Goal: Information Seeking & Learning: Learn about a topic

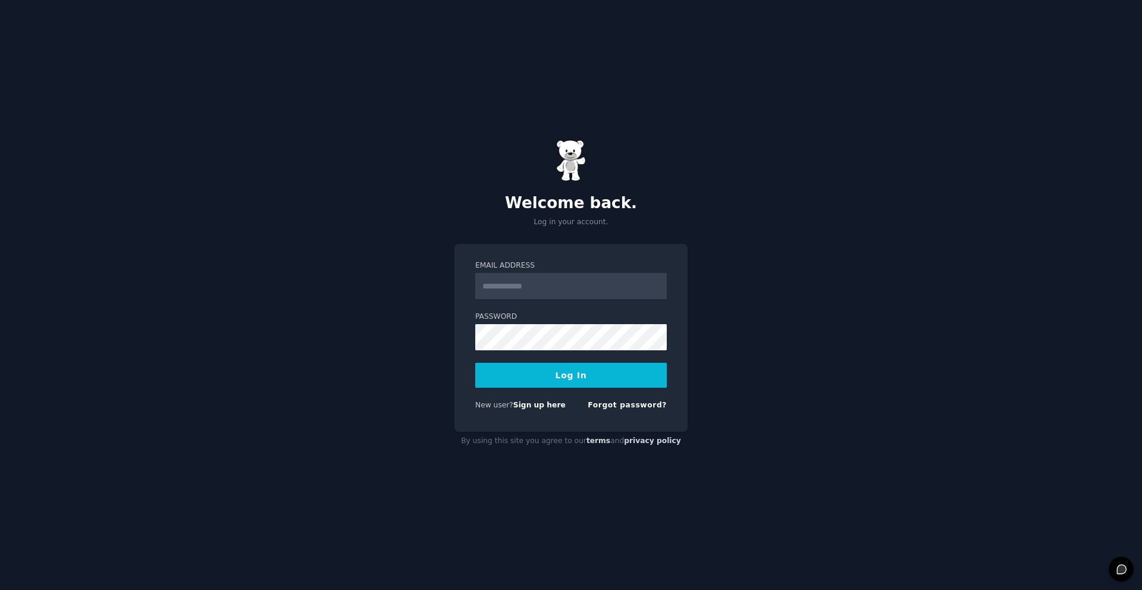
click at [554, 281] on input "Email Address" at bounding box center [570, 286] width 191 height 26
type input "**********"
click at [595, 376] on button "Log In" at bounding box center [570, 375] width 191 height 25
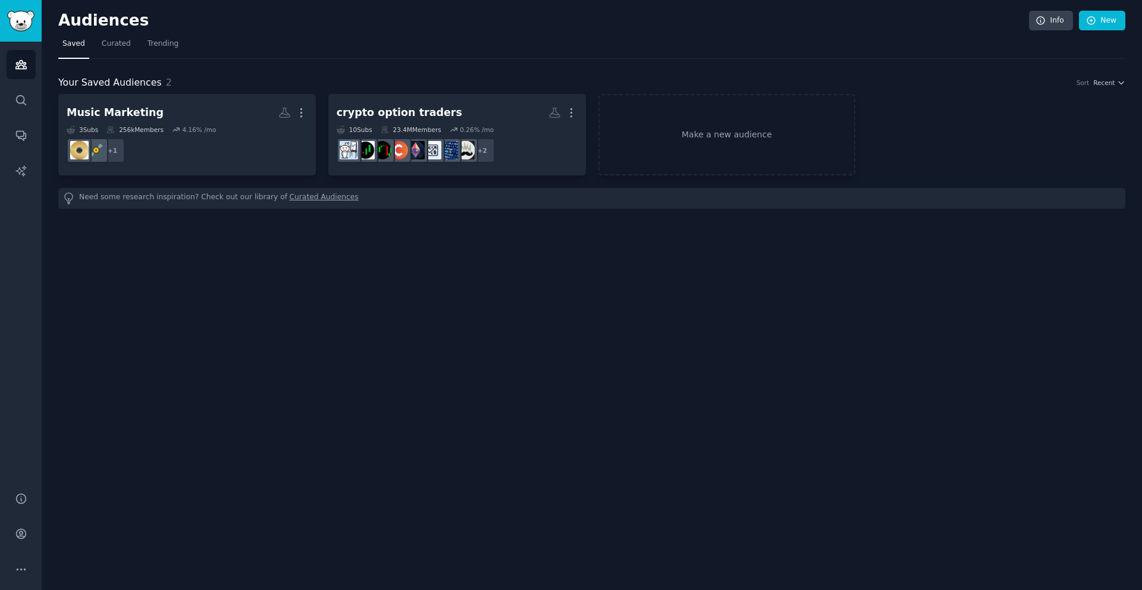
click at [556, 229] on div "Audiences Info New Saved Curated Trending Your Saved Audiences 2 Sort Recent Mu…" at bounding box center [592, 295] width 1100 height 590
click at [1094, 18] on icon at bounding box center [1091, 21] width 8 height 8
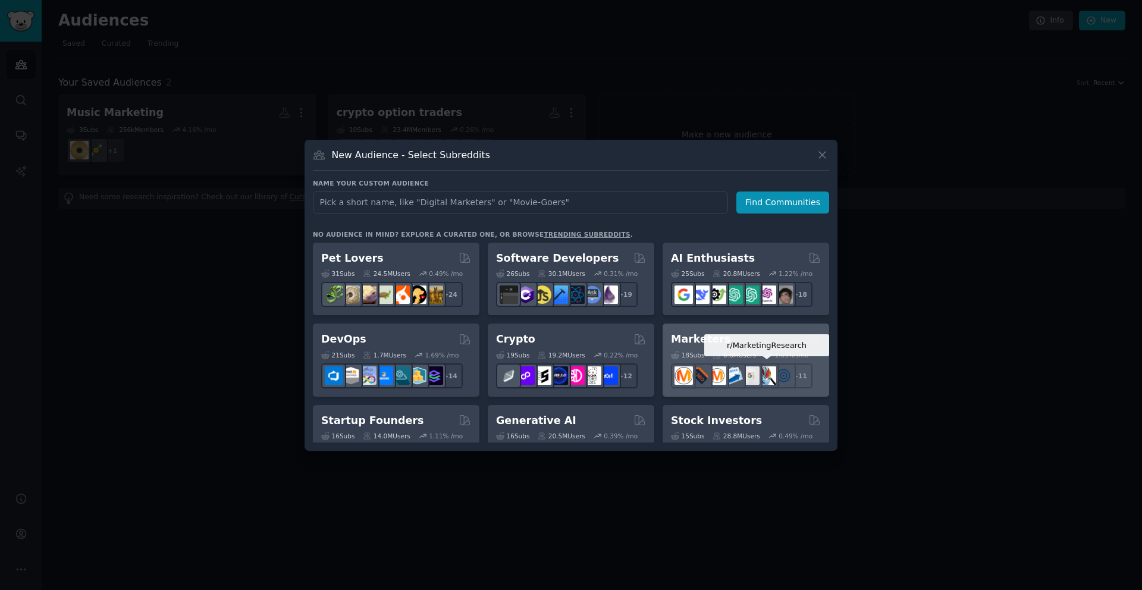
click at [770, 372] on img at bounding box center [766, 375] width 18 height 18
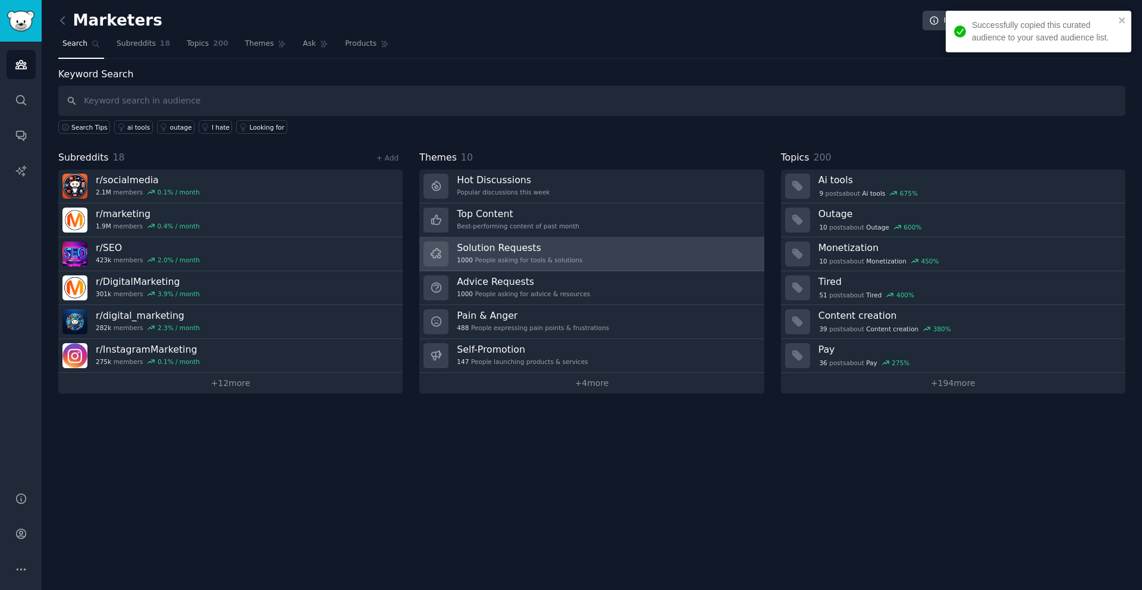
click at [524, 259] on div "1000 People asking for tools & solutions" at bounding box center [519, 260] width 125 height 8
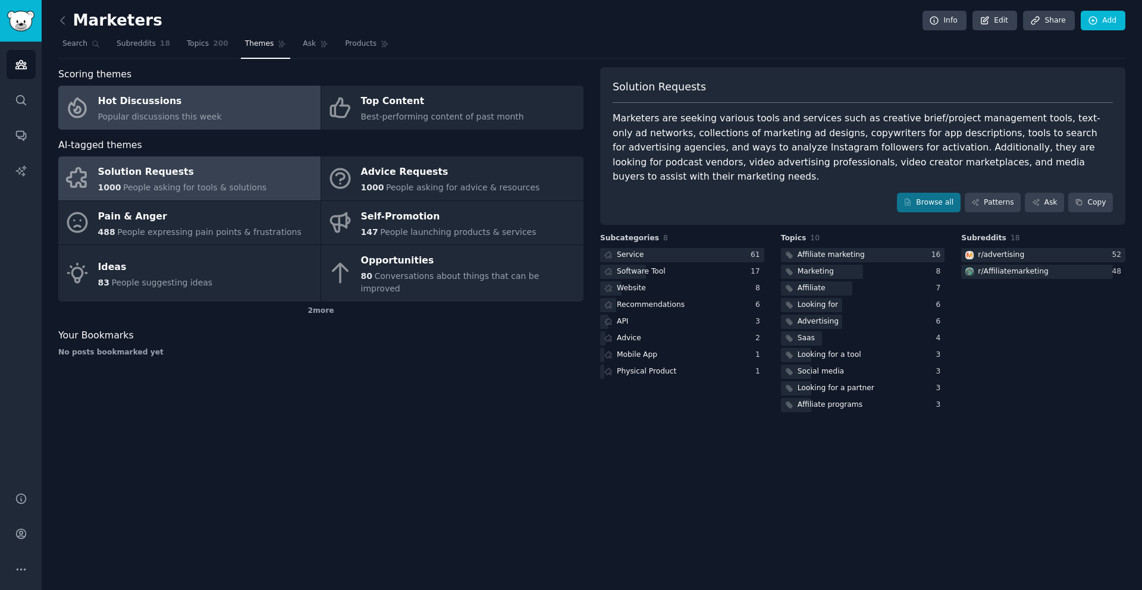
click at [137, 102] on div "Hot Discussions" at bounding box center [160, 101] width 124 height 19
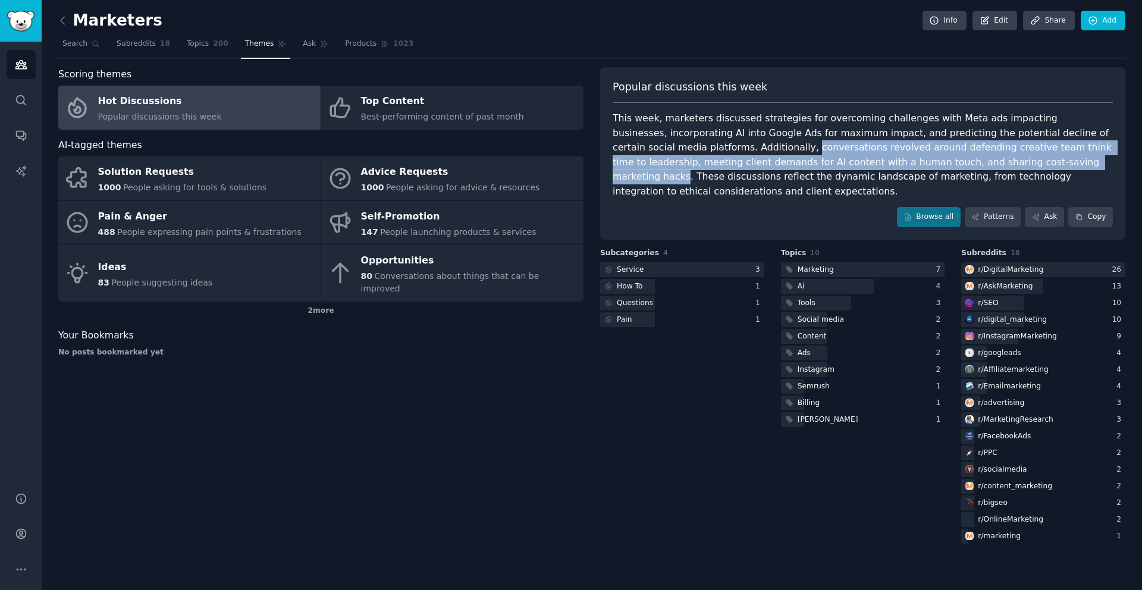
drag, startPoint x: 712, startPoint y: 147, endPoint x: 1002, endPoint y: 165, distance: 291.2
click at [1002, 165] on div "This week, marketers discussed strategies for overcoming challenges with Meta a…" at bounding box center [862, 154] width 500 height 87
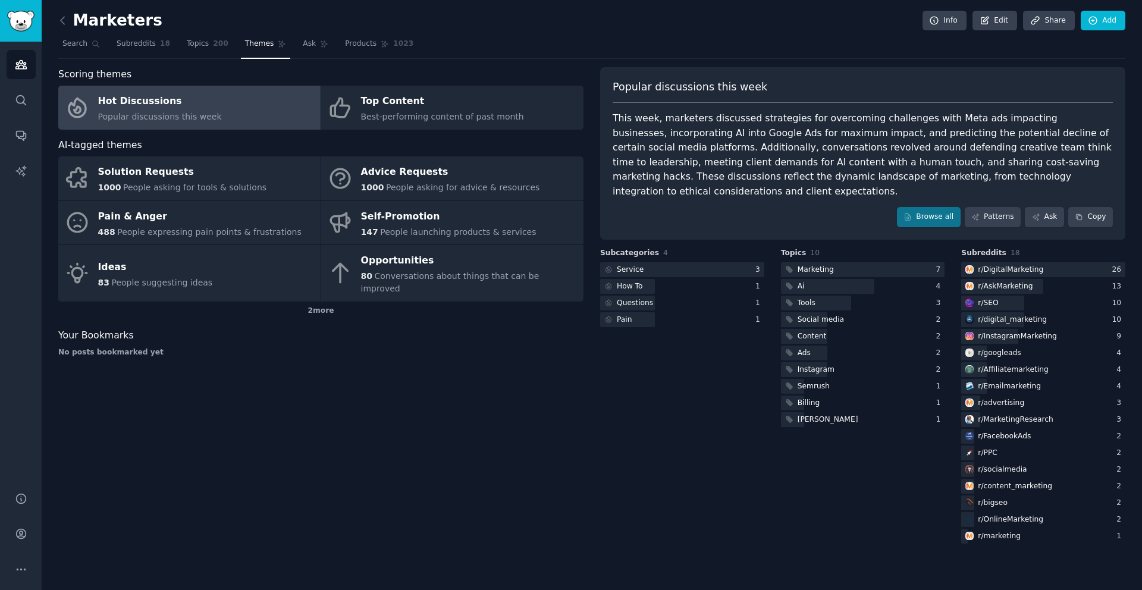
click at [438, 131] on div "Scoring themes Hot Discussions Popular discussions this week Top Content Best-p…" at bounding box center [320, 306] width 525 height 479
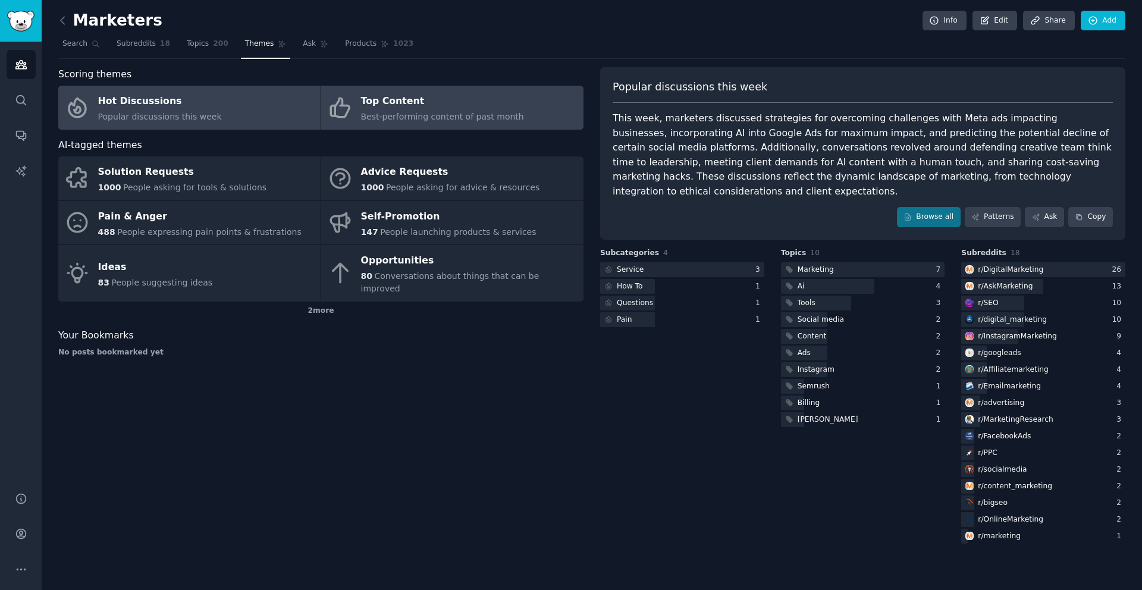
click at [441, 122] on div "Best-performing content of past month" at bounding box center [442, 117] width 163 height 12
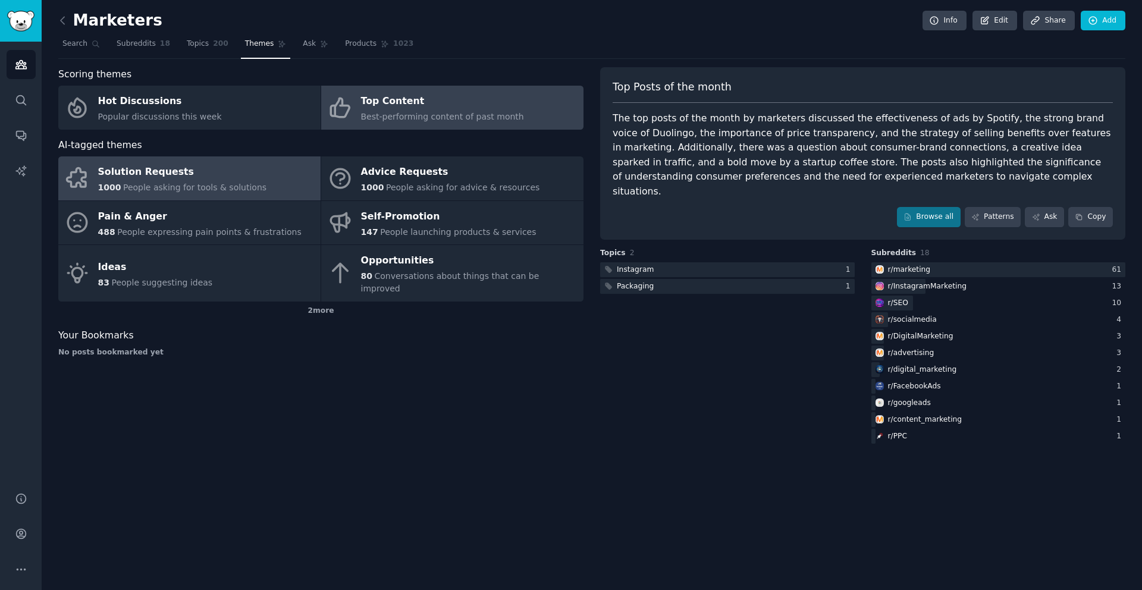
click at [177, 181] on div "1000 People asking for tools & solutions" at bounding box center [182, 187] width 169 height 12
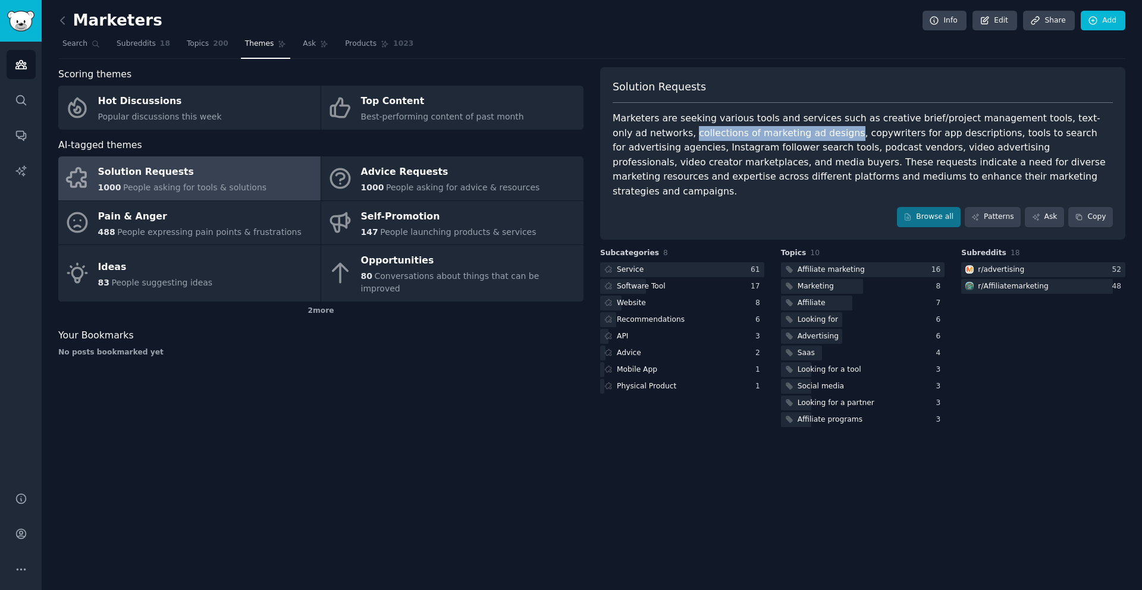
drag, startPoint x: 658, startPoint y: 135, endPoint x: 804, endPoint y: 134, distance: 146.3
click at [804, 134] on div "Marketers are seeking various tools and services such as creative brief/project…" at bounding box center [862, 154] width 500 height 87
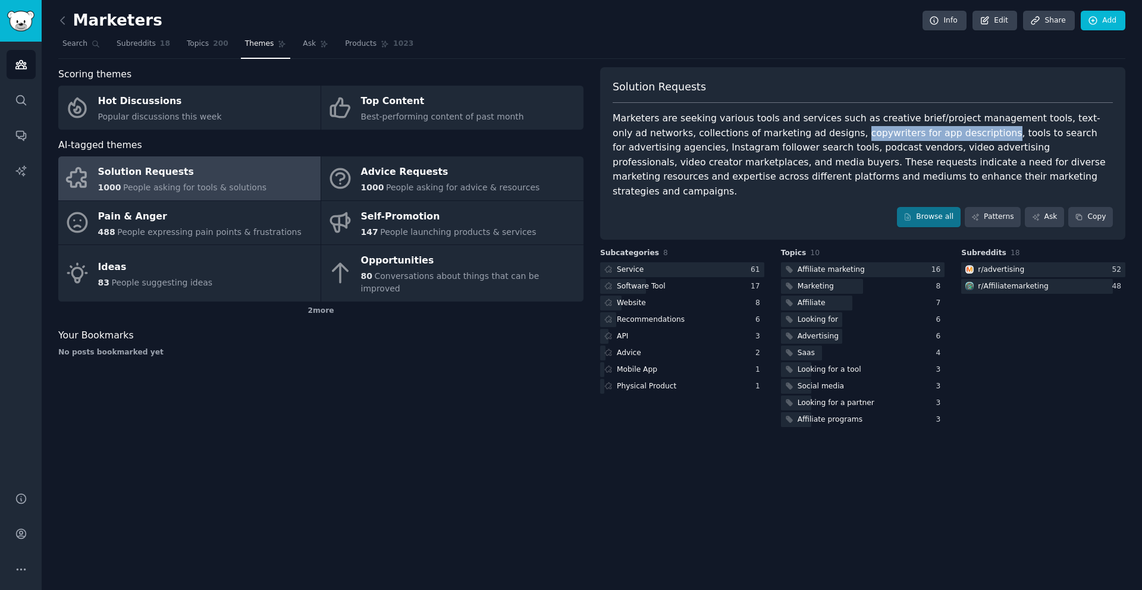
drag, startPoint x: 813, startPoint y: 135, endPoint x: 947, endPoint y: 134, distance: 133.8
click at [947, 134] on div "Marketers are seeking various tools and services such as creative brief/project…" at bounding box center [862, 154] width 500 height 87
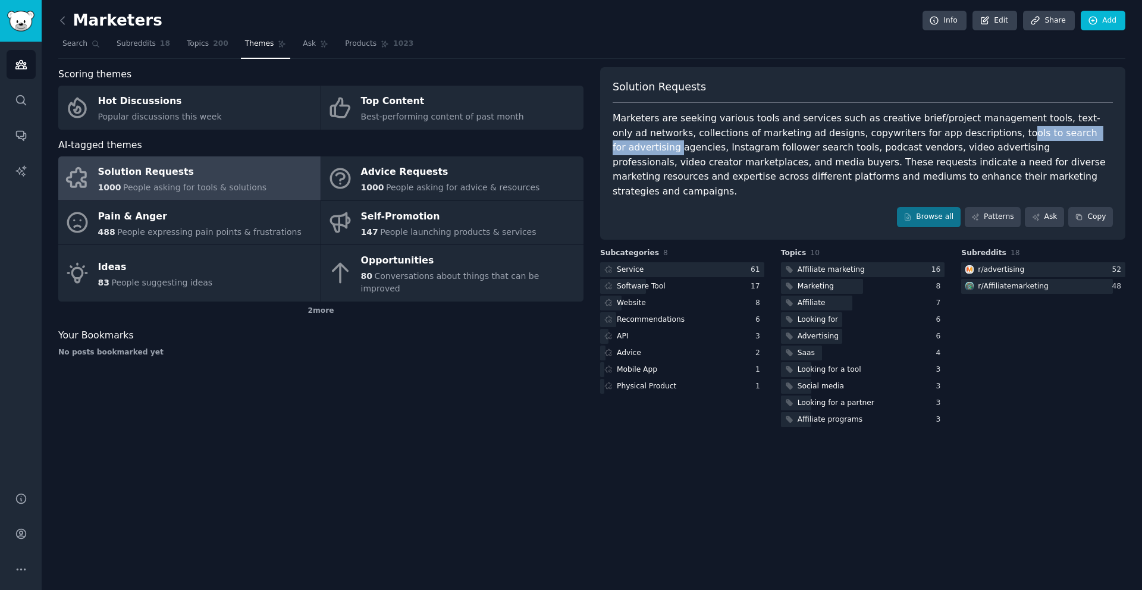
drag, startPoint x: 960, startPoint y: 134, endPoint x: 1090, endPoint y: 133, distance: 130.2
click at [1090, 133] on div "Marketers are seeking various tools and services such as creative brief/project…" at bounding box center [862, 154] width 500 height 87
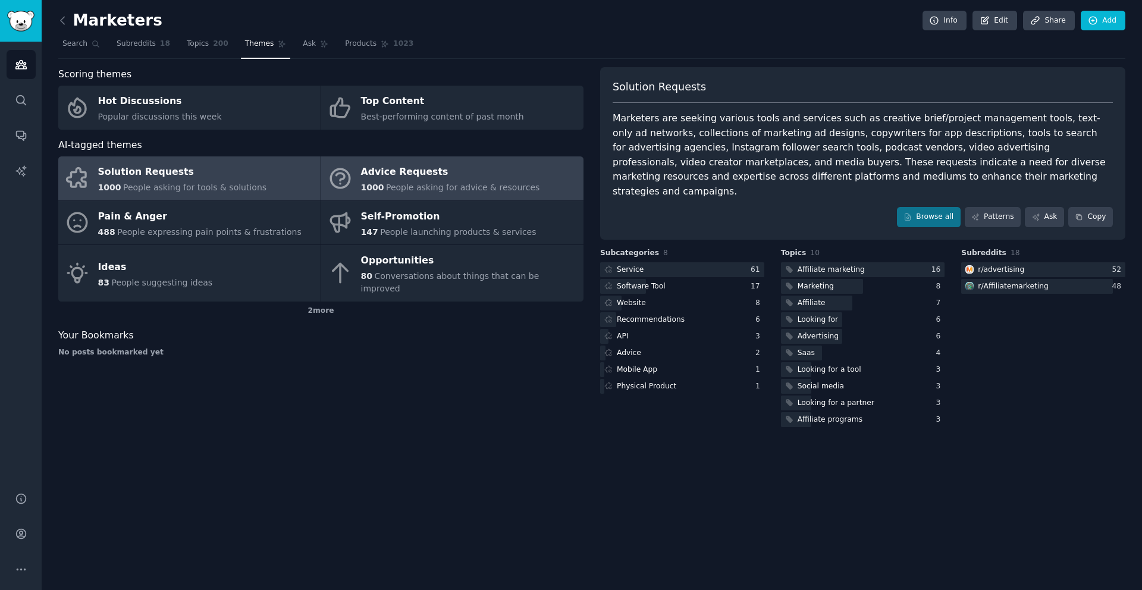
click at [471, 175] on div "Advice Requests" at bounding box center [450, 172] width 179 height 19
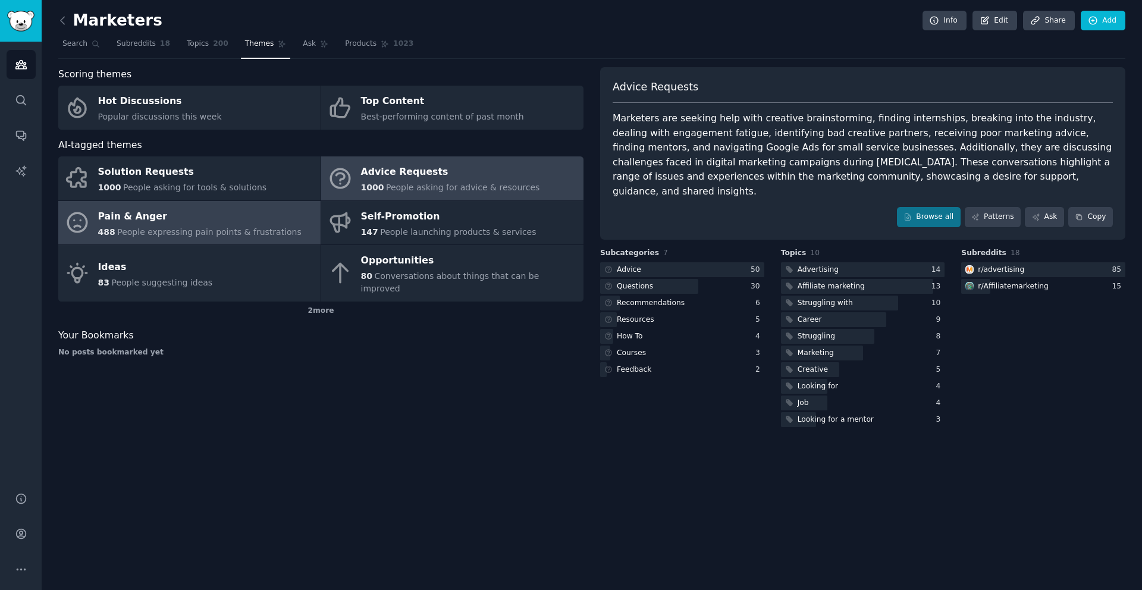
click at [191, 231] on span "People expressing pain points & frustrations" at bounding box center [209, 232] width 184 height 10
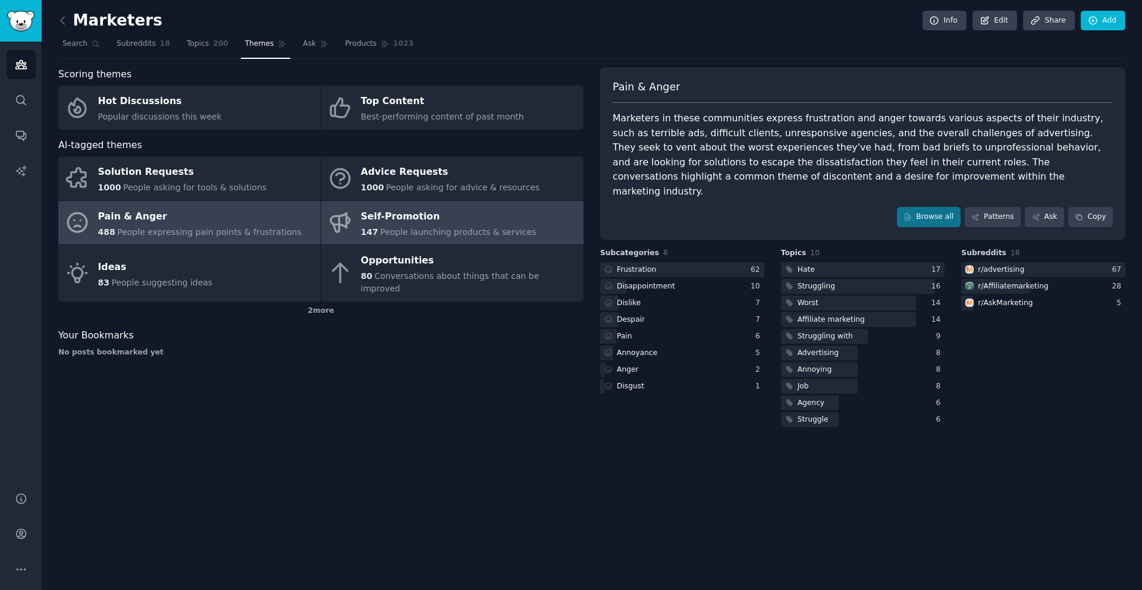
click at [536, 227] on link "Self-Promotion 147 People launching products & services" at bounding box center [452, 223] width 262 height 44
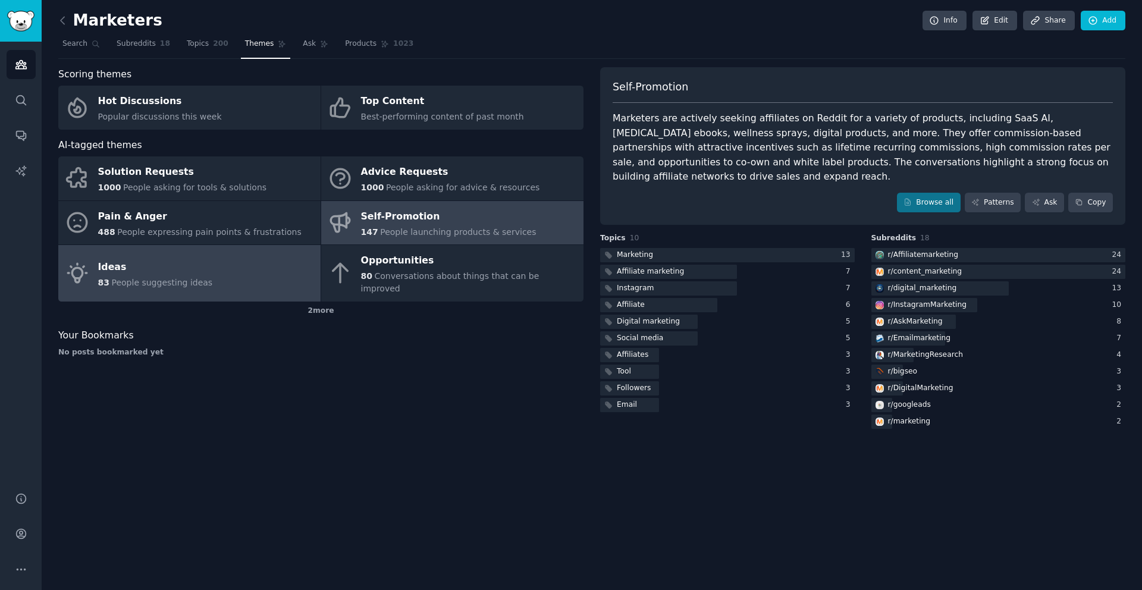
click at [270, 271] on link "Ideas 83 People suggesting ideas" at bounding box center [189, 273] width 262 height 56
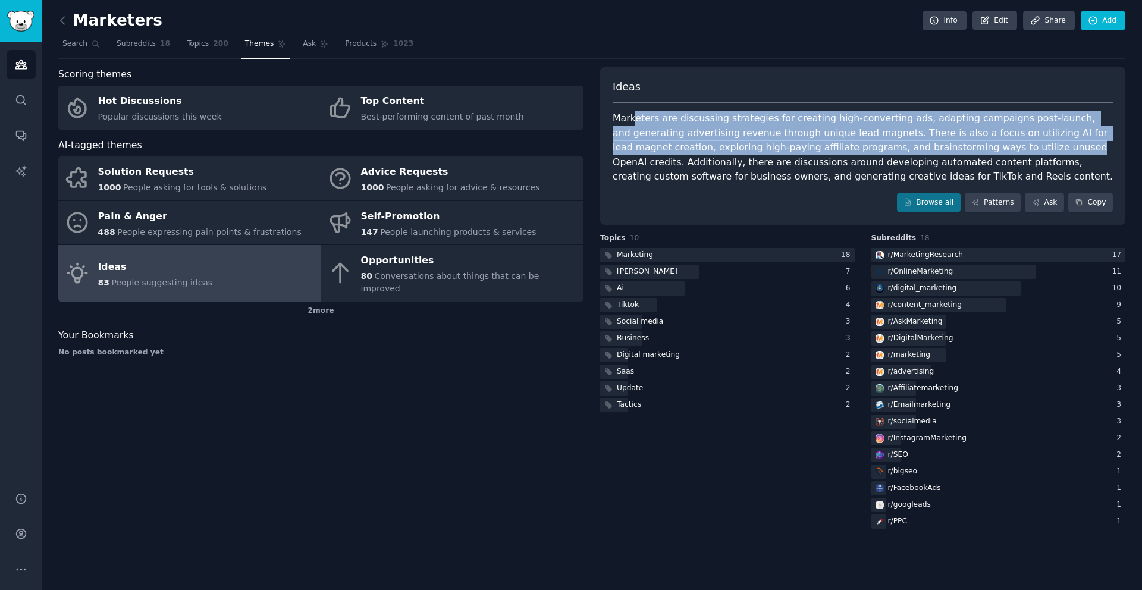
drag, startPoint x: 636, startPoint y: 117, endPoint x: 999, endPoint y: 148, distance: 364.6
click at [999, 148] on div "Marketers are discussing strategies for creating high-converting ads, adapting …" at bounding box center [862, 147] width 500 height 73
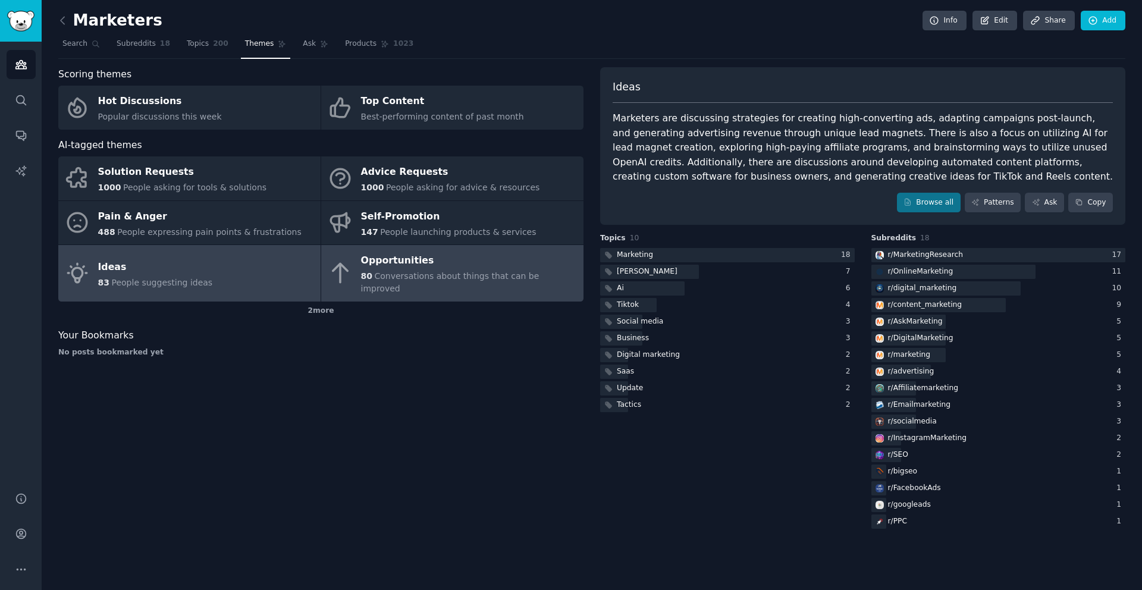
click at [452, 265] on div "Opportunities" at bounding box center [469, 260] width 216 height 19
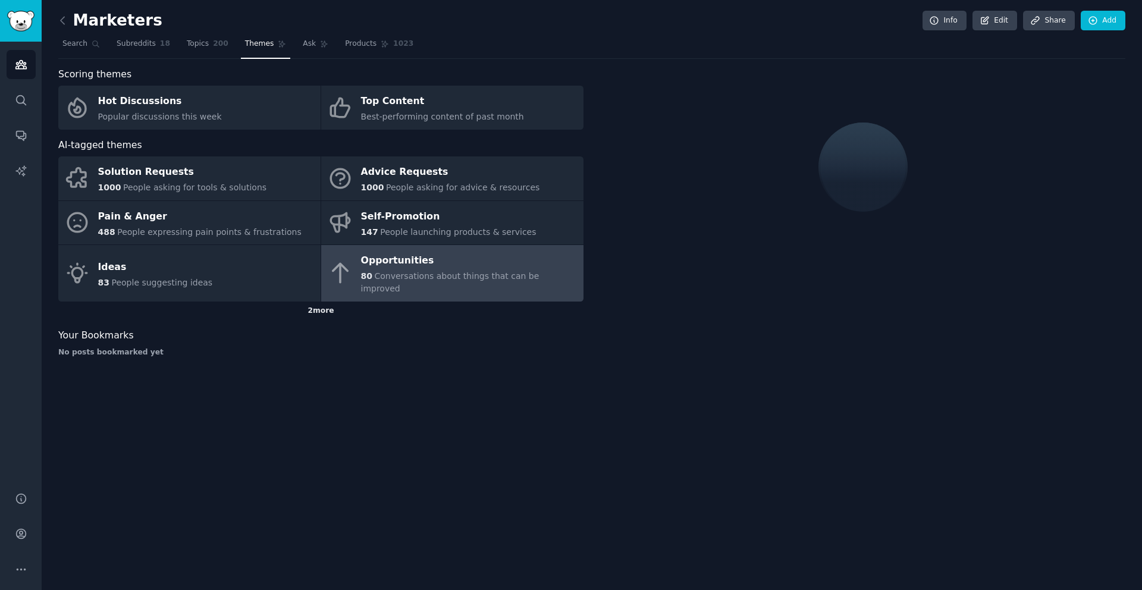
click at [328, 304] on div "2 more" at bounding box center [320, 310] width 525 height 19
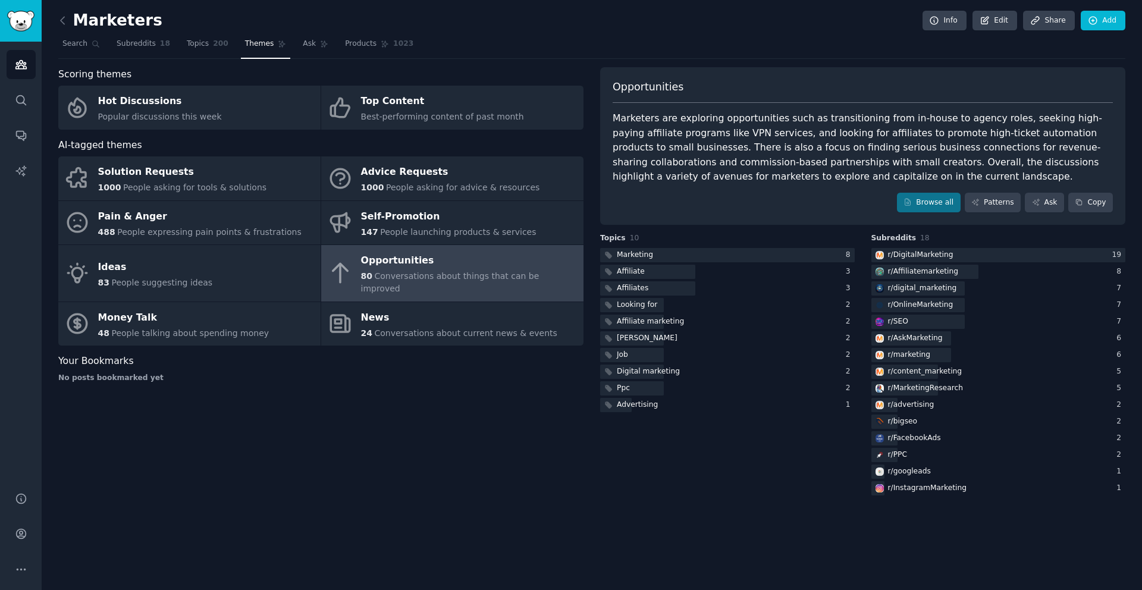
click at [275, 411] on div "Scoring themes Hot Discussions Popular discussions this week Top Content Best-p…" at bounding box center [320, 282] width 525 height 430
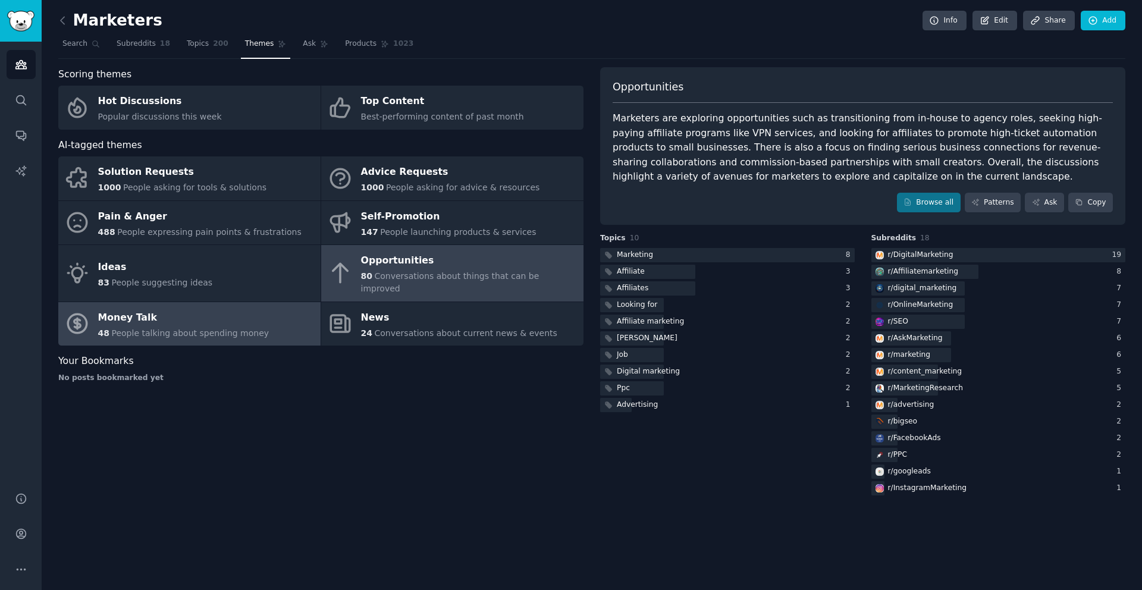
click at [212, 328] on span "People talking about spending money" at bounding box center [190, 333] width 158 height 10
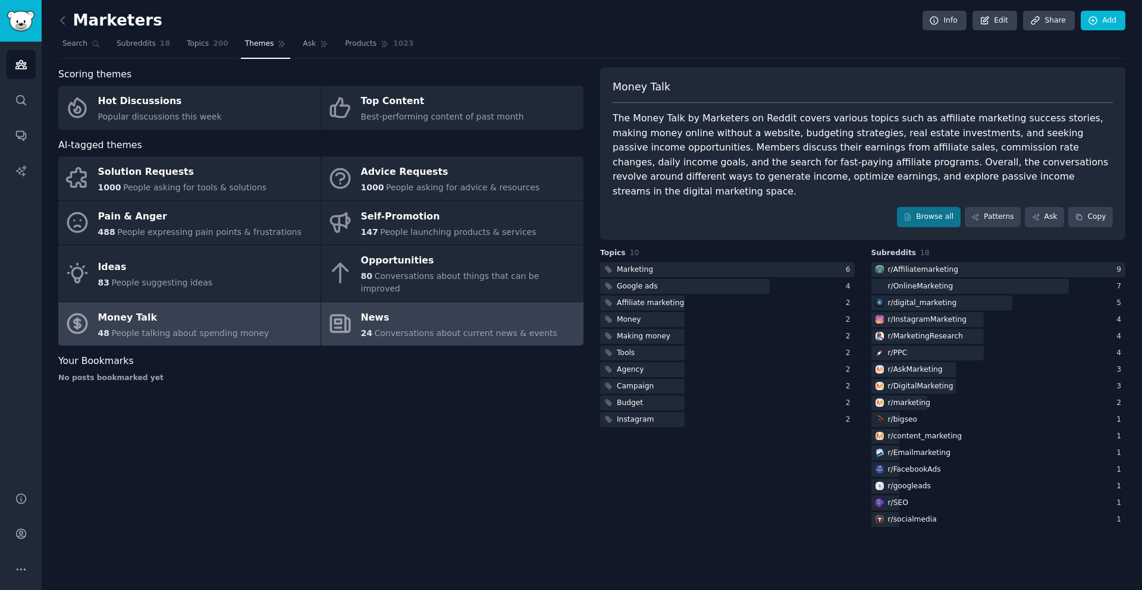
click at [501, 328] on span "Conversations about current news & events" at bounding box center [465, 333] width 183 height 10
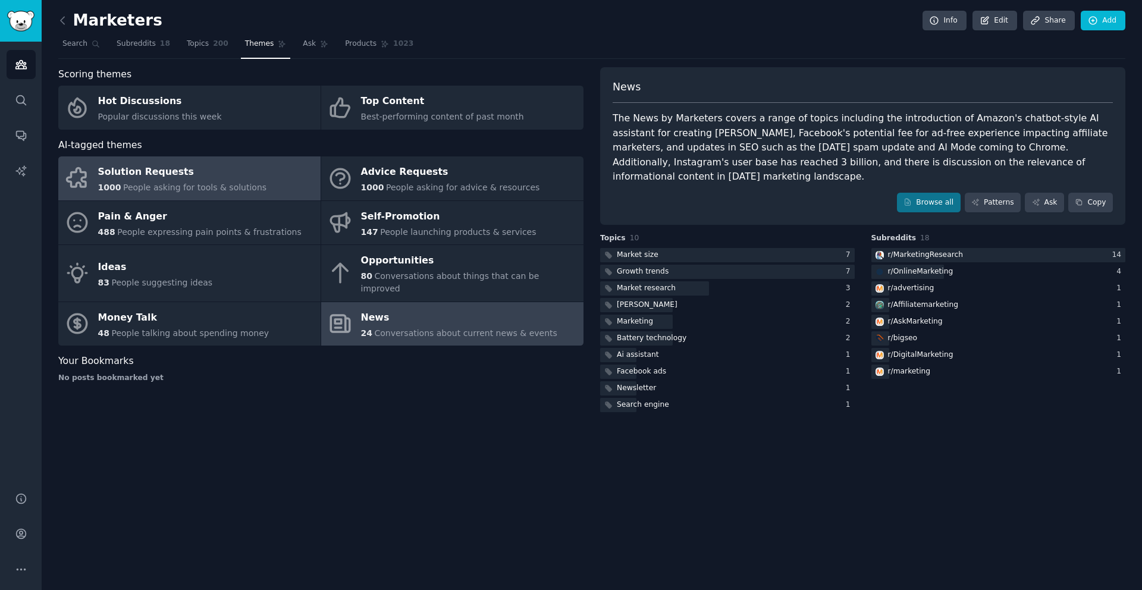
click at [241, 173] on div "Solution Requests" at bounding box center [182, 172] width 169 height 19
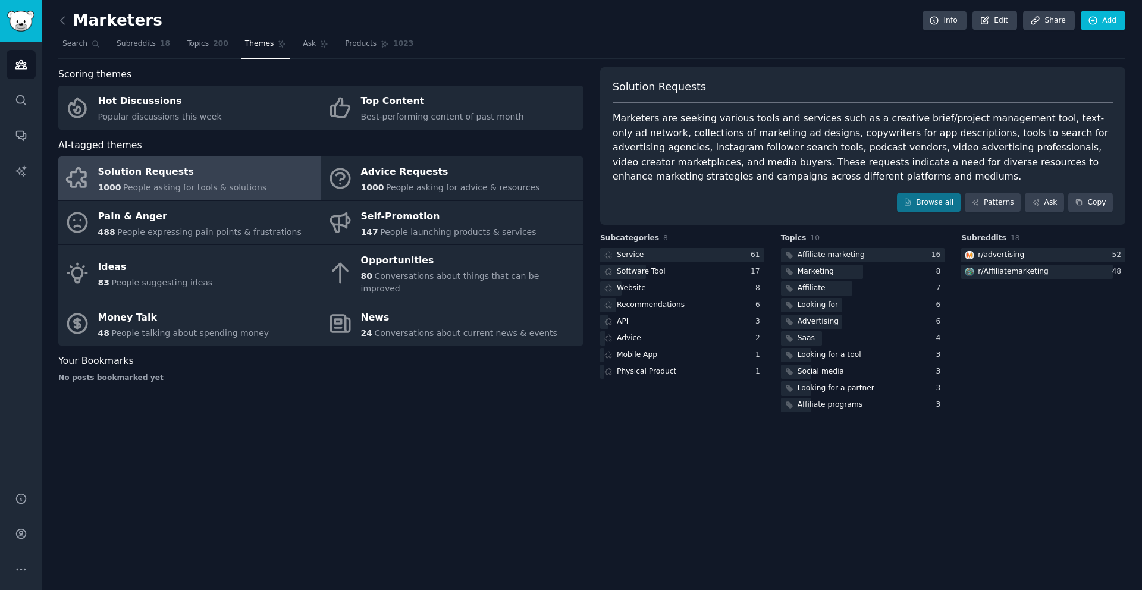
click at [326, 378] on div "Scoring themes Hot Discussions Popular discussions this week Top Content Best-p…" at bounding box center [320, 240] width 525 height 347
click at [942, 205] on link "Browse all" at bounding box center [929, 203] width 64 height 20
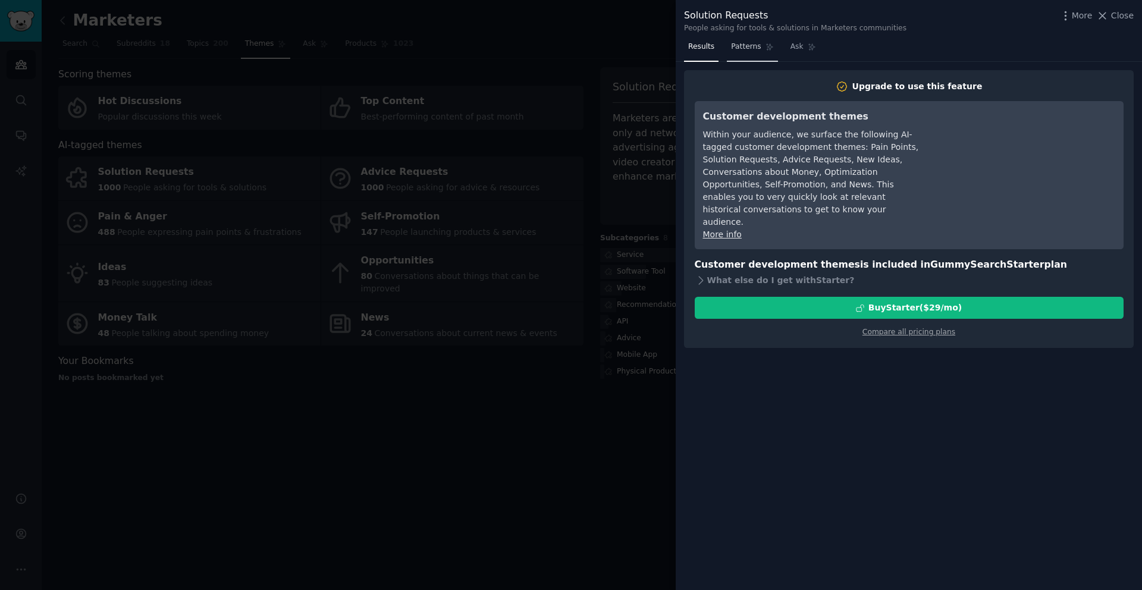
click at [738, 49] on span "Patterns" at bounding box center [746, 47] width 30 height 11
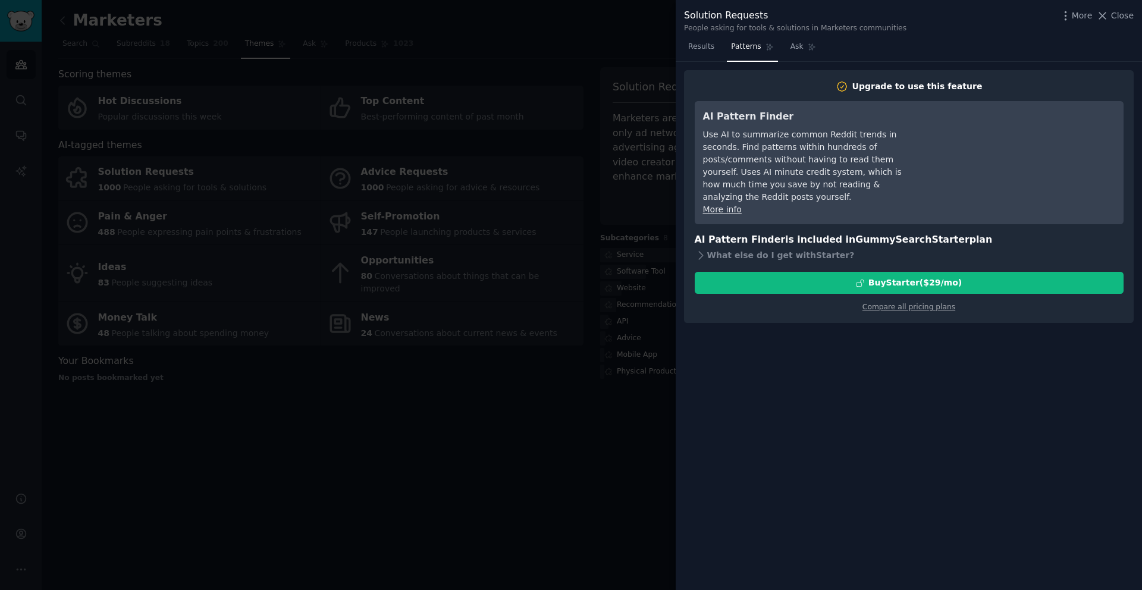
click at [668, 48] on div at bounding box center [571, 295] width 1142 height 590
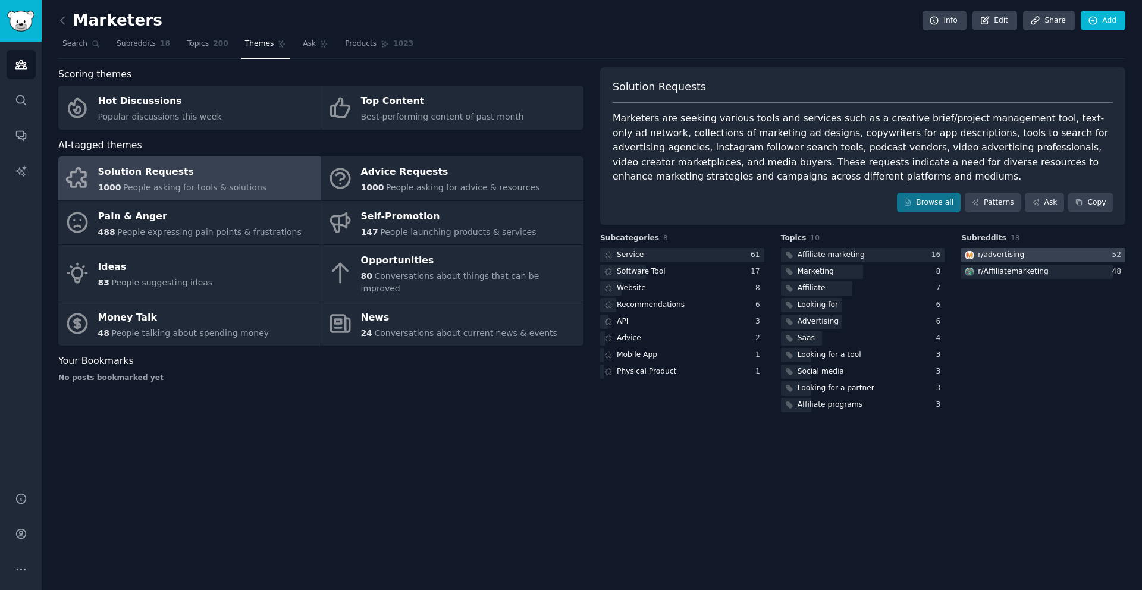
click at [998, 254] on div "r/ advertising" at bounding box center [1000, 255] width 46 height 11
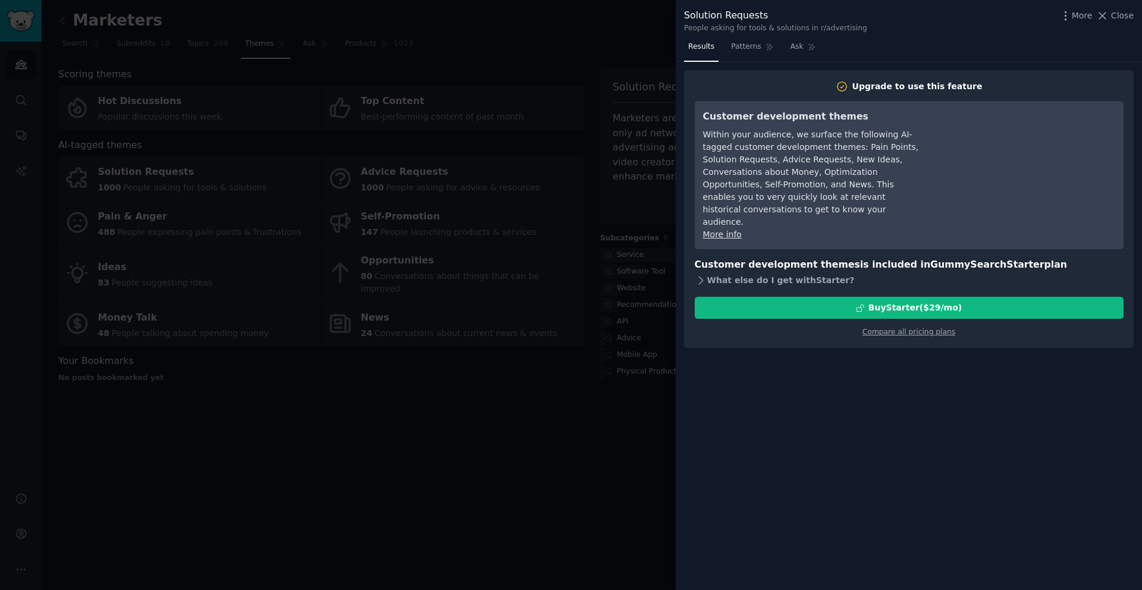
click at [696, 274] on icon at bounding box center [700, 280] width 12 height 12
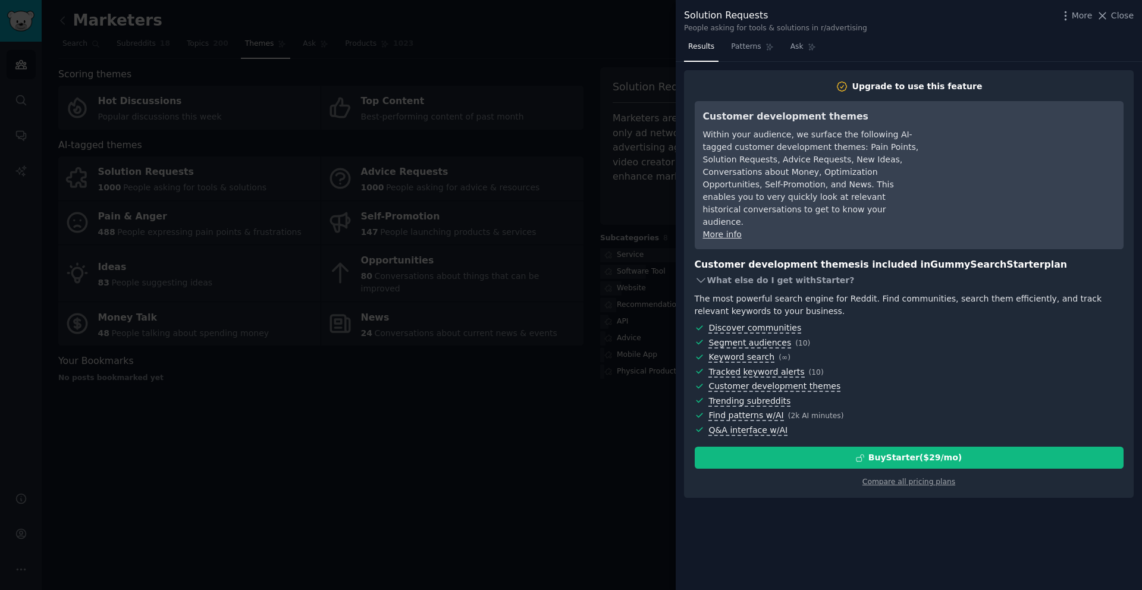
click at [696, 274] on icon at bounding box center [700, 280] width 12 height 12
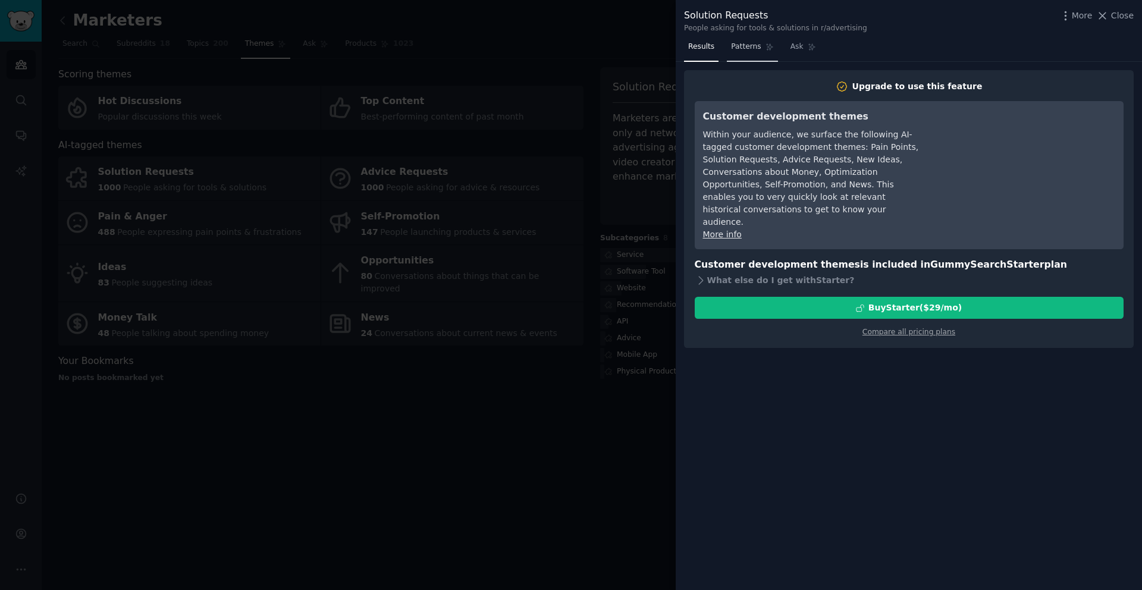
click at [746, 59] on link "Patterns" at bounding box center [752, 49] width 51 height 24
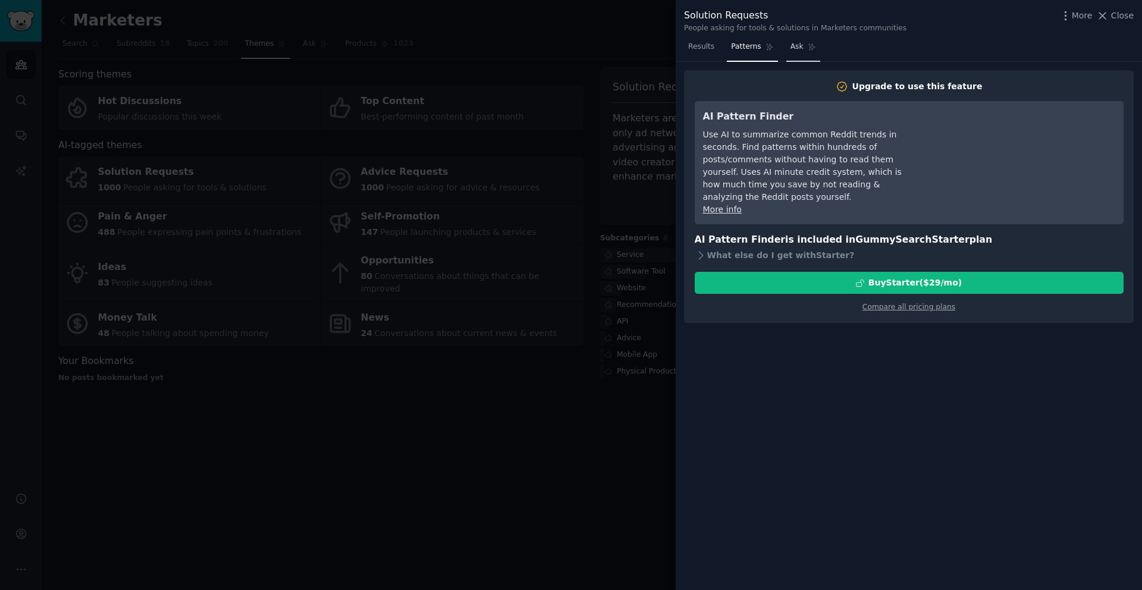
click at [791, 58] on link "Ask" at bounding box center [803, 49] width 34 height 24
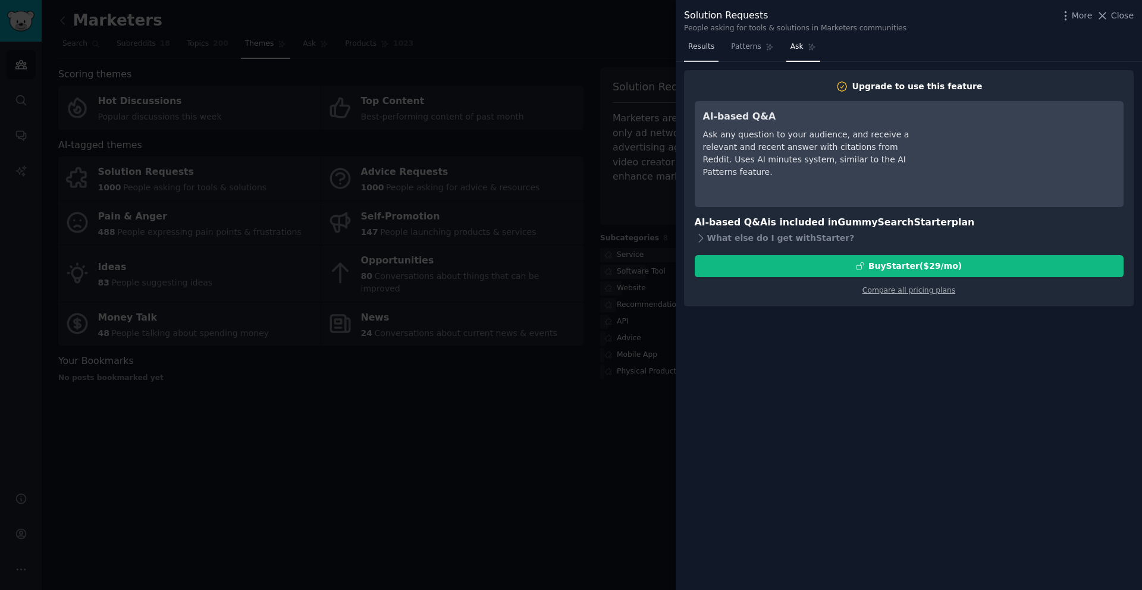
click at [708, 55] on link "Results" at bounding box center [701, 49] width 34 height 24
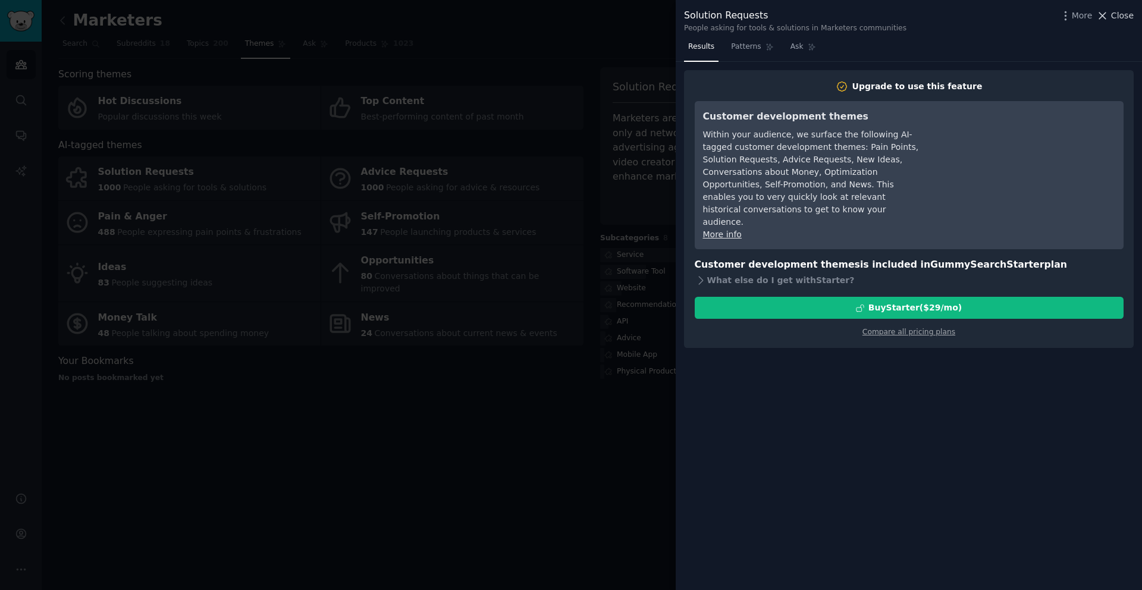
click at [1118, 17] on span "Close" at bounding box center [1122, 16] width 23 height 12
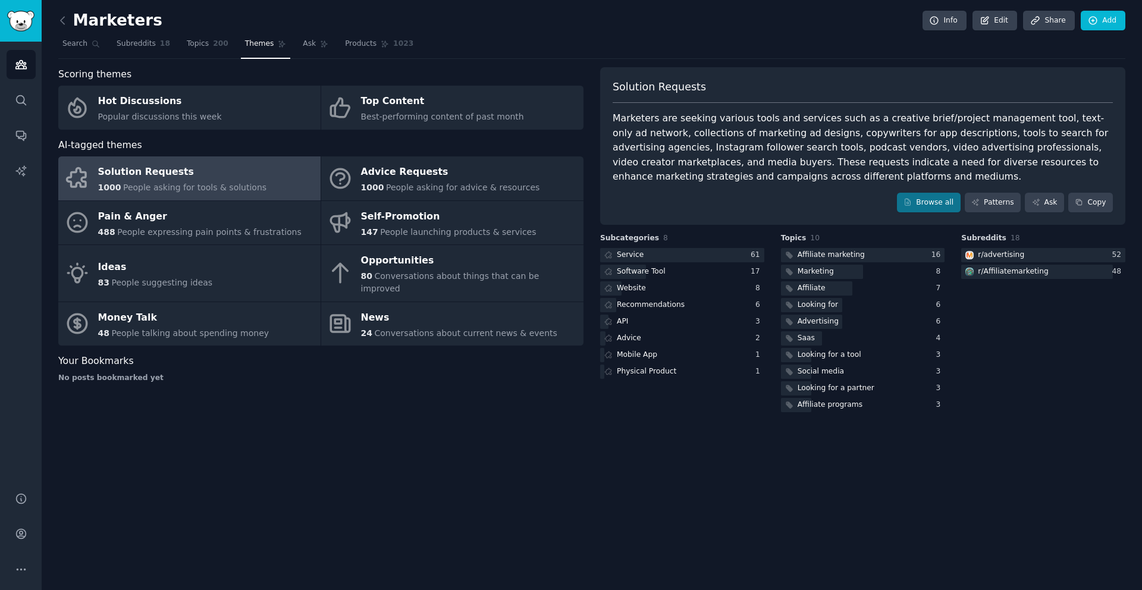
click at [1058, 423] on div "Marketers Info Edit Share Add Search Subreddits 18 Topics 200 Themes Ask Produc…" at bounding box center [592, 295] width 1100 height 590
click at [643, 267] on div "Software Tool" at bounding box center [641, 271] width 49 height 11
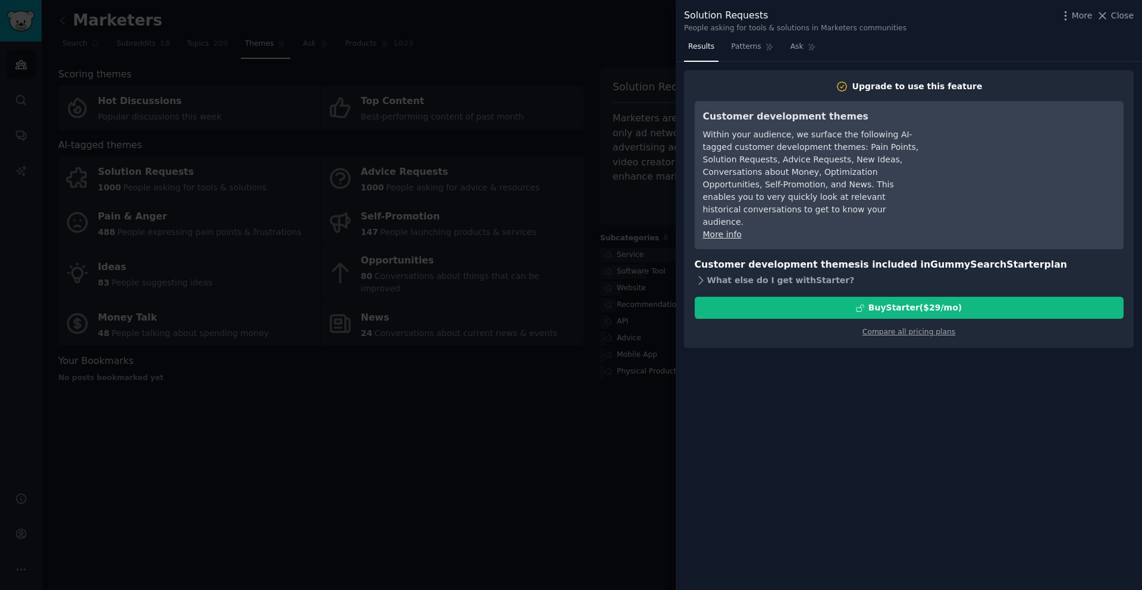
click at [700, 274] on icon at bounding box center [700, 280] width 12 height 12
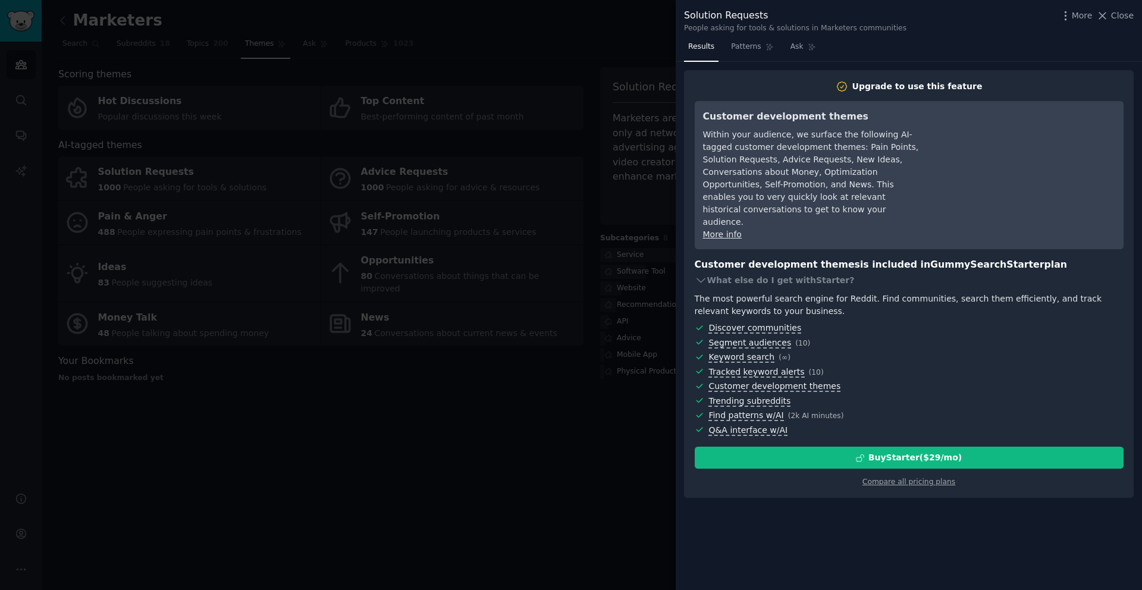
click at [544, 365] on div at bounding box center [571, 295] width 1142 height 590
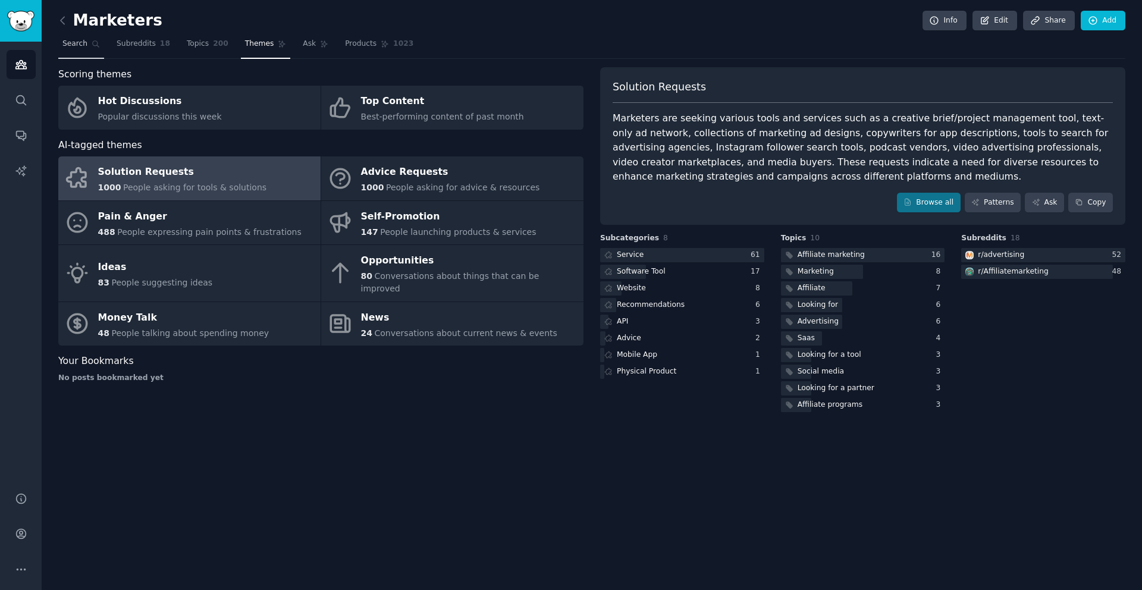
click at [83, 53] on link "Search" at bounding box center [81, 46] width 46 height 24
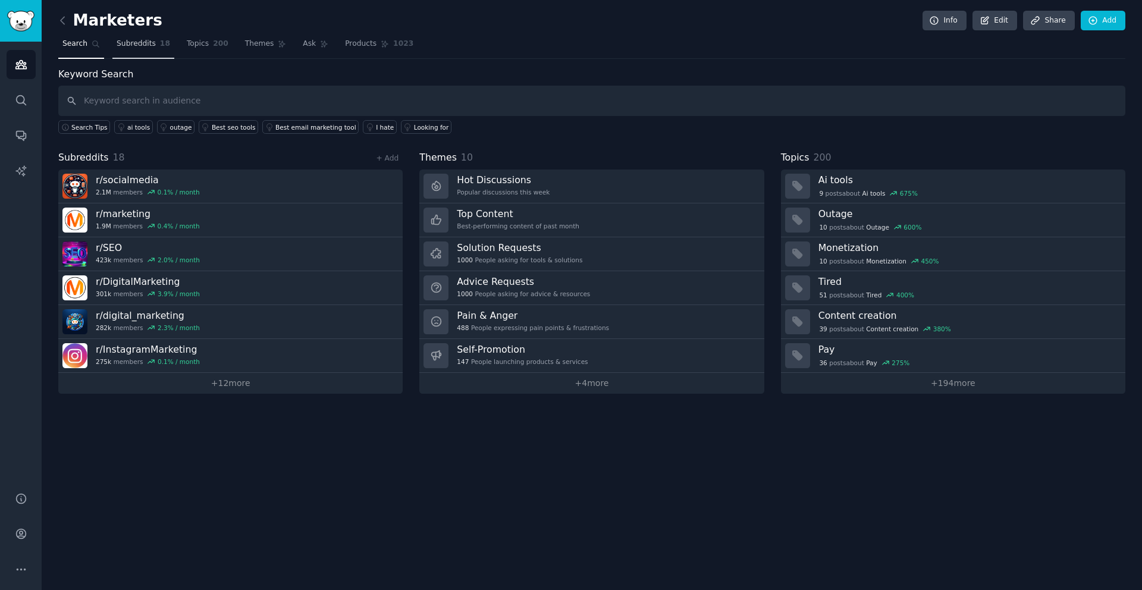
click at [121, 48] on span "Subreddits" at bounding box center [136, 44] width 39 height 11
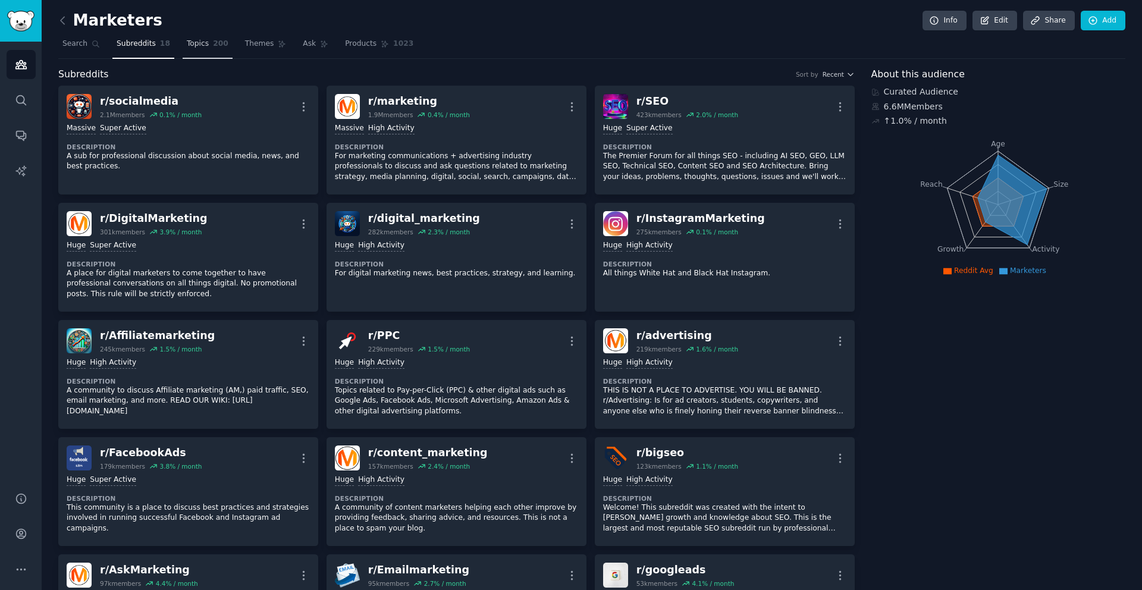
click at [187, 41] on span "Topics" at bounding box center [198, 44] width 22 height 11
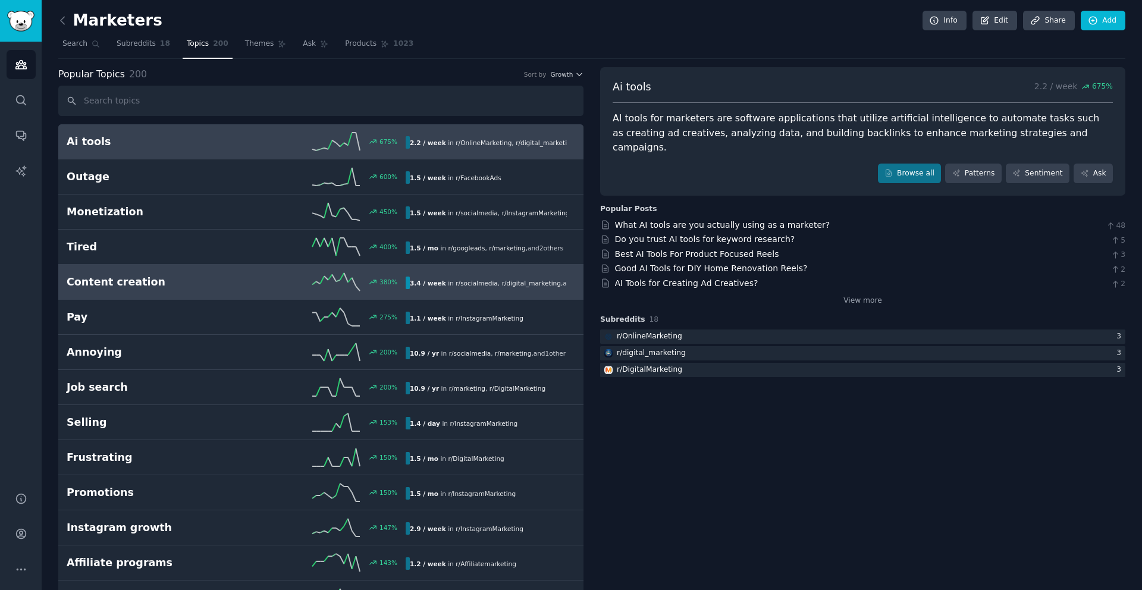
click at [210, 279] on h2 "Content creation" at bounding box center [151, 282] width 169 height 15
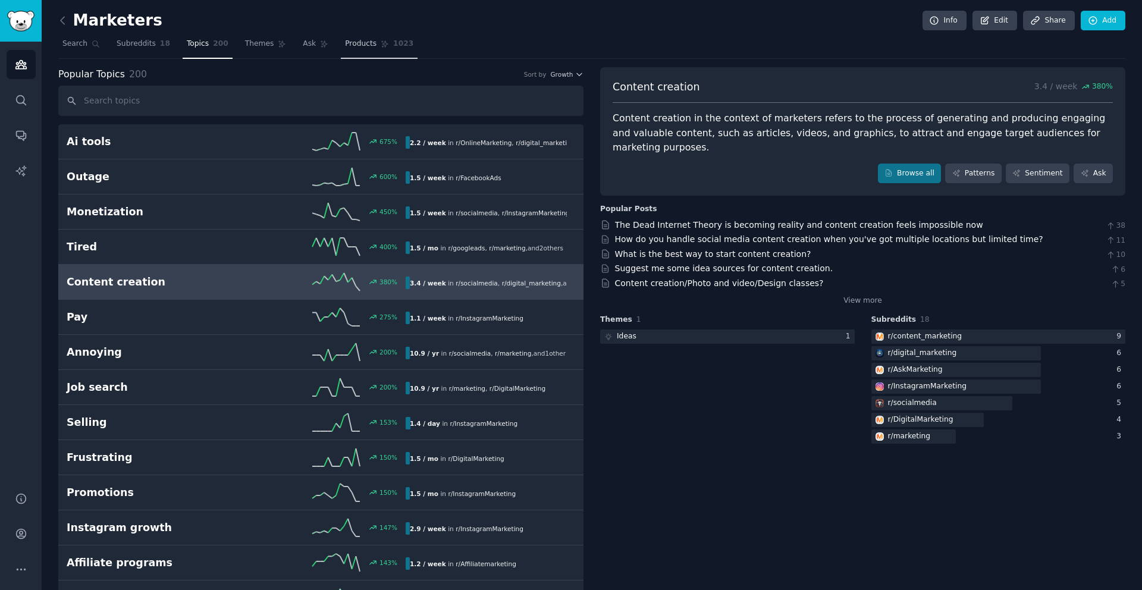
click at [376, 42] on link "Products 1023" at bounding box center [379, 46] width 77 height 24
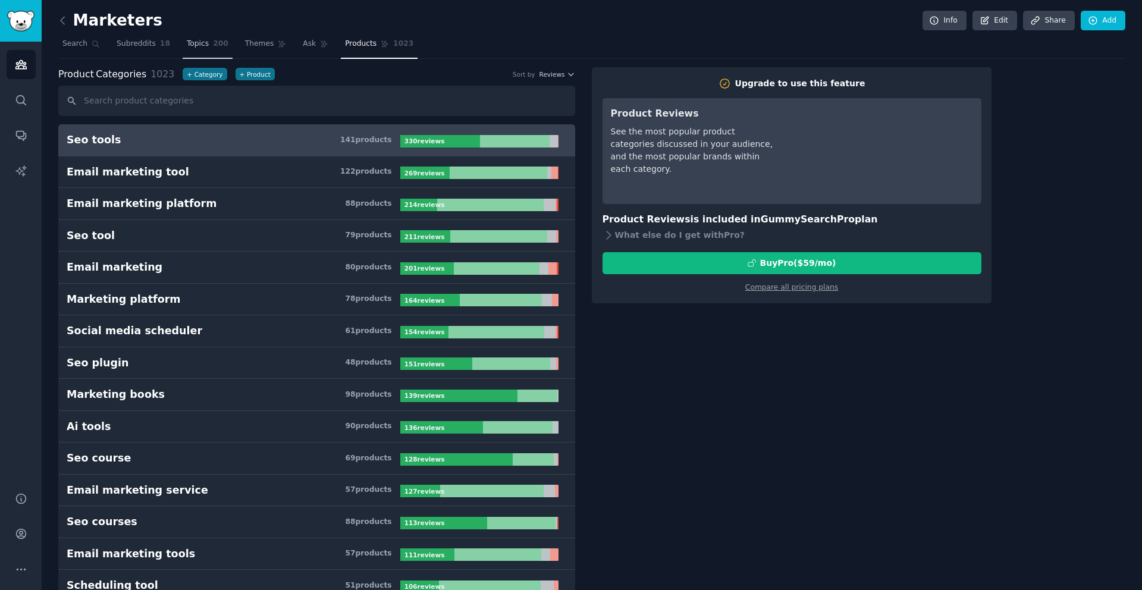
click at [209, 43] on link "Topics 200" at bounding box center [208, 46] width 50 height 24
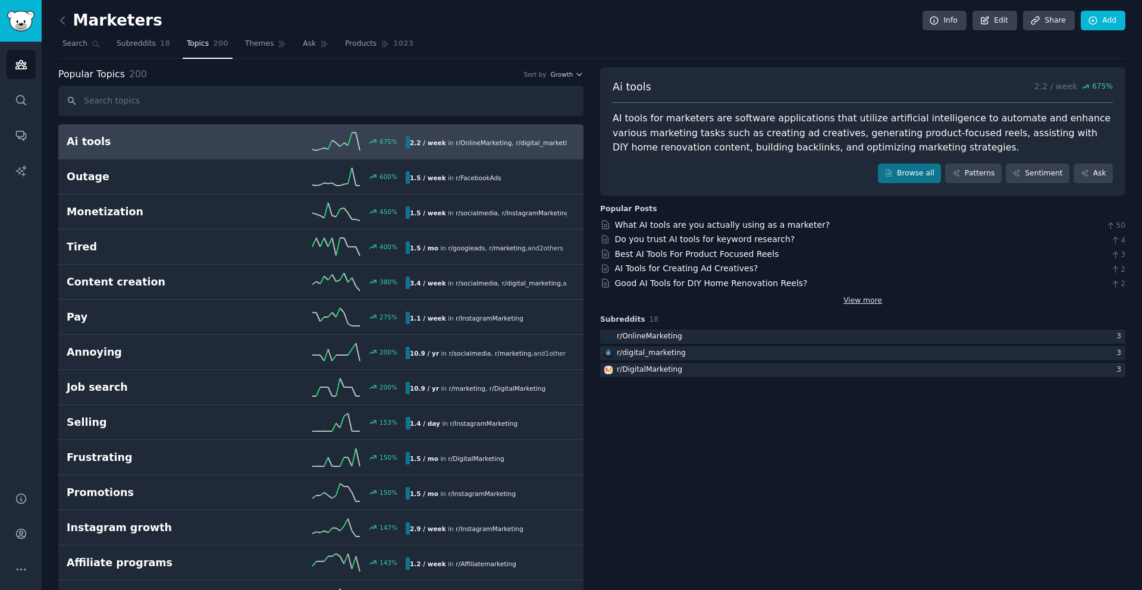
click at [861, 298] on link "View more" at bounding box center [862, 300] width 39 height 11
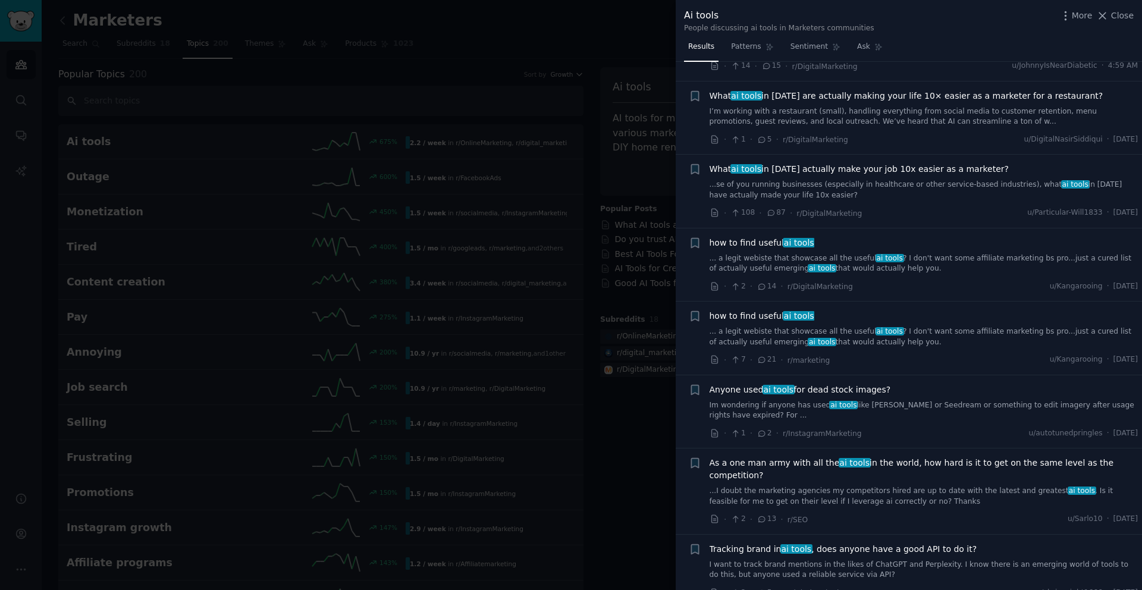
scroll to position [76, 0]
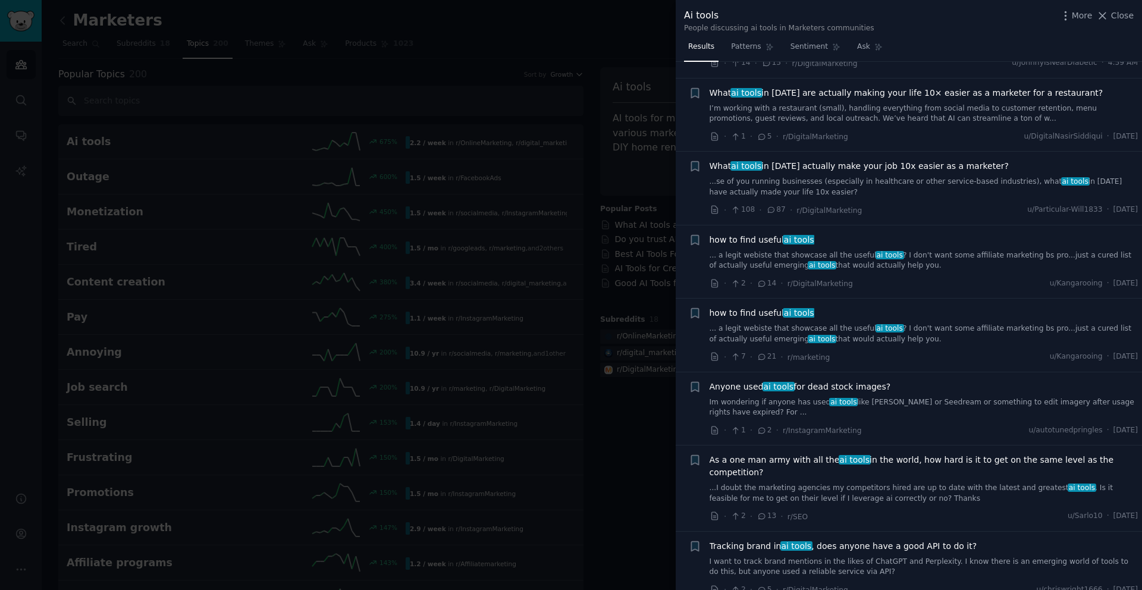
click at [607, 406] on div at bounding box center [571, 295] width 1142 height 590
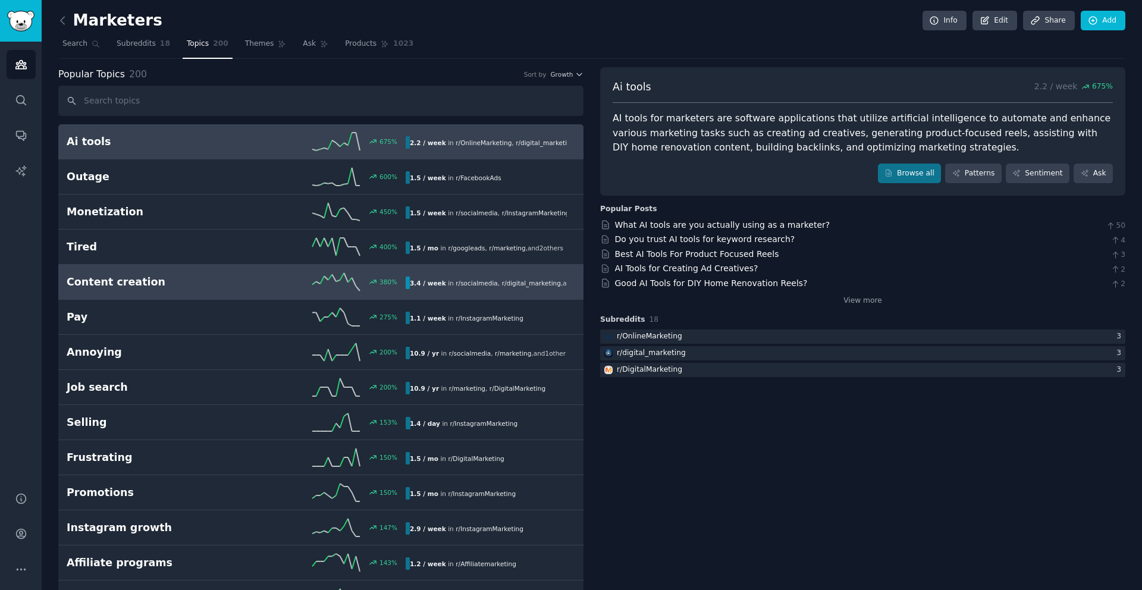
click at [194, 281] on h2 "Content creation" at bounding box center [151, 282] width 169 height 15
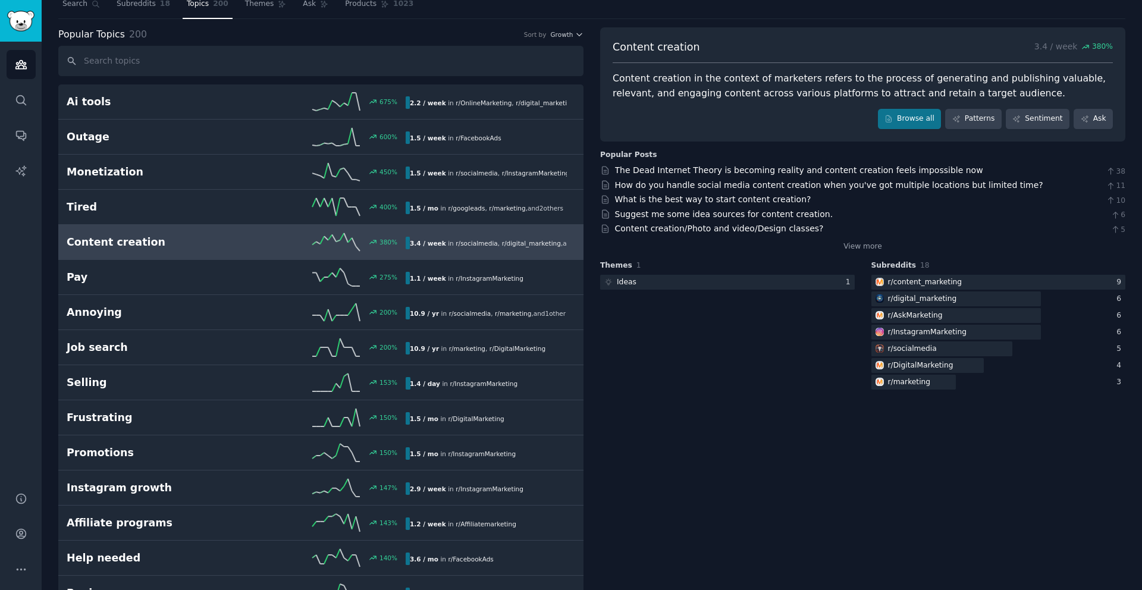
scroll to position [24, 0]
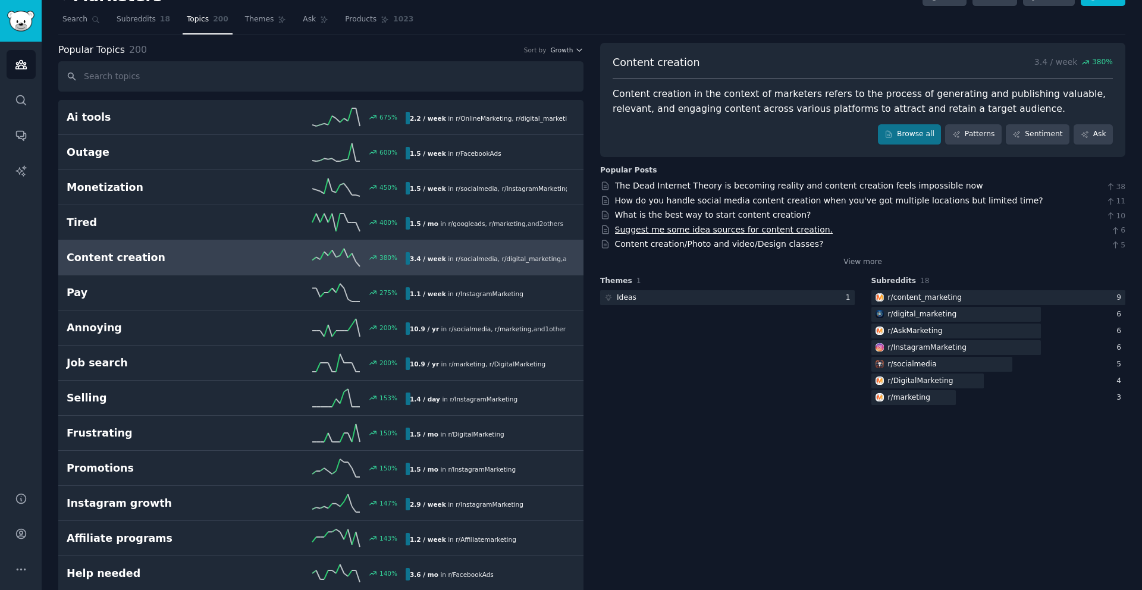
click at [680, 225] on link "Suggest me some idea sources for content creation." at bounding box center [724, 230] width 218 height 10
click at [866, 261] on link "View more" at bounding box center [862, 262] width 39 height 11
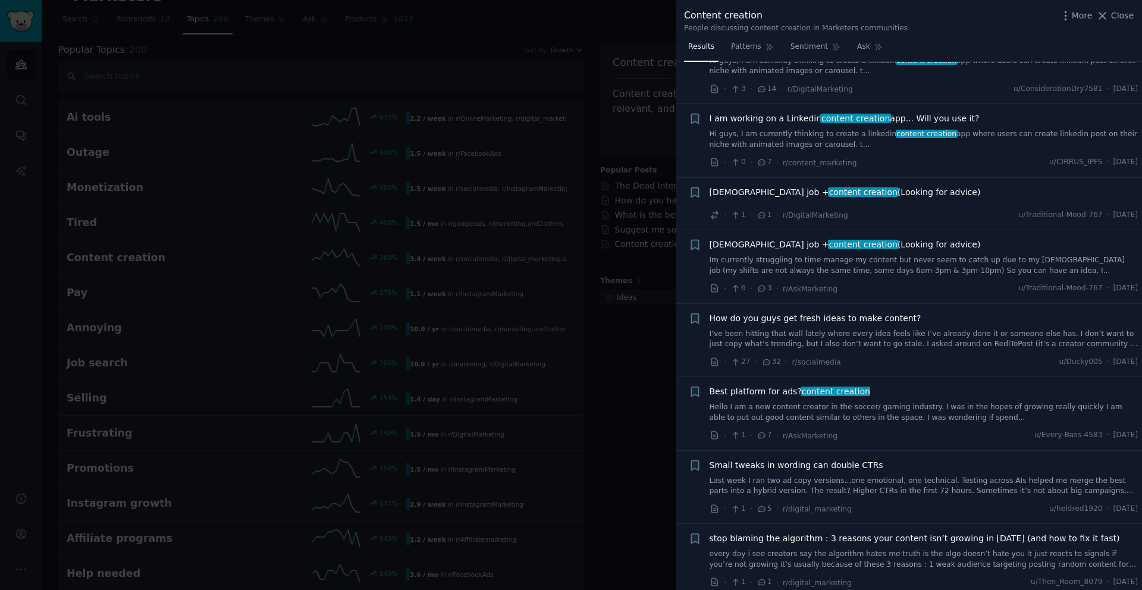
click at [895, 265] on link "Im currently struggling to time manage my content but never seem to catch up du…" at bounding box center [923, 265] width 429 height 21
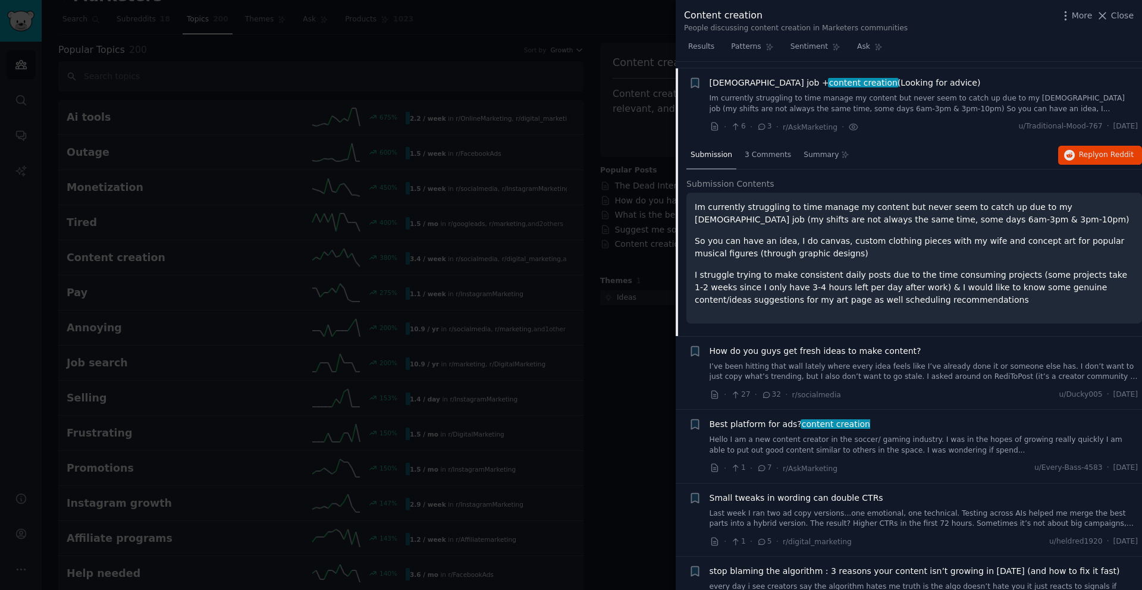
scroll to position [292, 0]
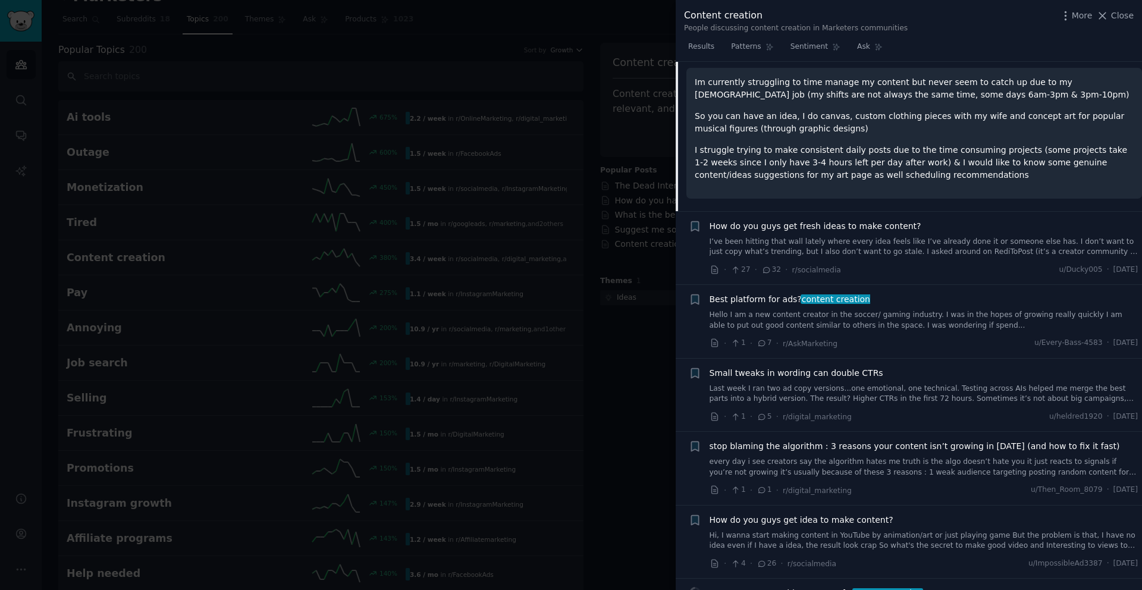
click at [905, 237] on link "I’ve been hitting that wall lately where every idea feels like I’ve already don…" at bounding box center [923, 247] width 429 height 21
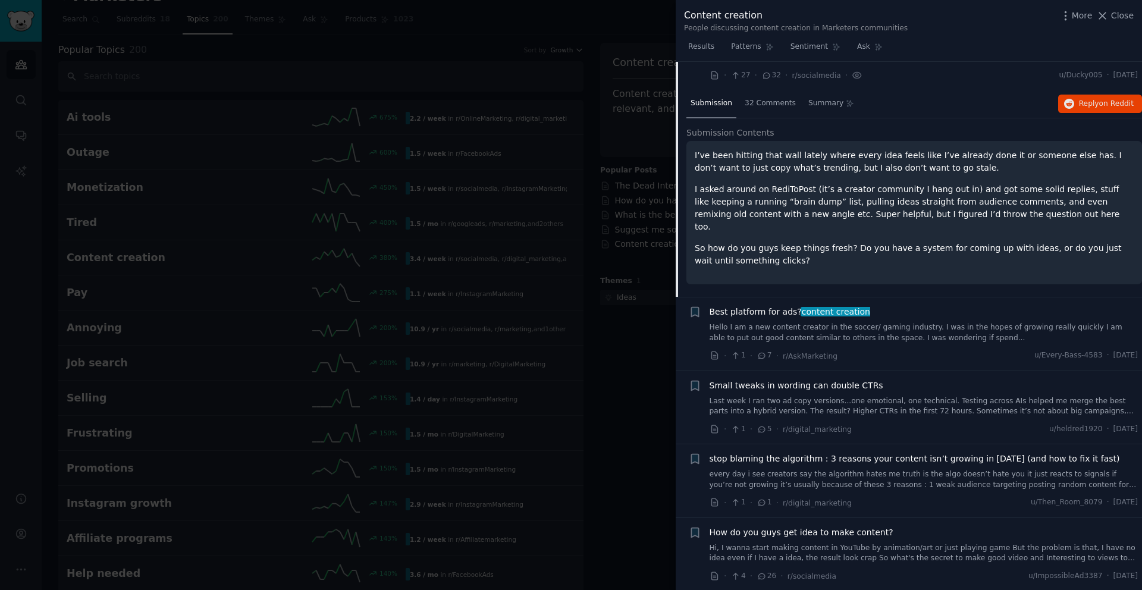
scroll to position [365, 0]
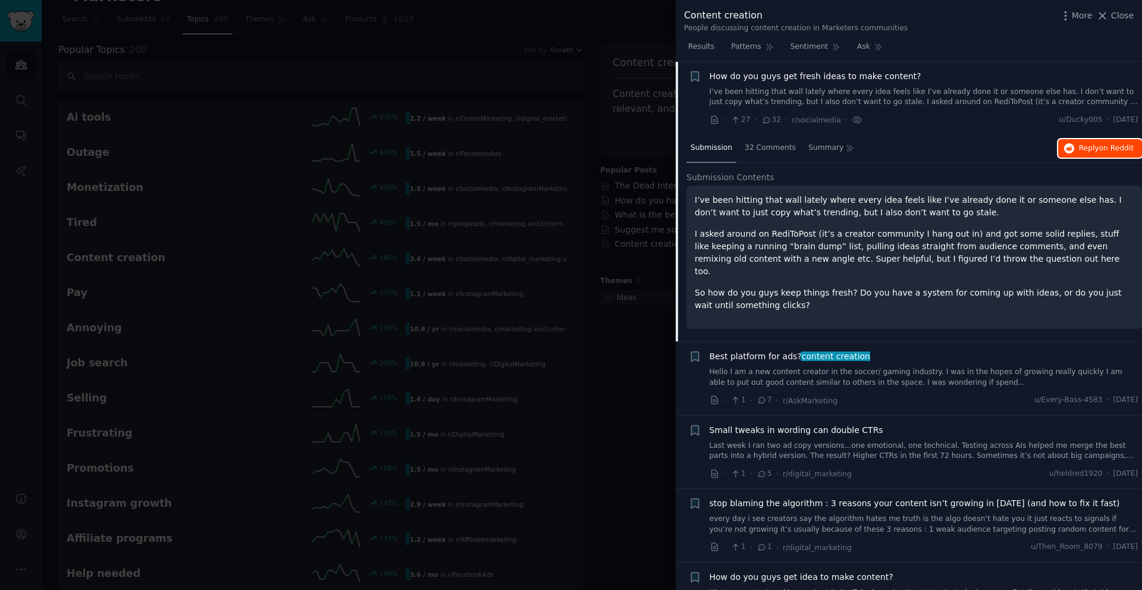
click at [1079, 155] on button "Reply on Reddit" at bounding box center [1100, 148] width 84 height 19
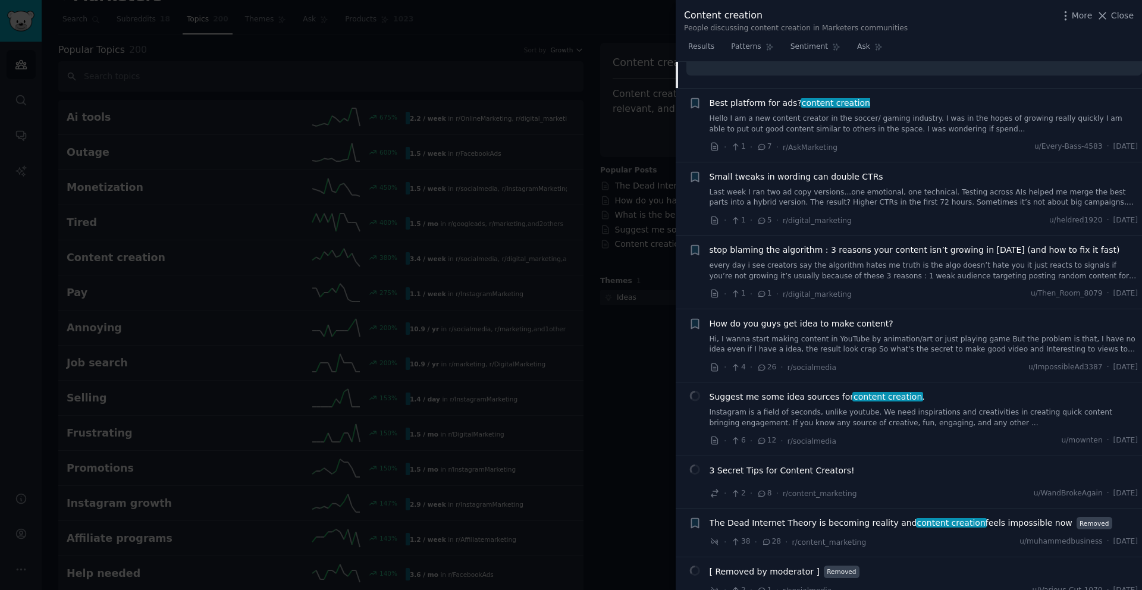
scroll to position [621, 0]
click at [756, 332] on link "Hi, I wanna start making content in YouTube by animation/art or just playing ga…" at bounding box center [923, 341] width 429 height 21
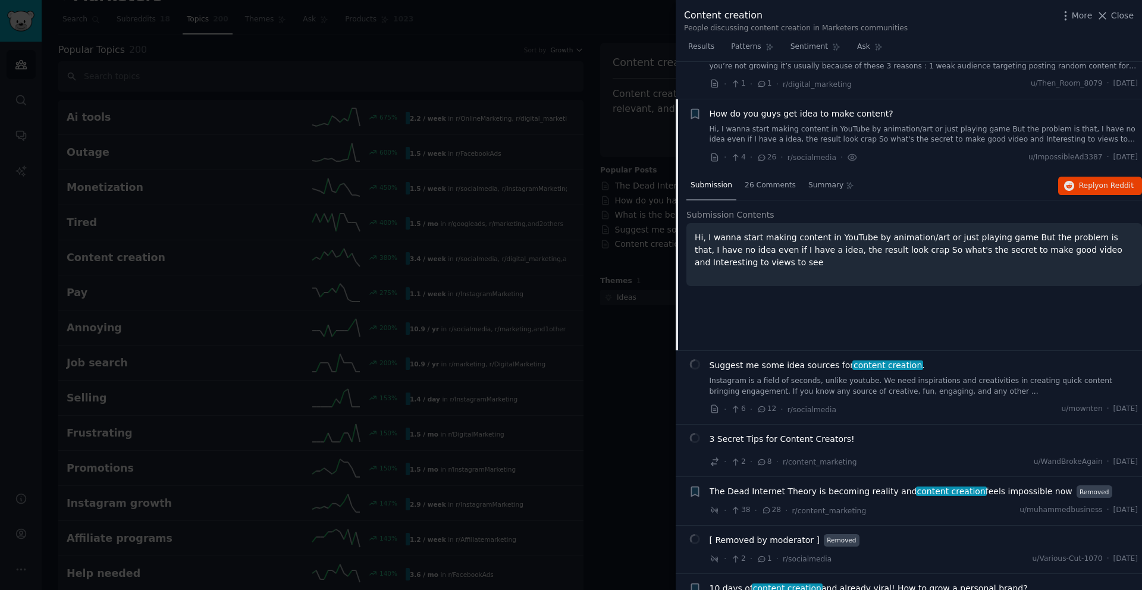
scroll to position [659, 0]
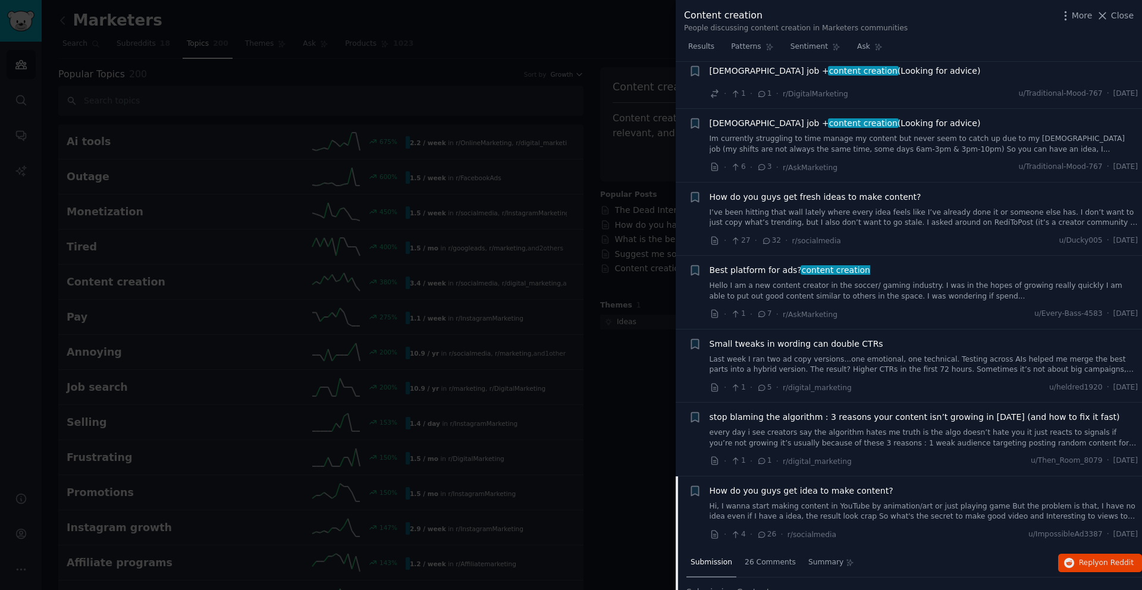
scroll to position [248, 0]
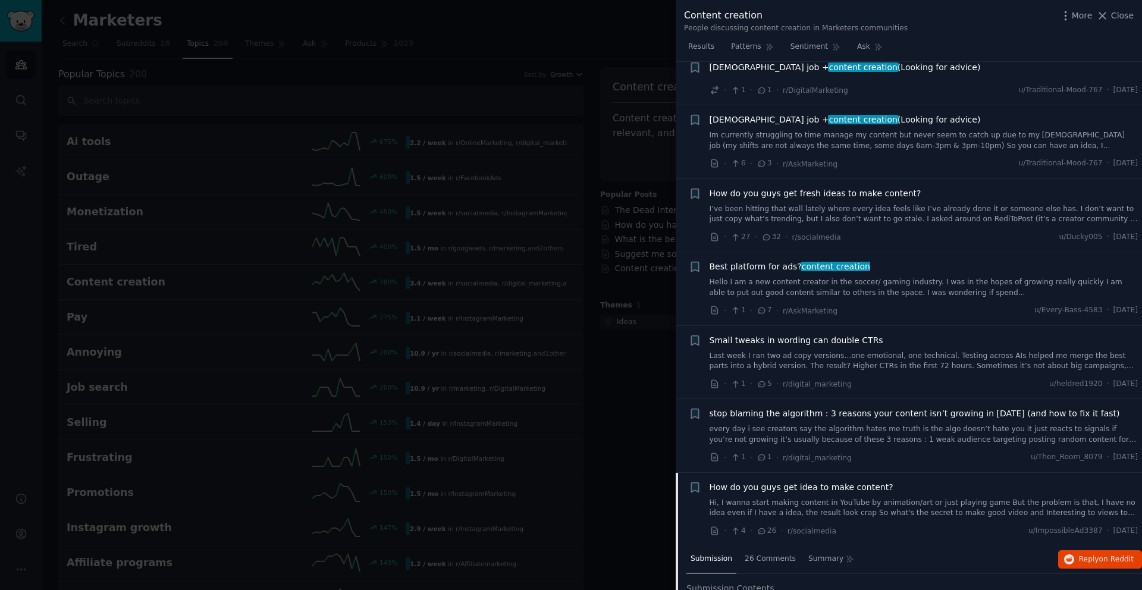
click at [851, 505] on link "Hi, I wanna start making content in YouTube by animation/art or just playing ga…" at bounding box center [923, 508] width 429 height 21
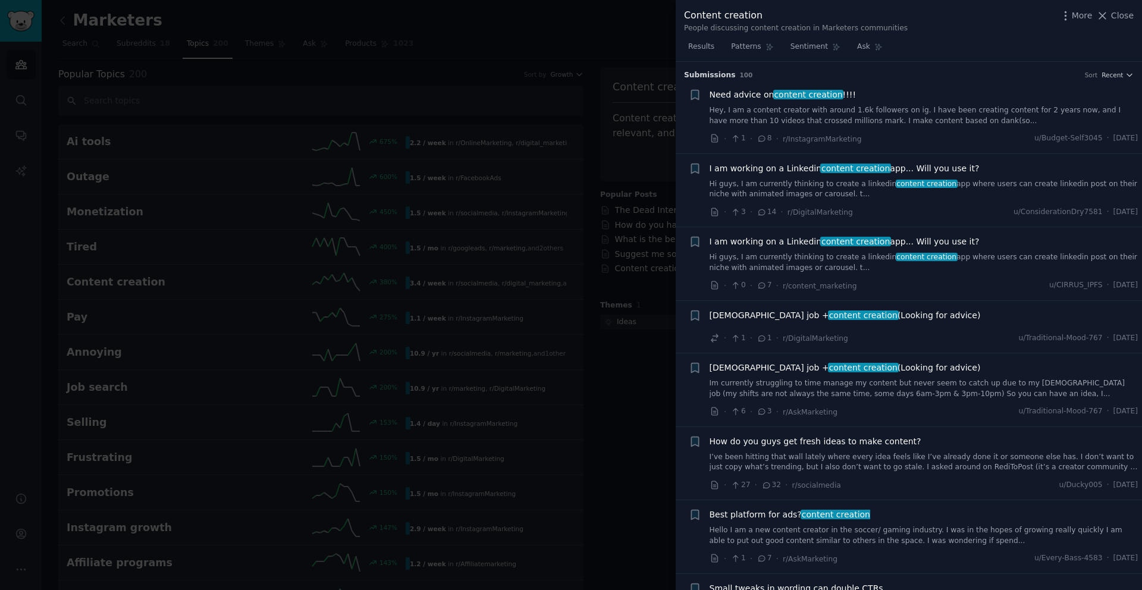
scroll to position [52, 0]
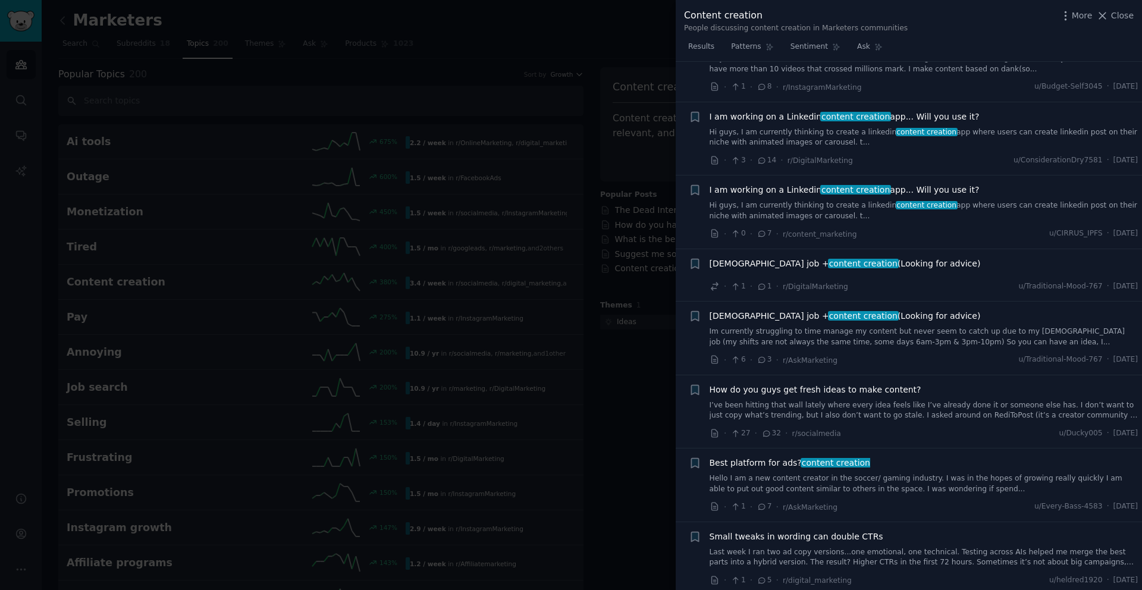
click at [802, 337] on link "Im currently struggling to time manage my content but never seem to catch up du…" at bounding box center [923, 336] width 429 height 21
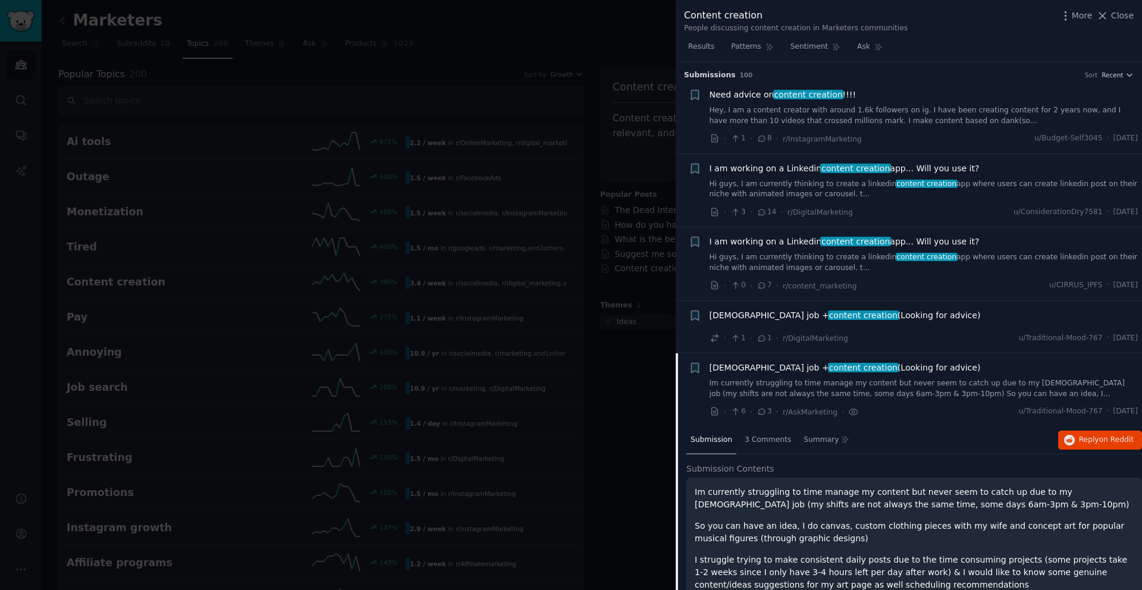
click at [833, 114] on link "Hey, I am a content creator with around 1.6k followers on ig. I have been creat…" at bounding box center [923, 115] width 429 height 21
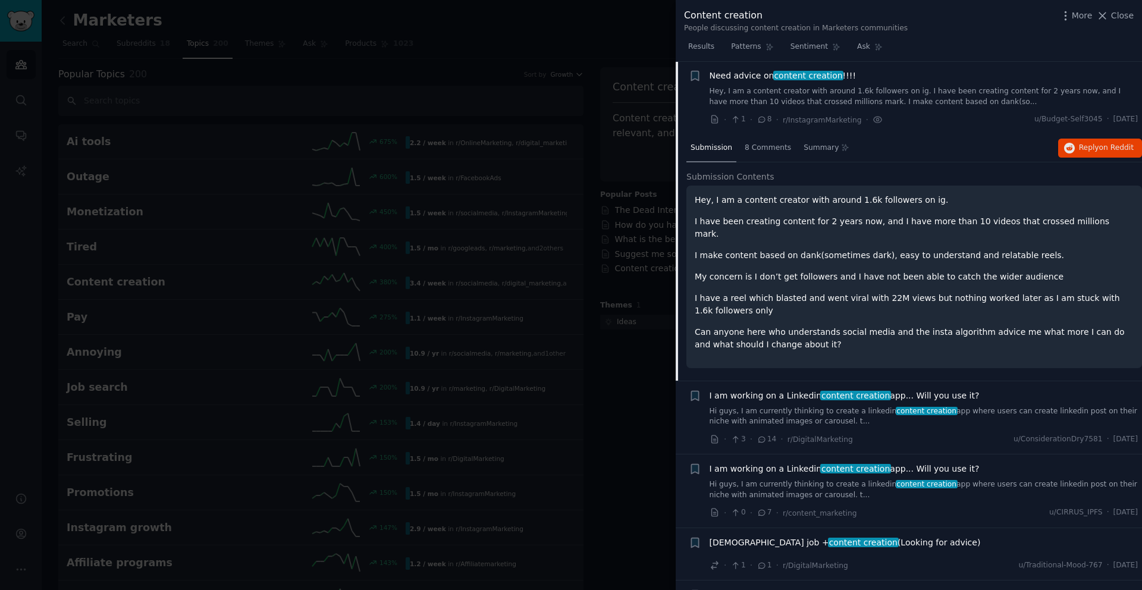
scroll to position [134, 0]
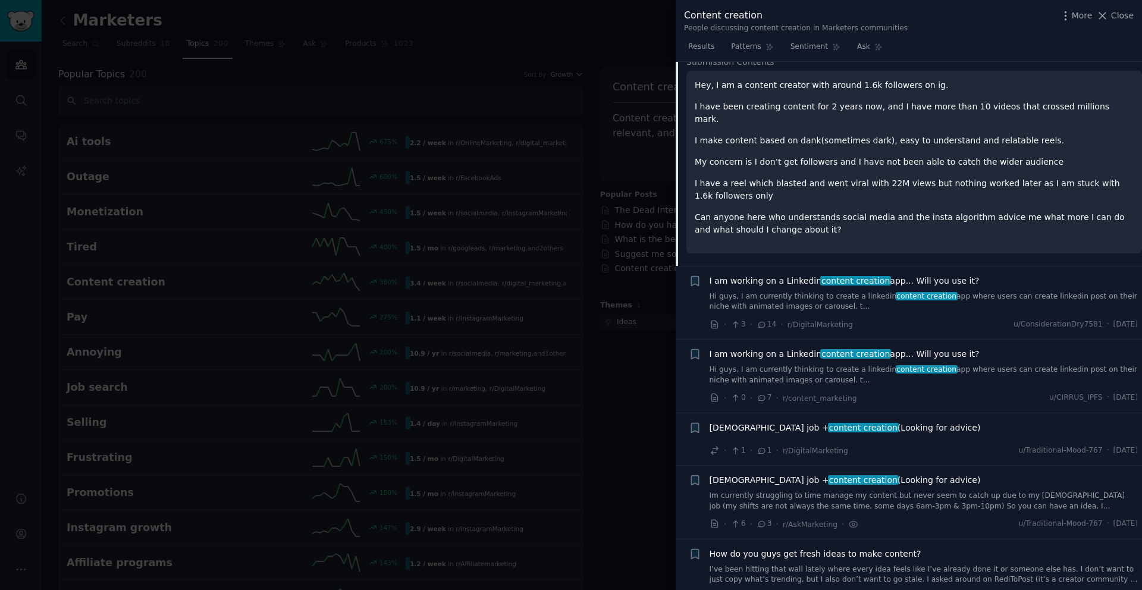
click at [776, 291] on link "Hi guys, I am currently thinking to create a linkedin content creation app wher…" at bounding box center [923, 301] width 429 height 21
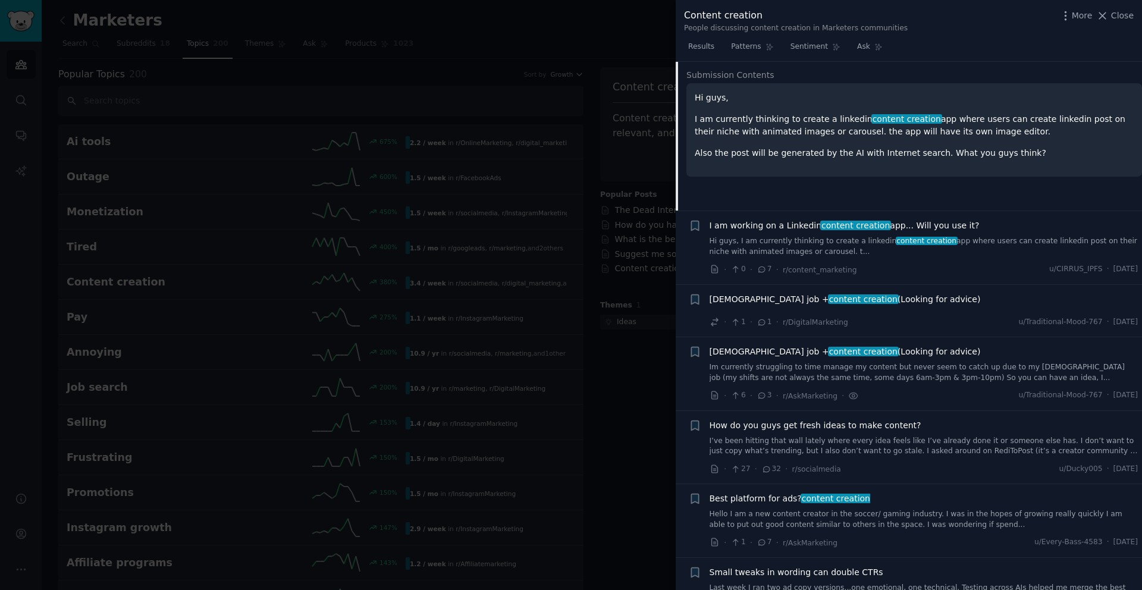
scroll to position [196, 0]
click at [828, 299] on span "content creation" at bounding box center [863, 298] width 71 height 10
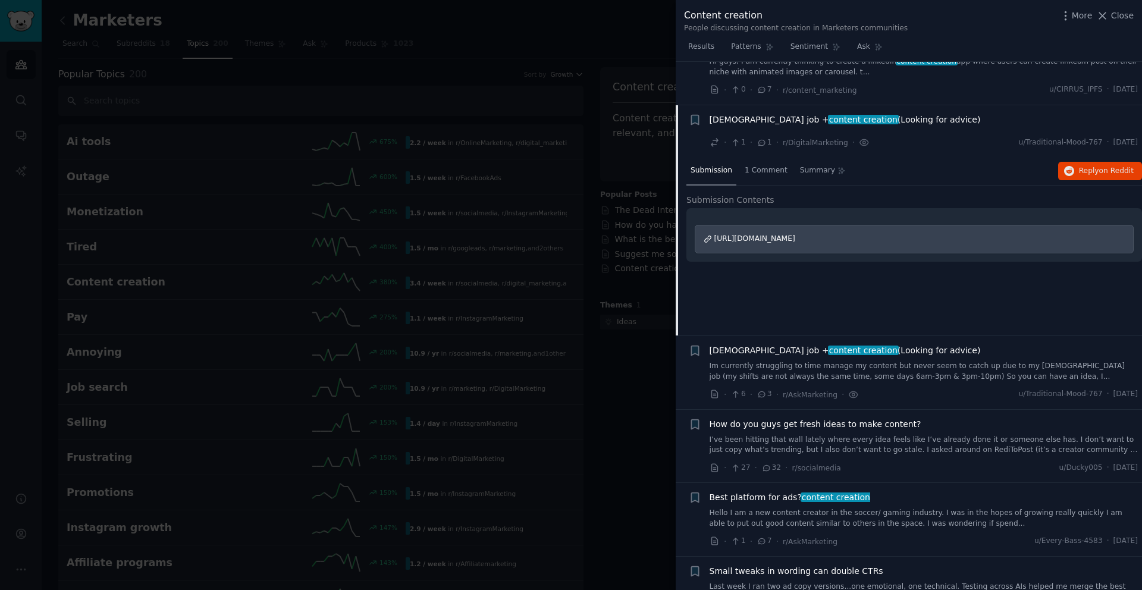
scroll to position [239, 0]
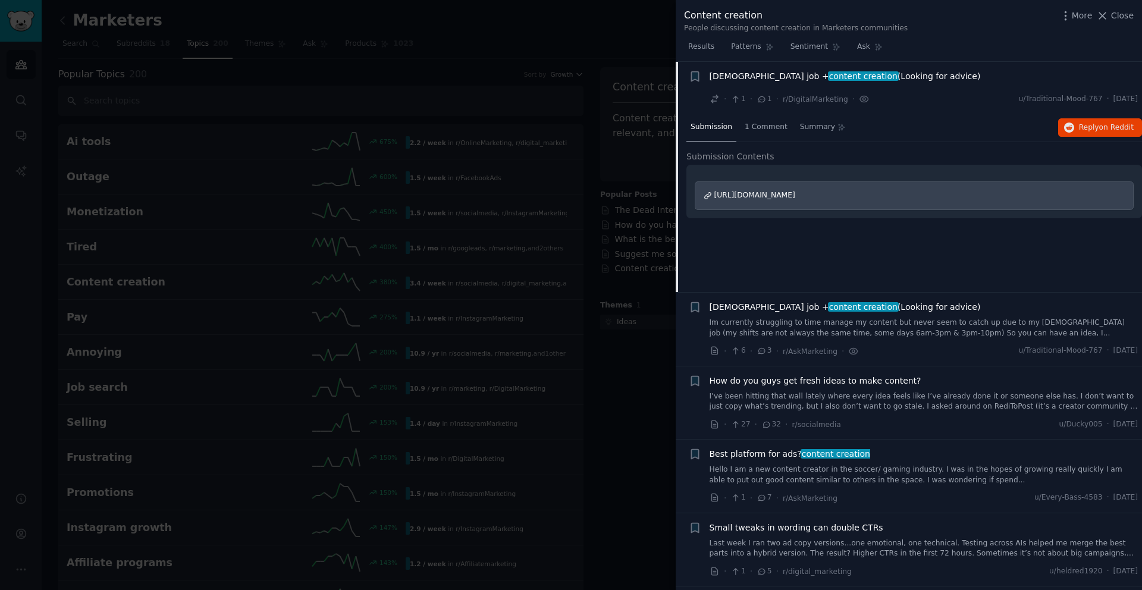
click at [793, 320] on link "Im currently struggling to time manage my content but never seem to catch up du…" at bounding box center [923, 327] width 429 height 21
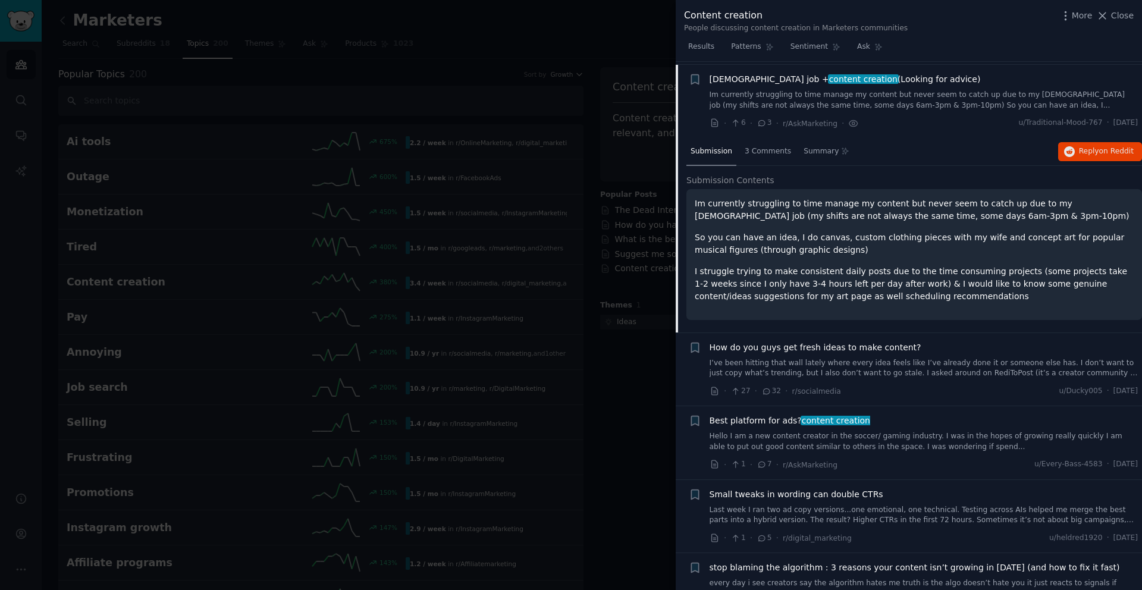
scroll to position [292, 0]
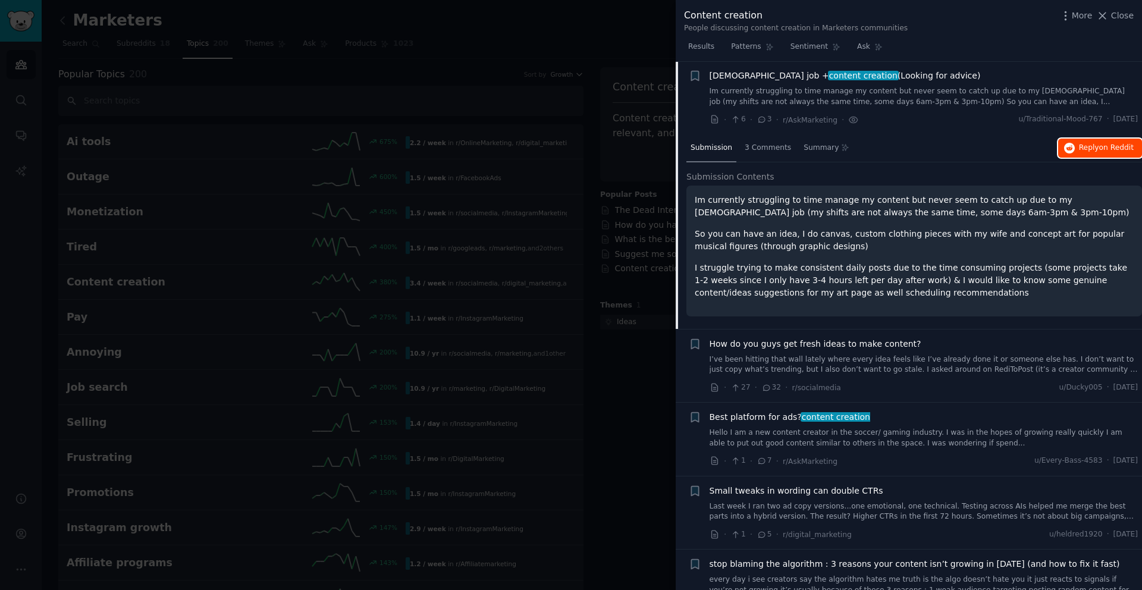
click at [1081, 150] on span "Reply on Reddit" at bounding box center [1105, 148] width 55 height 11
click at [831, 357] on link "I’ve been hitting that wall lately where every idea feels like I’ve already don…" at bounding box center [923, 364] width 429 height 21
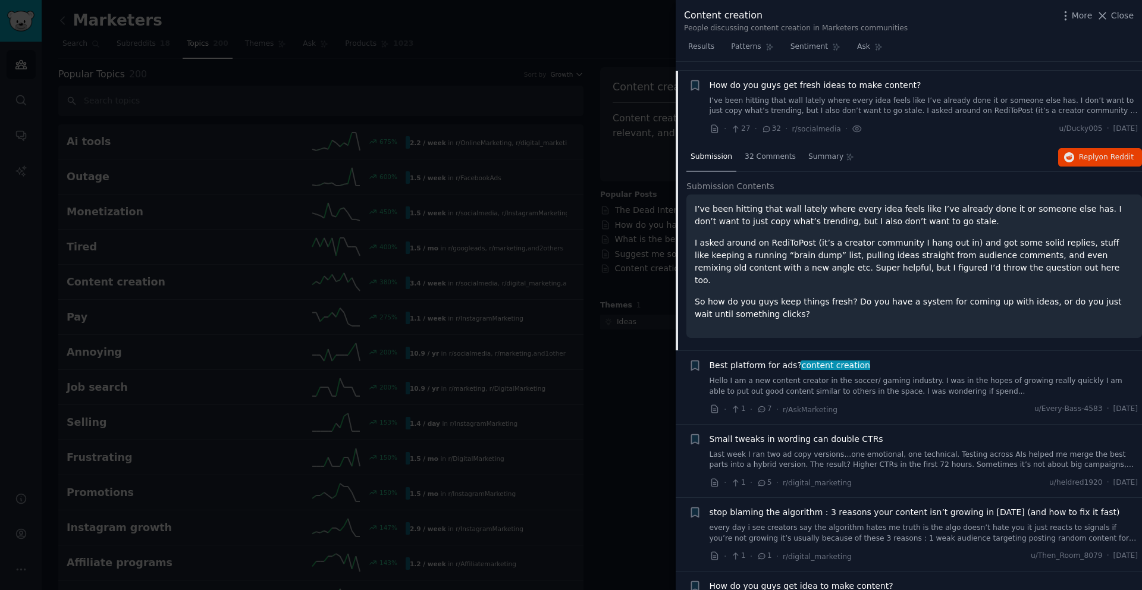
scroll to position [365, 0]
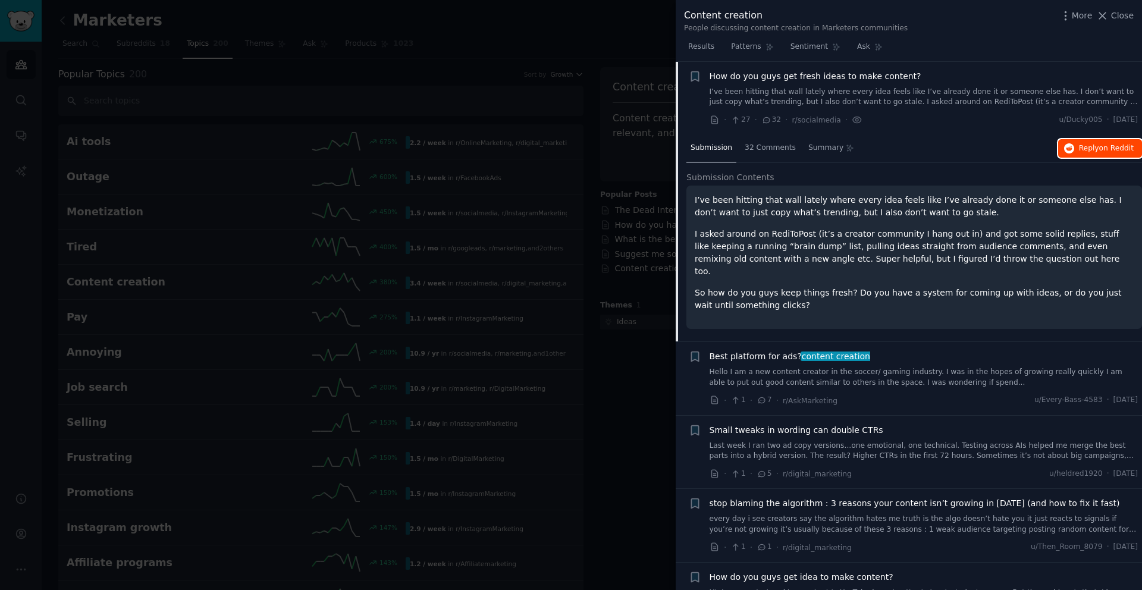
click at [1070, 149] on icon "button" at bounding box center [1069, 148] width 11 height 11
click at [762, 367] on link "Hello I am a new content creator in the soccer/ gaming industry. I was in the h…" at bounding box center [923, 377] width 429 height 21
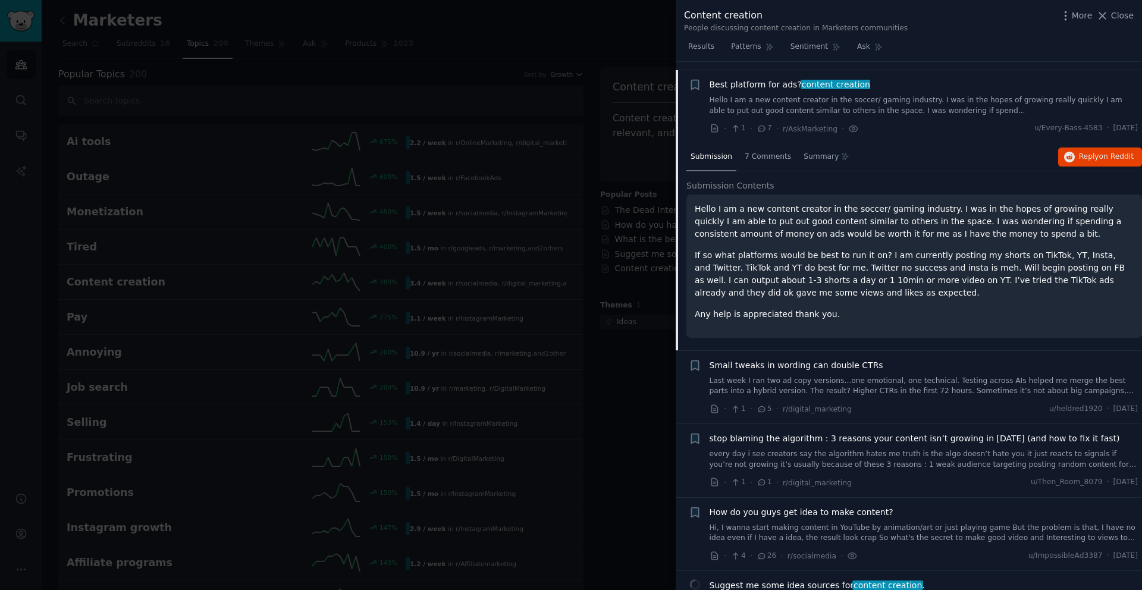
scroll to position [439, 0]
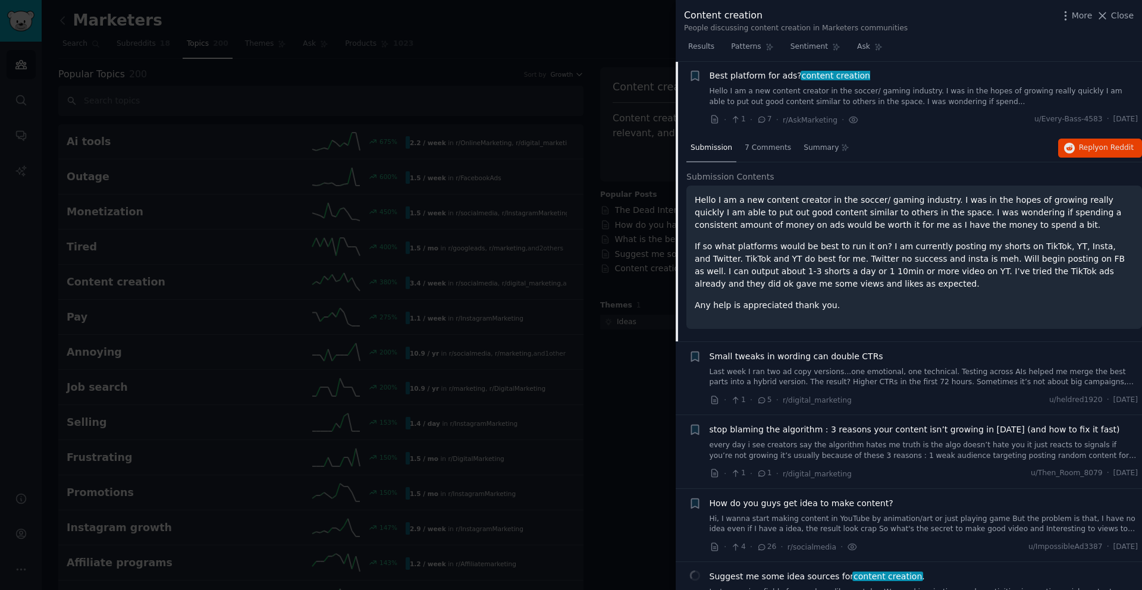
click at [762, 361] on span "Small tweaks in wording can double CTRs" at bounding box center [796, 356] width 174 height 12
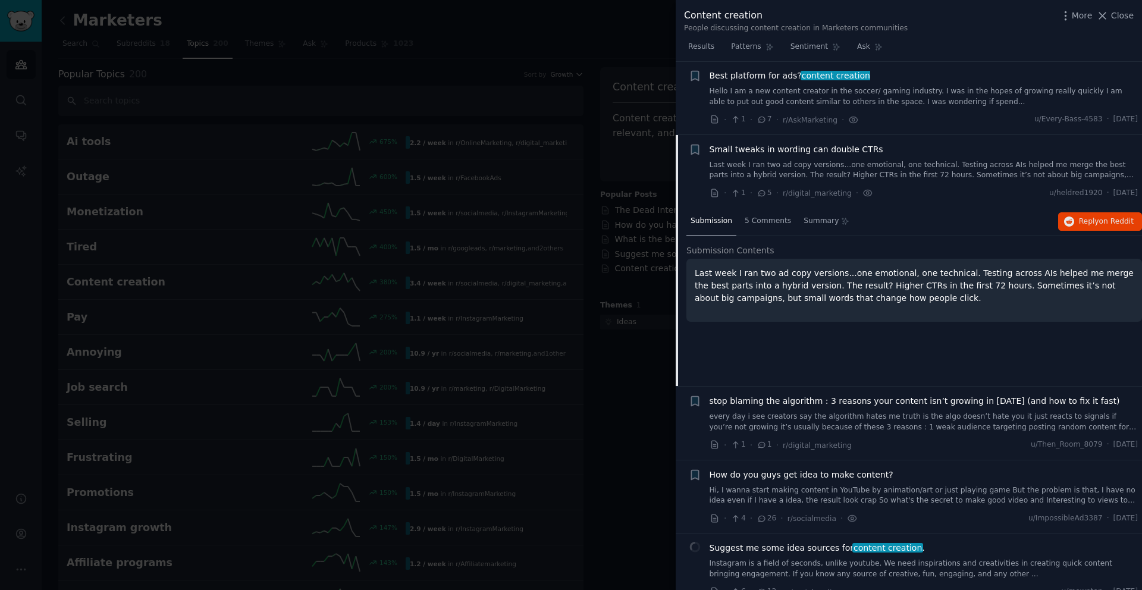
scroll to position [512, 0]
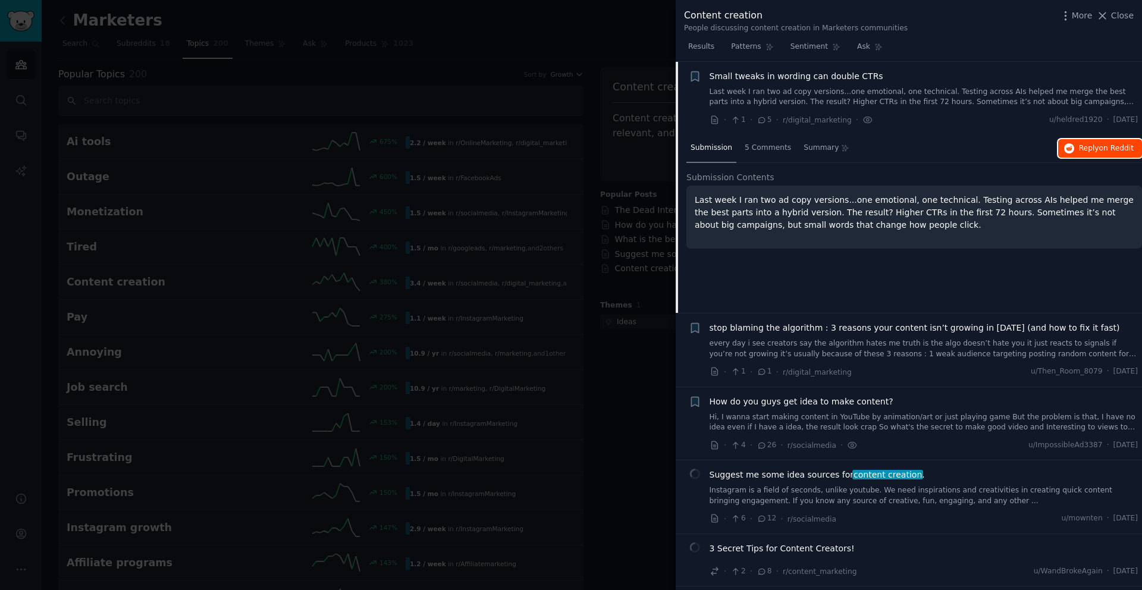
click at [1074, 146] on button "Reply on Reddit" at bounding box center [1100, 148] width 84 height 19
click at [778, 412] on link "Hi, I wanna start making content in YouTube by animation/art or just playing ga…" at bounding box center [923, 422] width 429 height 21
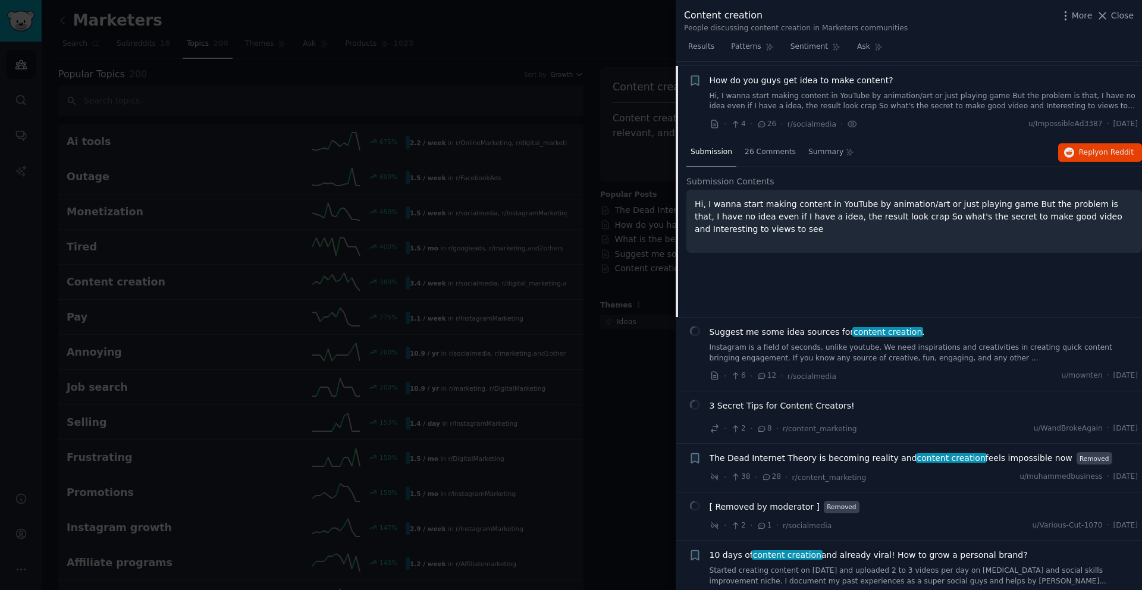
scroll to position [659, 0]
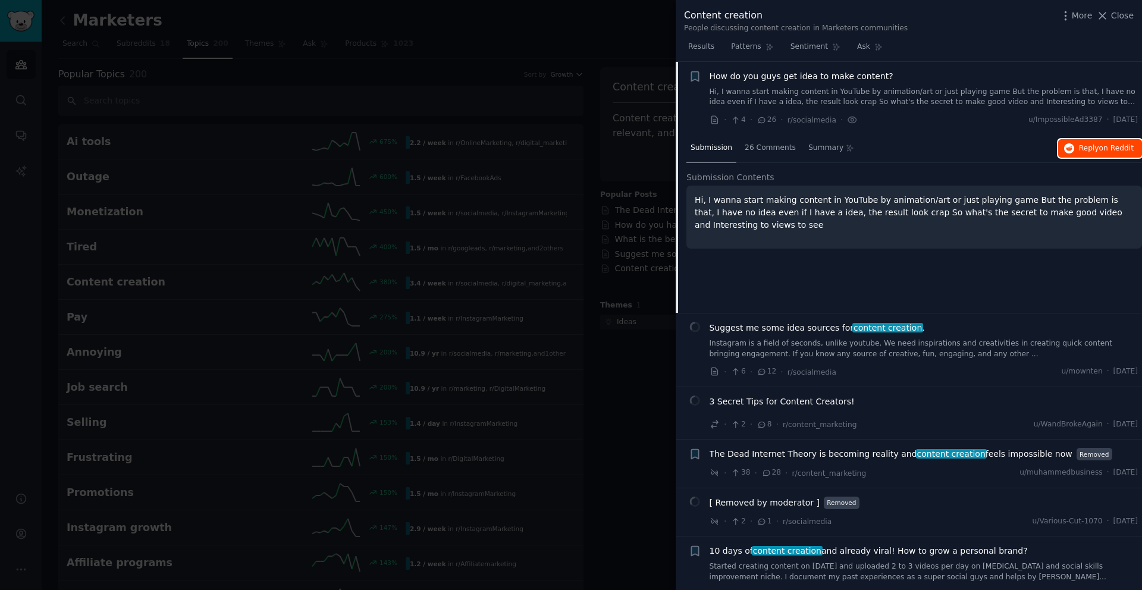
click at [1077, 153] on button "Reply on Reddit" at bounding box center [1100, 148] width 84 height 19
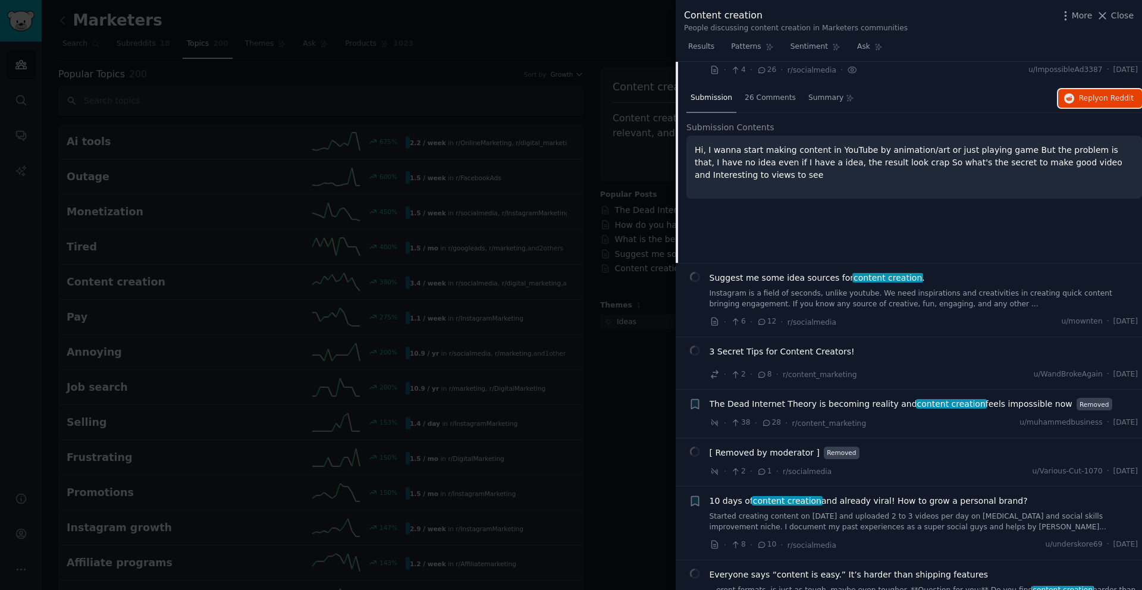
scroll to position [710, 0]
click at [809, 283] on div "Suggest me some idea sources for content creation . Instagram is a field of sec…" at bounding box center [923, 289] width 429 height 37
click at [828, 278] on span "Suggest me some idea sources for content creation ." at bounding box center [816, 277] width 215 height 12
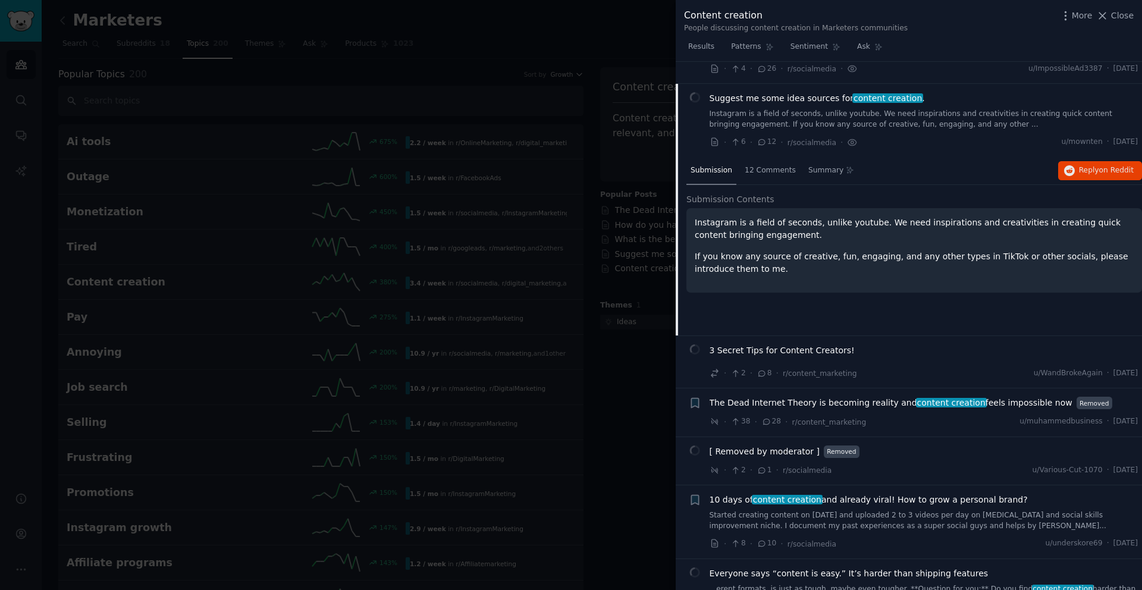
scroll to position [732, 0]
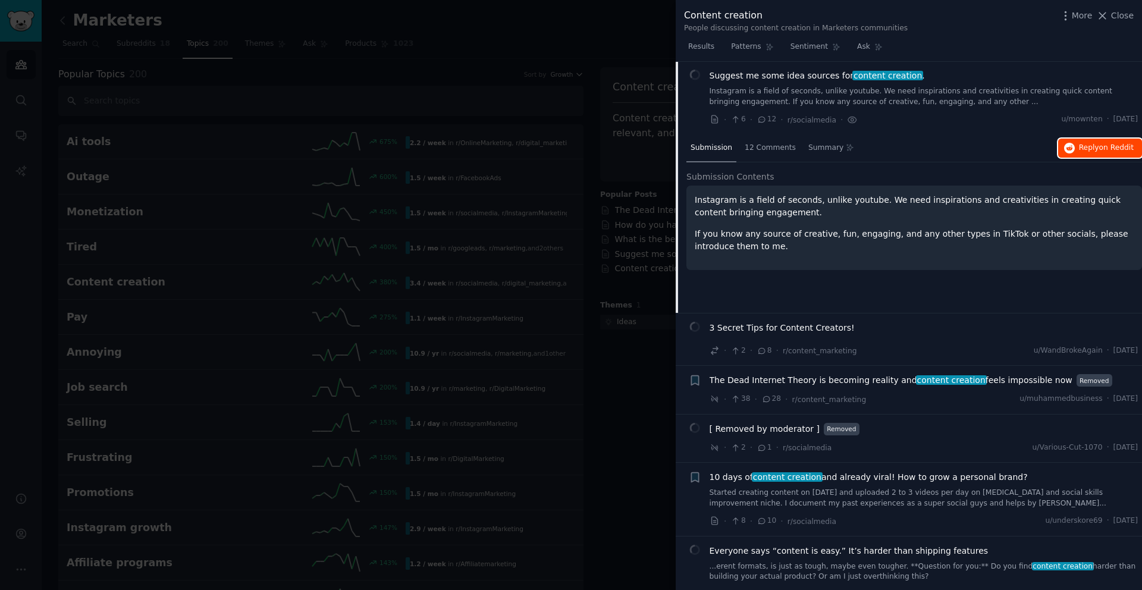
click at [1101, 146] on span "on Reddit" at bounding box center [1116, 147] width 34 height 8
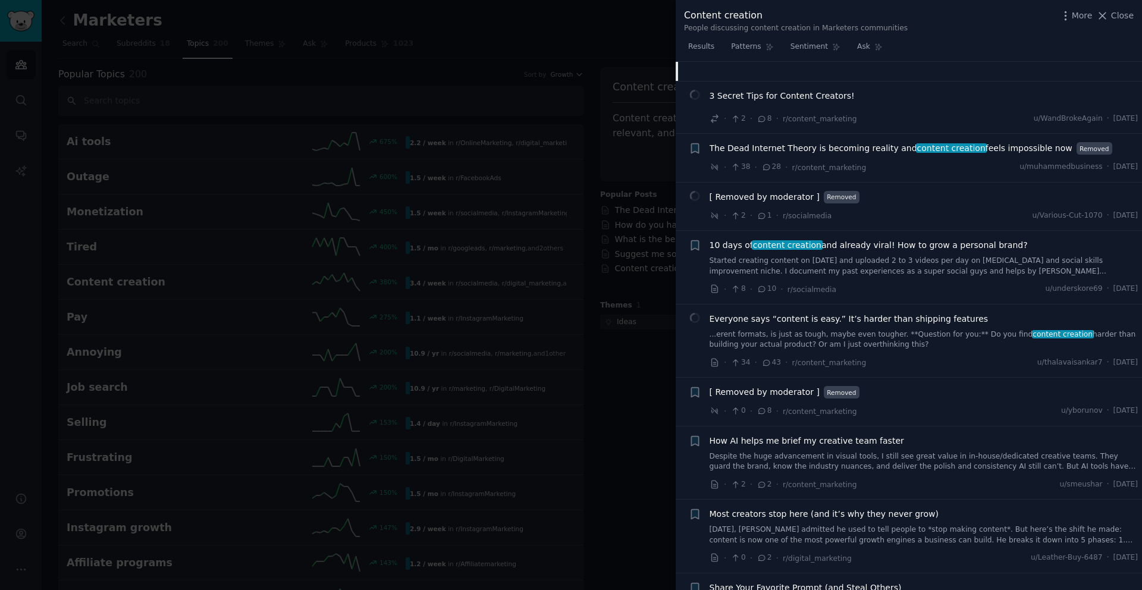
scroll to position [976, 0]
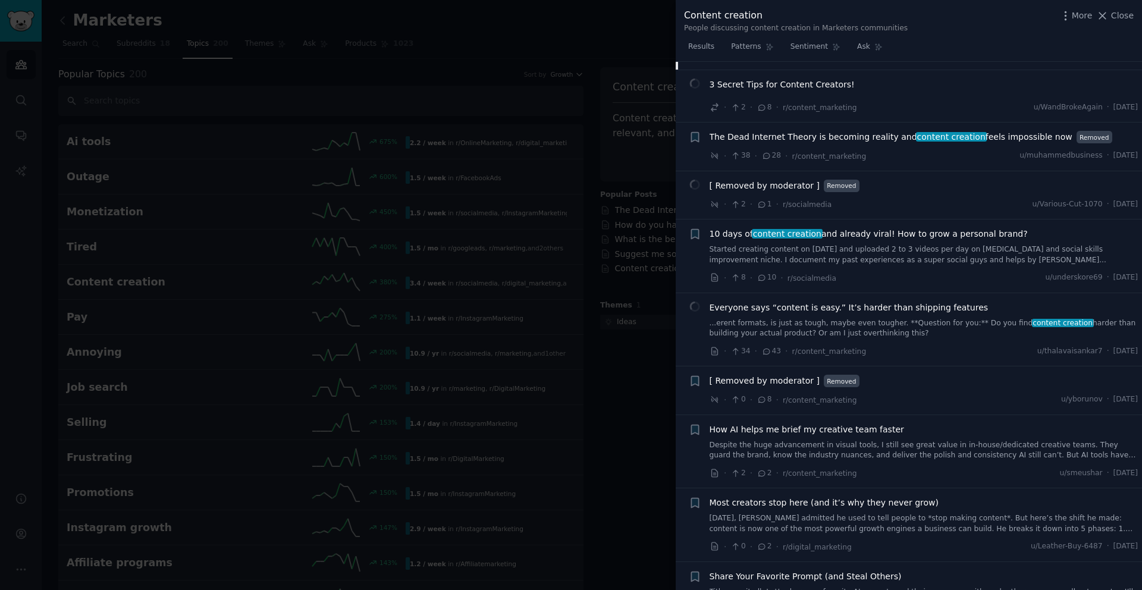
click at [913, 257] on link "Started creating content on [DATE] and uploaded 2 to 3 videos per day on [MEDIC…" at bounding box center [923, 254] width 429 height 21
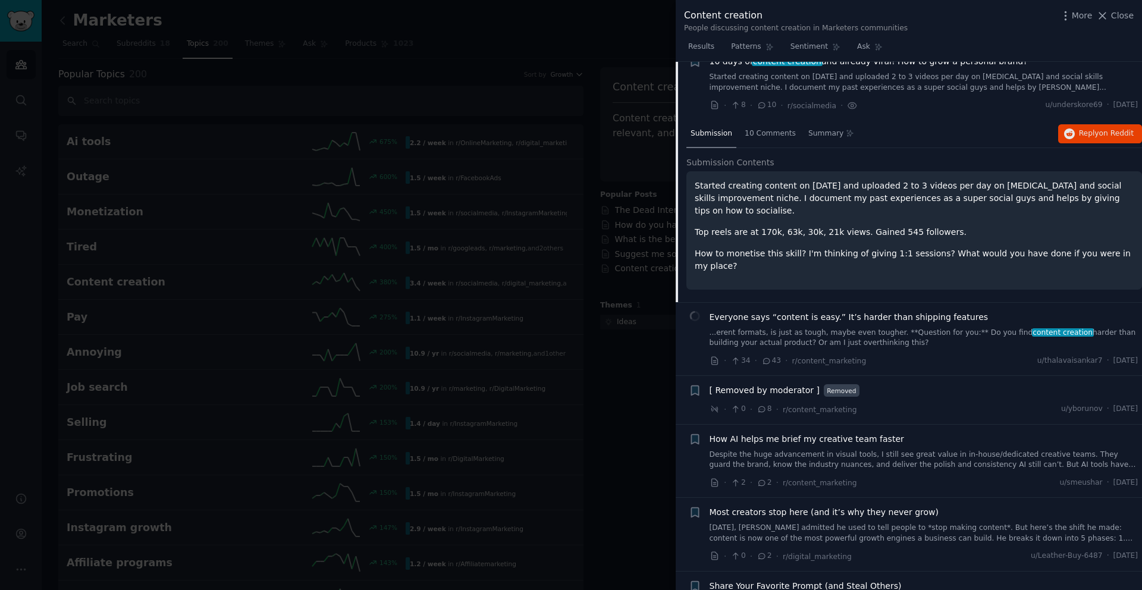
scroll to position [969, 0]
click at [1105, 131] on span "on Reddit" at bounding box center [1116, 134] width 34 height 8
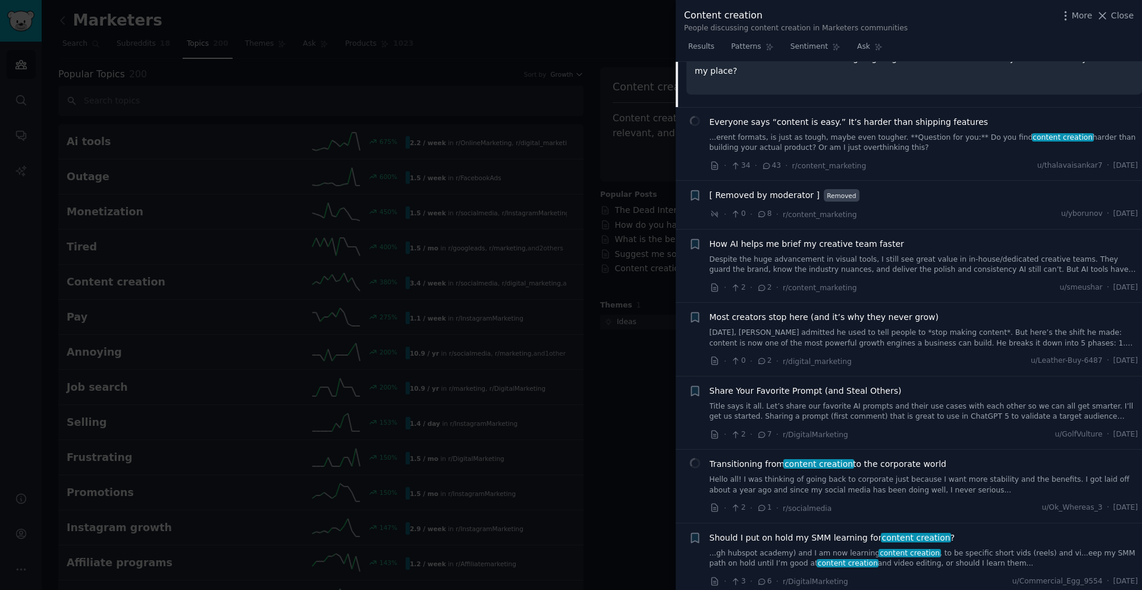
scroll to position [1166, 0]
click at [817, 253] on link "Despite the huge advancement in visual tools, I still see great value in in-hou…" at bounding box center [923, 263] width 429 height 21
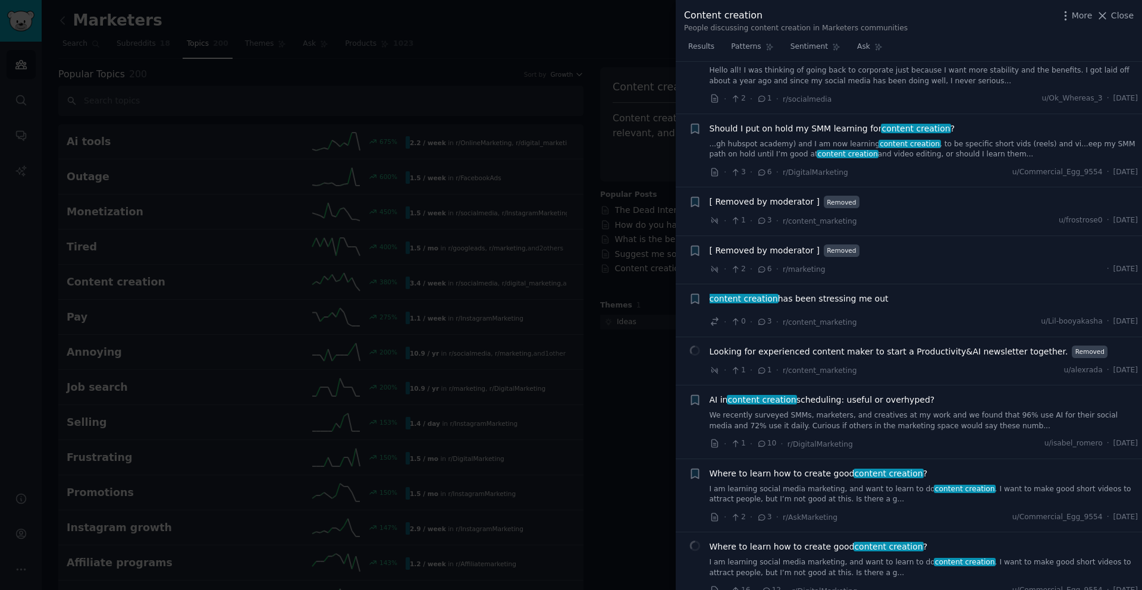
scroll to position [1622, 0]
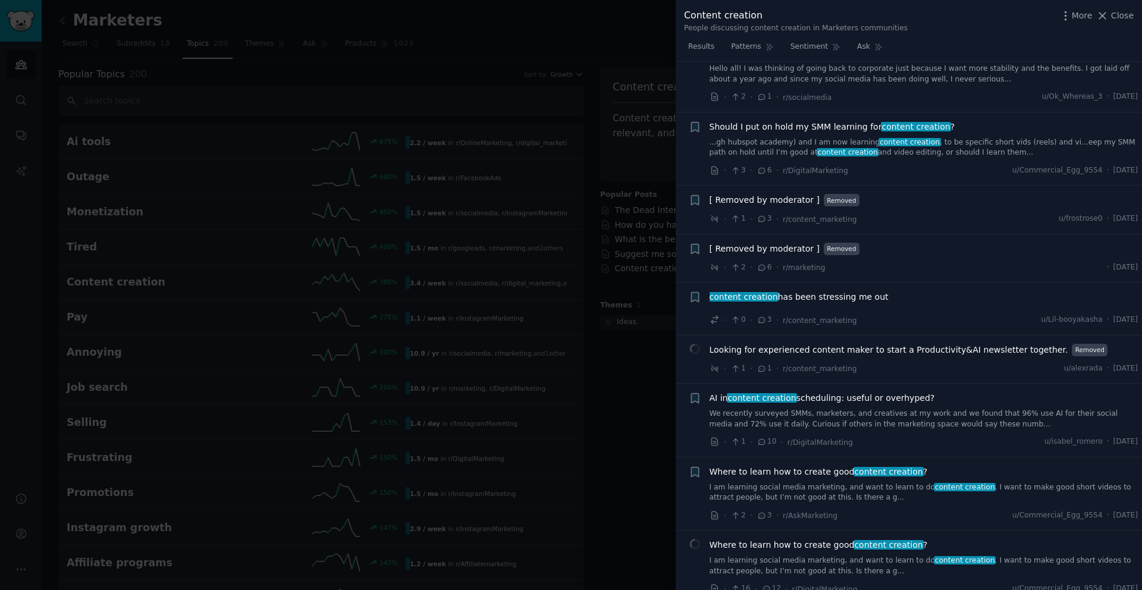
click at [912, 297] on div "content creation has been stressing me out · 0 · 3 · r/content_marketing u/Lil-…" at bounding box center [923, 309] width 429 height 36
click at [897, 291] on div "content creation has been stressing me out" at bounding box center [923, 297] width 429 height 12
click at [856, 291] on span "content creation has been stressing me out" at bounding box center [798, 297] width 179 height 12
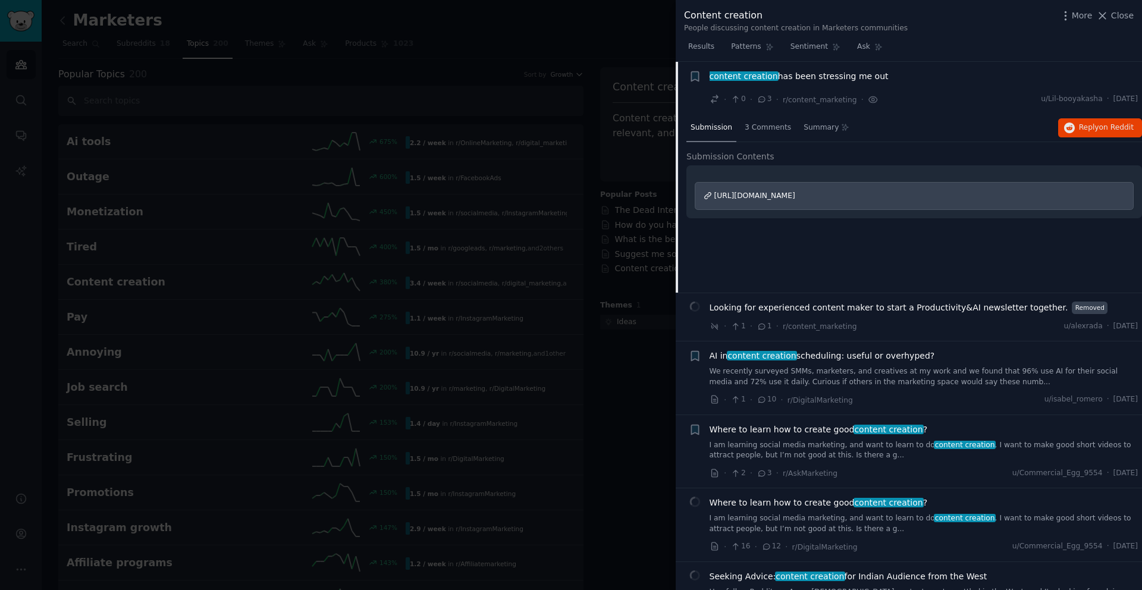
scroll to position [1615, 0]
click at [1107, 127] on span "on Reddit" at bounding box center [1116, 126] width 34 height 8
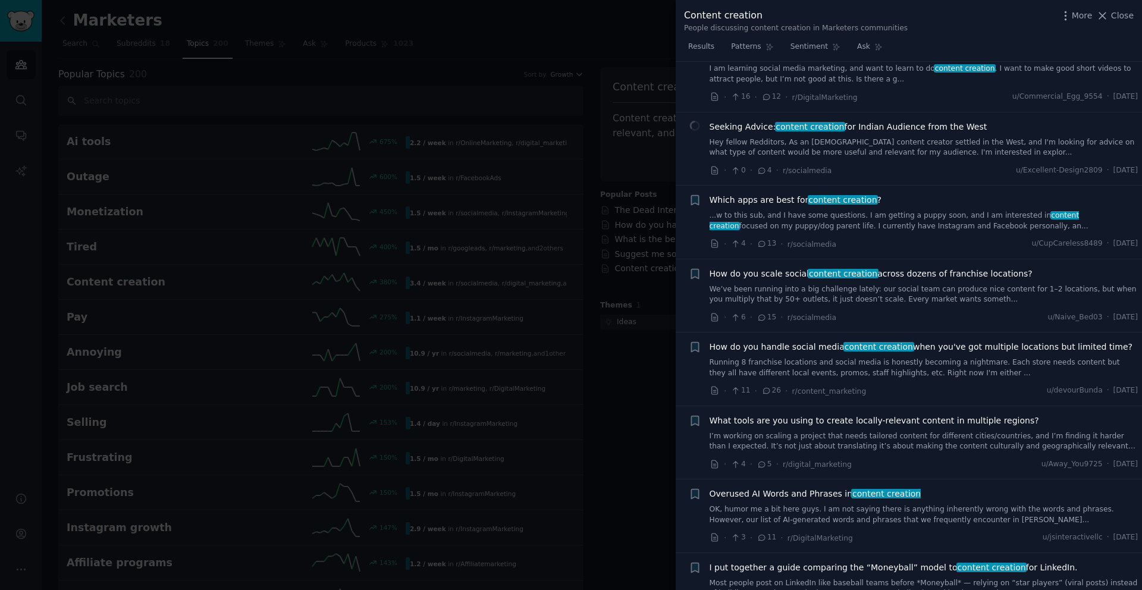
scroll to position [2066, 0]
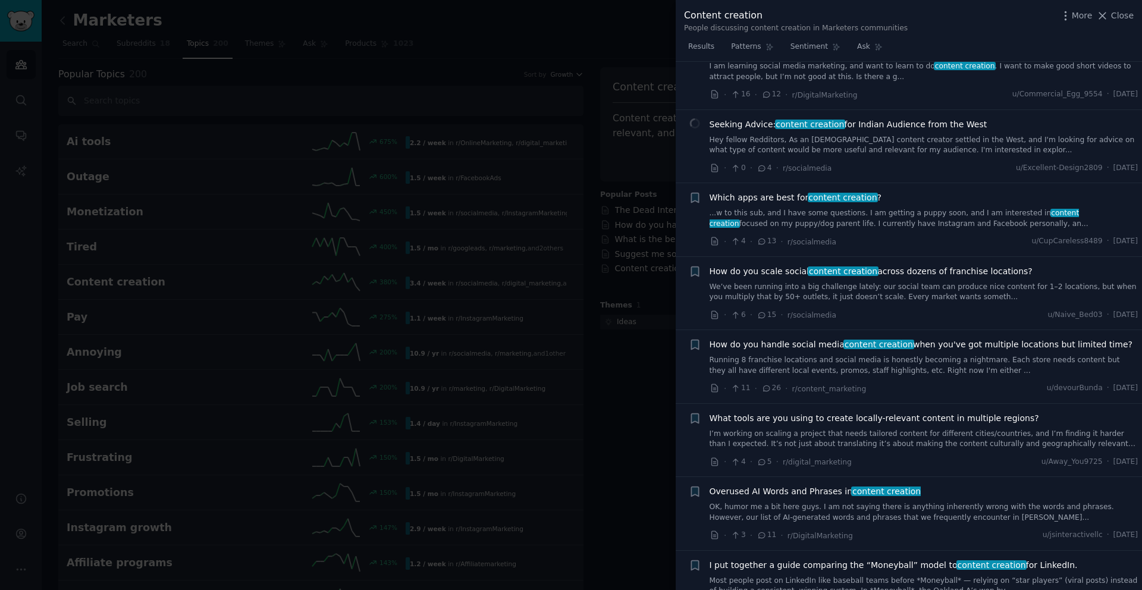
click at [872, 293] on link "We’ve been running into a big challenge lately: our social team can produce nic…" at bounding box center [923, 292] width 429 height 21
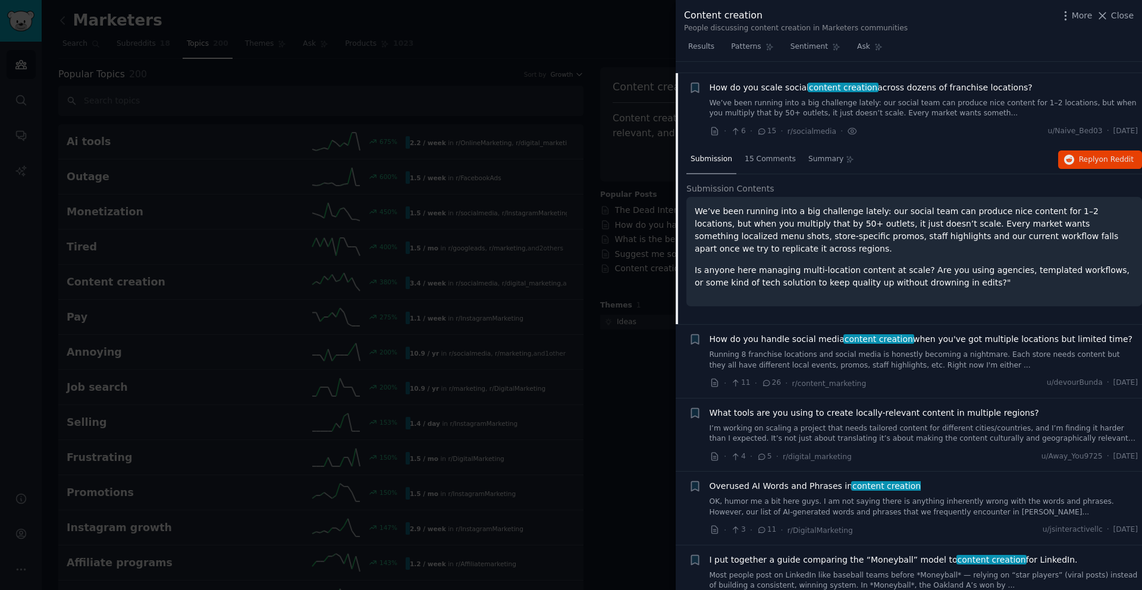
scroll to position [2083, 0]
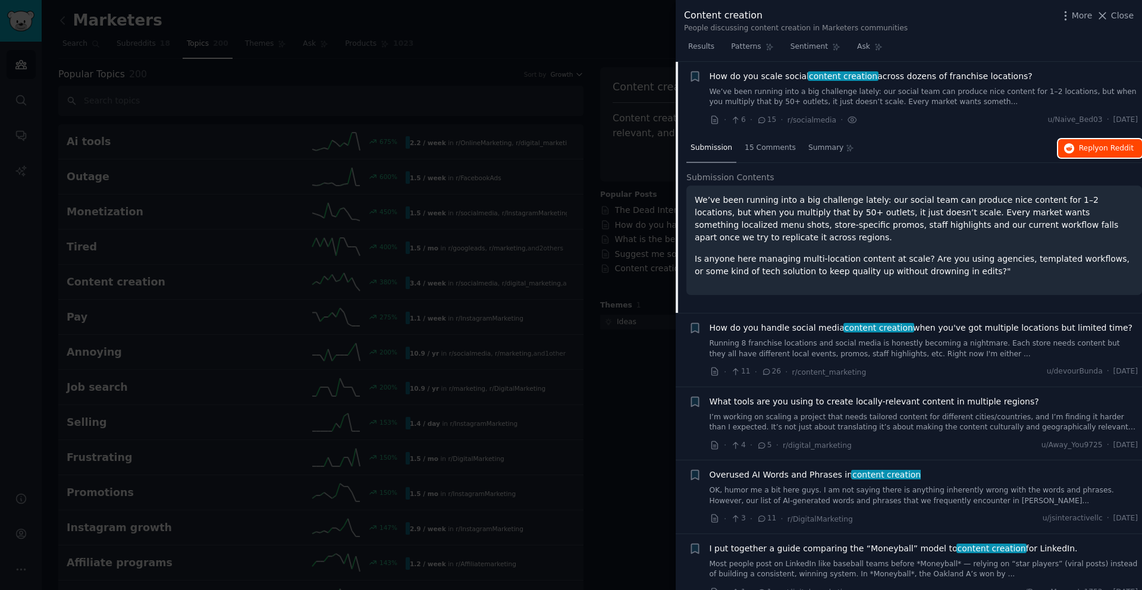
click at [1083, 143] on span "Reply on Reddit" at bounding box center [1105, 148] width 55 height 11
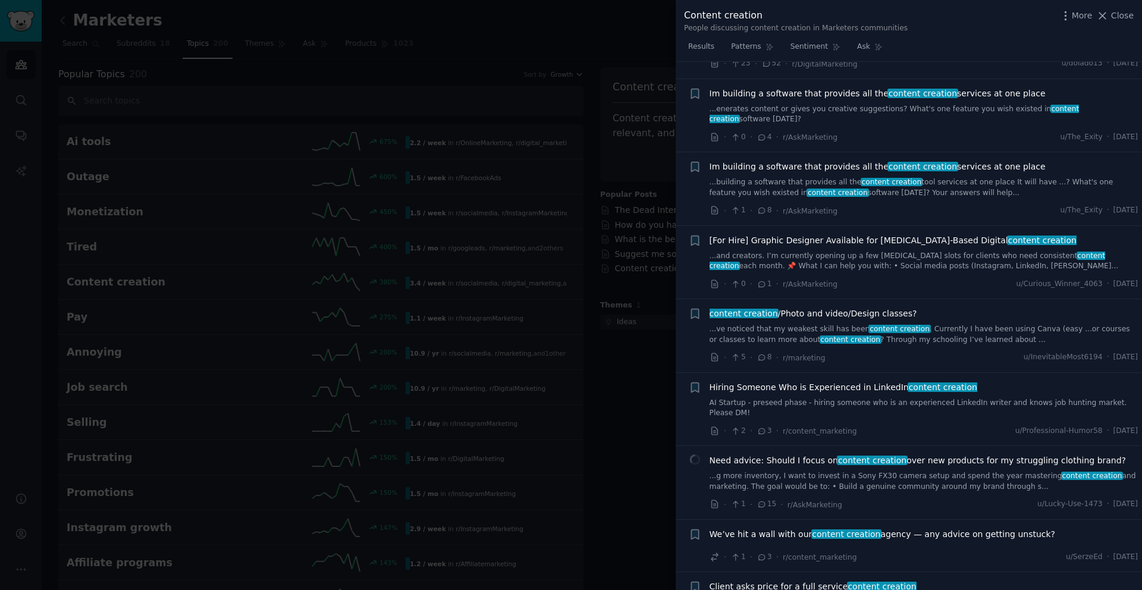
scroll to position [2686, 0]
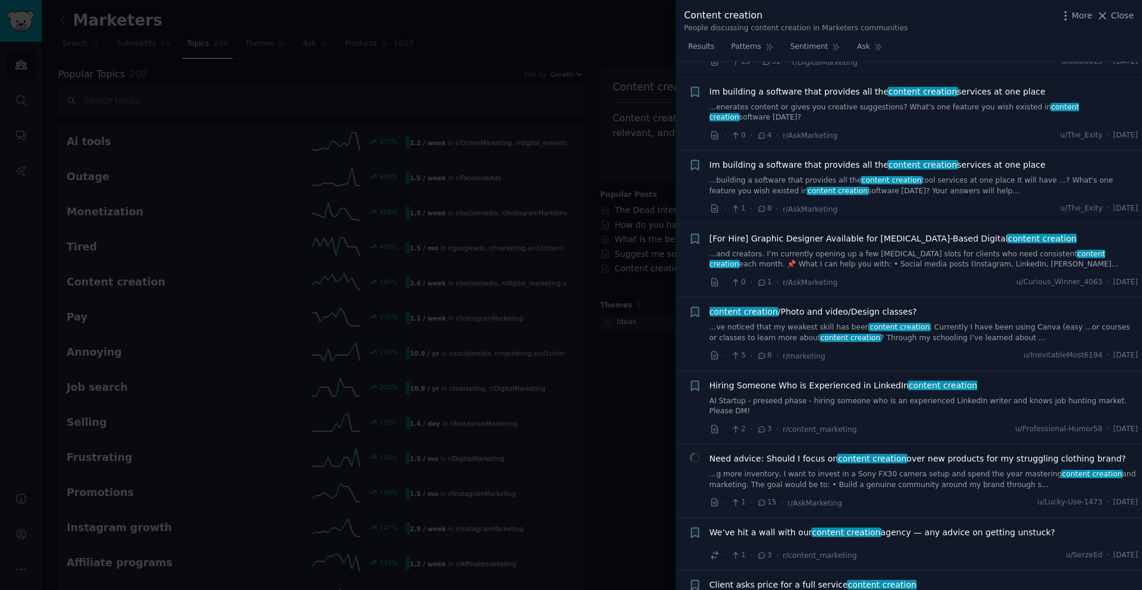
click at [927, 186] on link "...building a software that provides all the content creation tool services at …" at bounding box center [923, 185] width 429 height 21
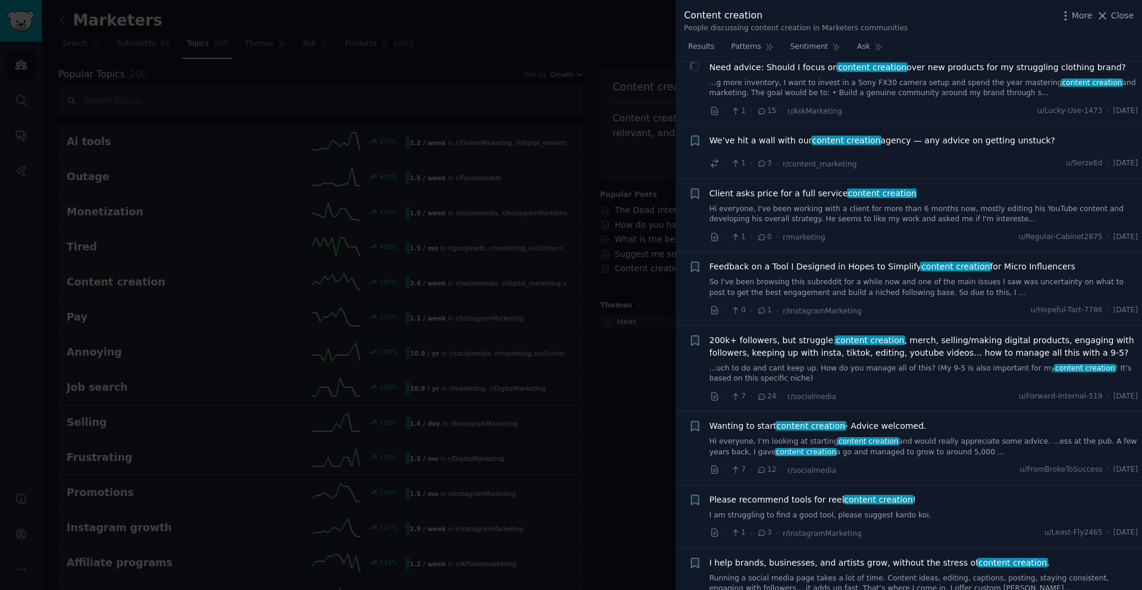
scroll to position [3240, 0]
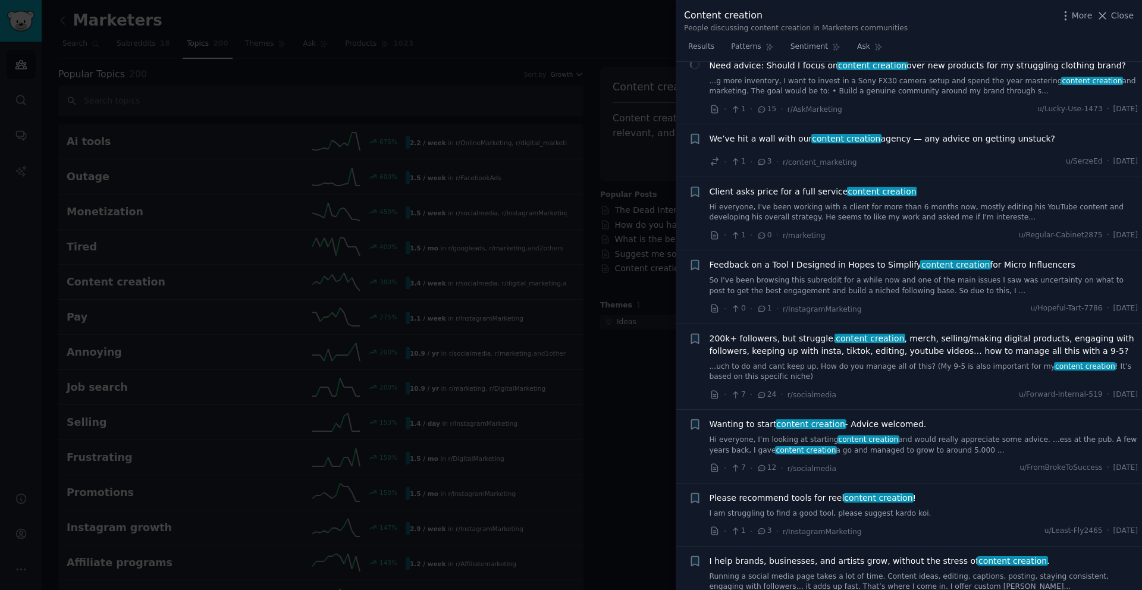
click at [878, 369] on link "...uch to do and cant keep up. How do you manage all of this? (My 9-5 is also i…" at bounding box center [923, 371] width 429 height 21
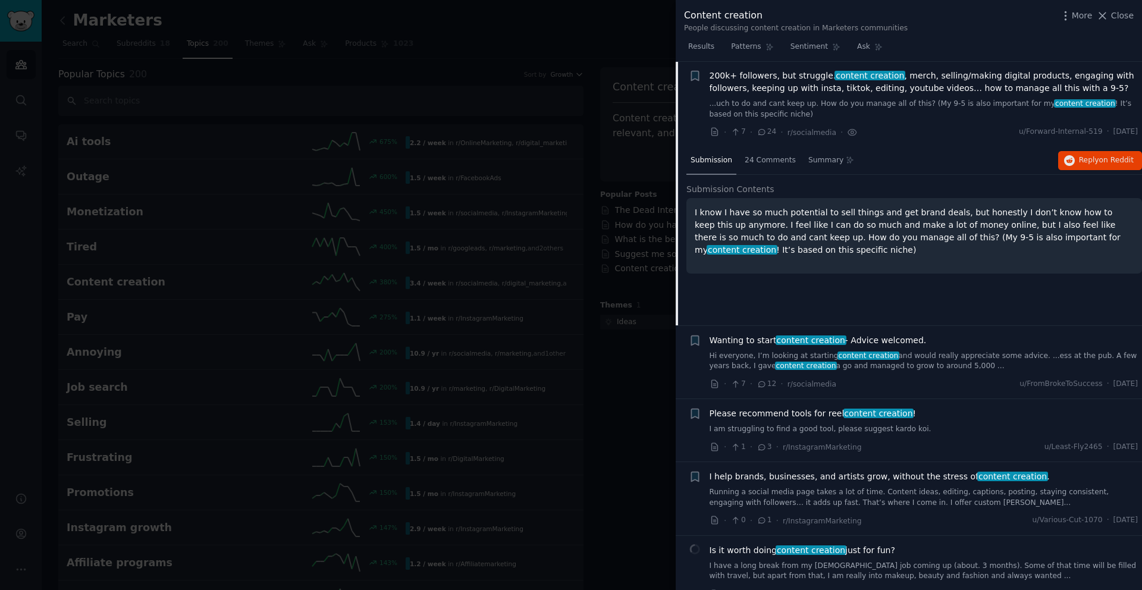
scroll to position [3138, 0]
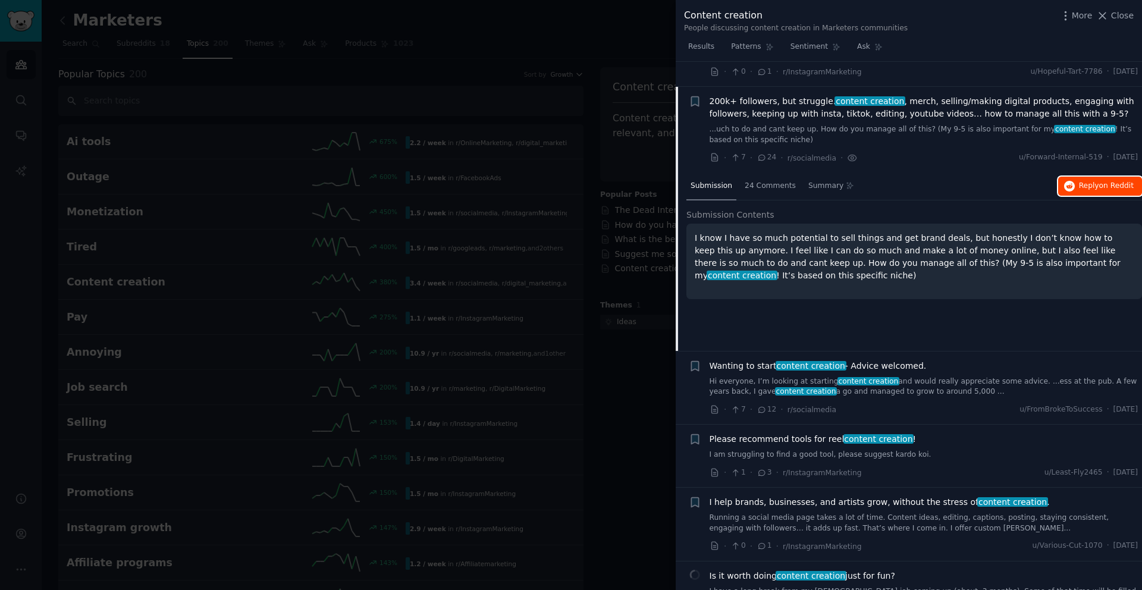
click at [1101, 181] on span "on Reddit" at bounding box center [1116, 185] width 34 height 8
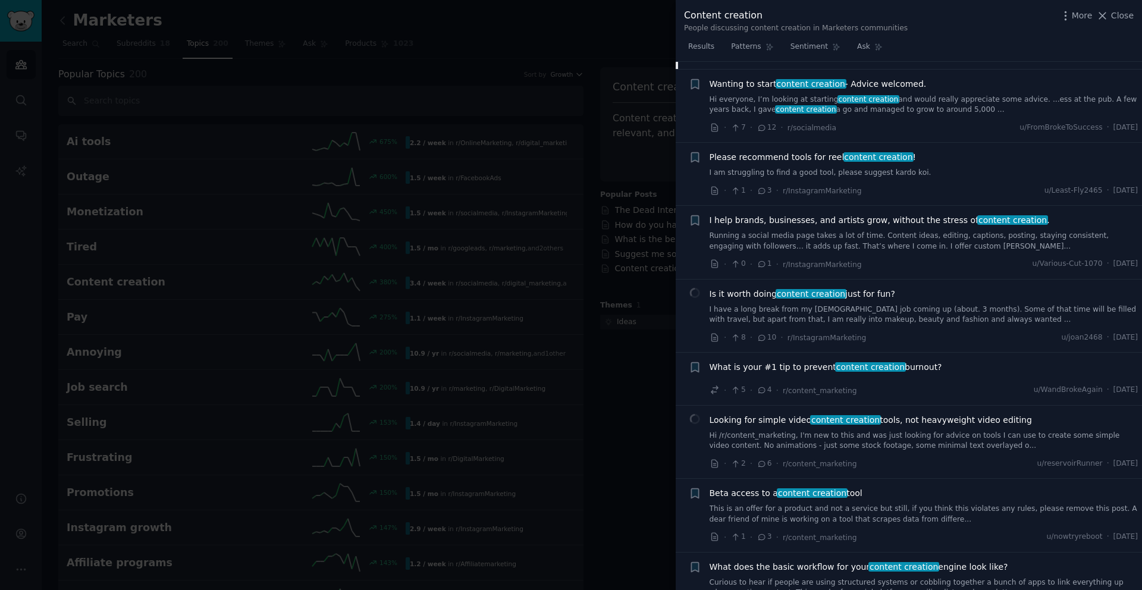
scroll to position [3419, 0]
click at [881, 109] on link "Hi everyone, I’m looking at starting content creation and would really apprecia…" at bounding box center [923, 105] width 429 height 21
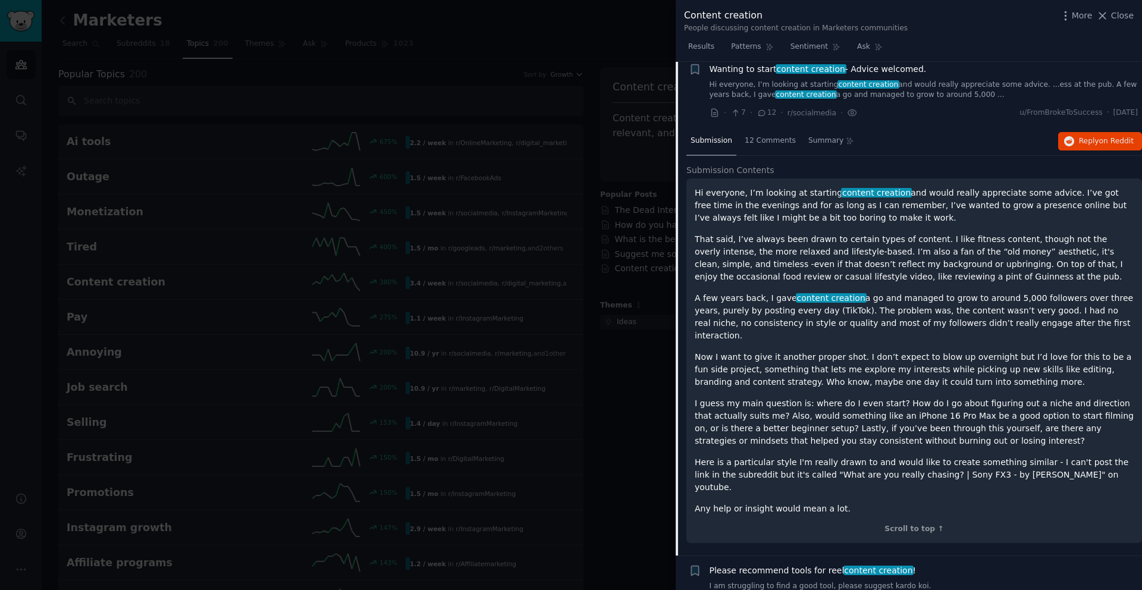
scroll to position [3249, 0]
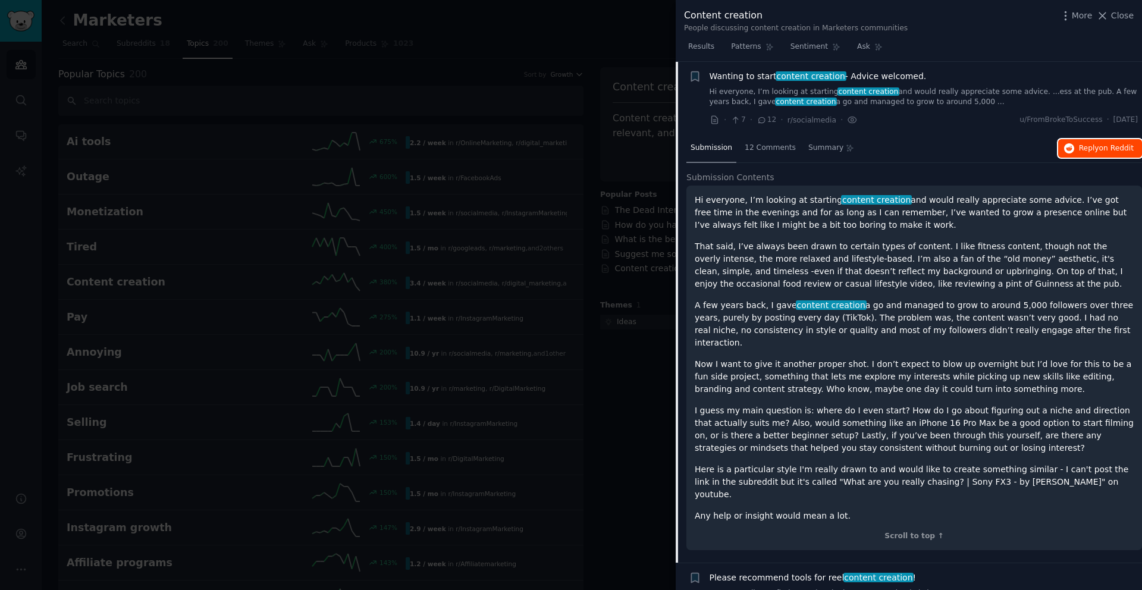
click at [1112, 153] on button "Reply on Reddit" at bounding box center [1100, 148] width 84 height 19
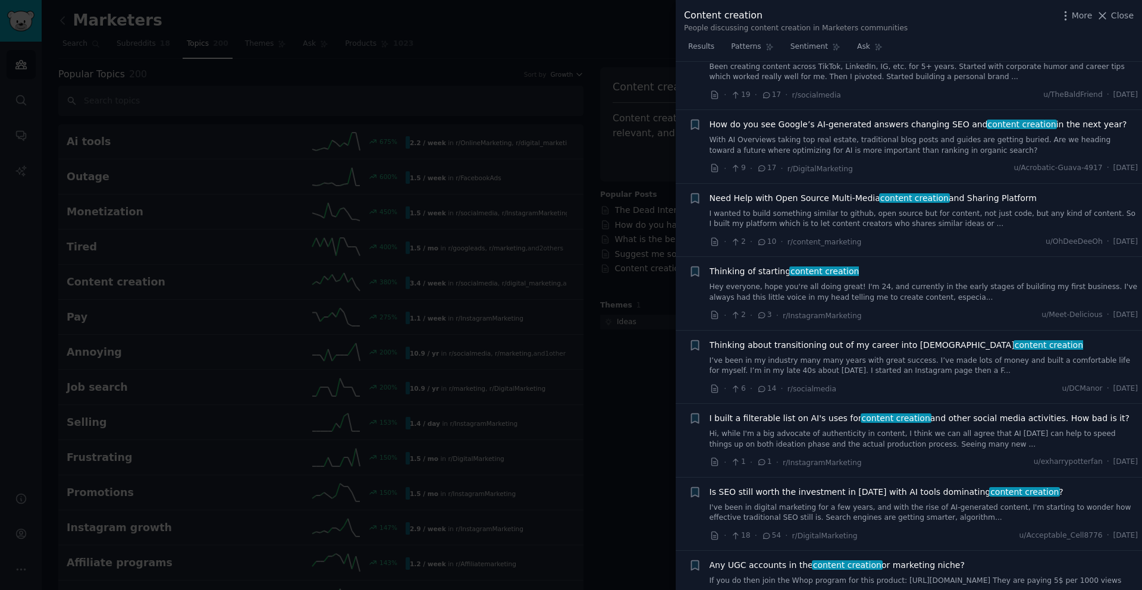
scroll to position [4419, 0]
click at [945, 280] on link "Hey everyone, hope you're all doing great! I'm 24, and currently in the early s…" at bounding box center [923, 290] width 429 height 21
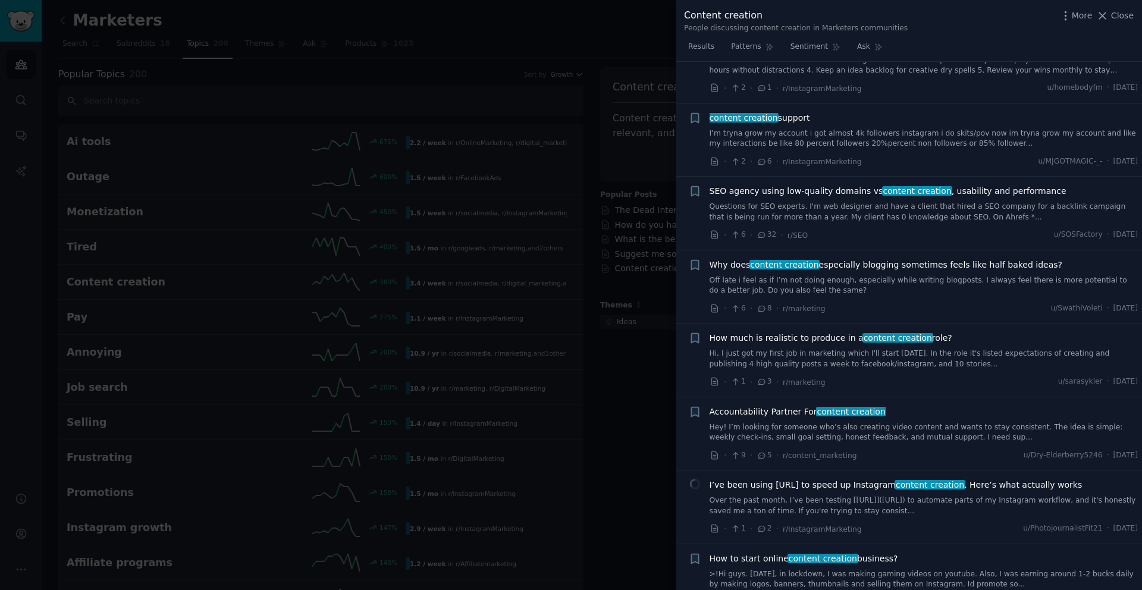
scroll to position [5325, 0]
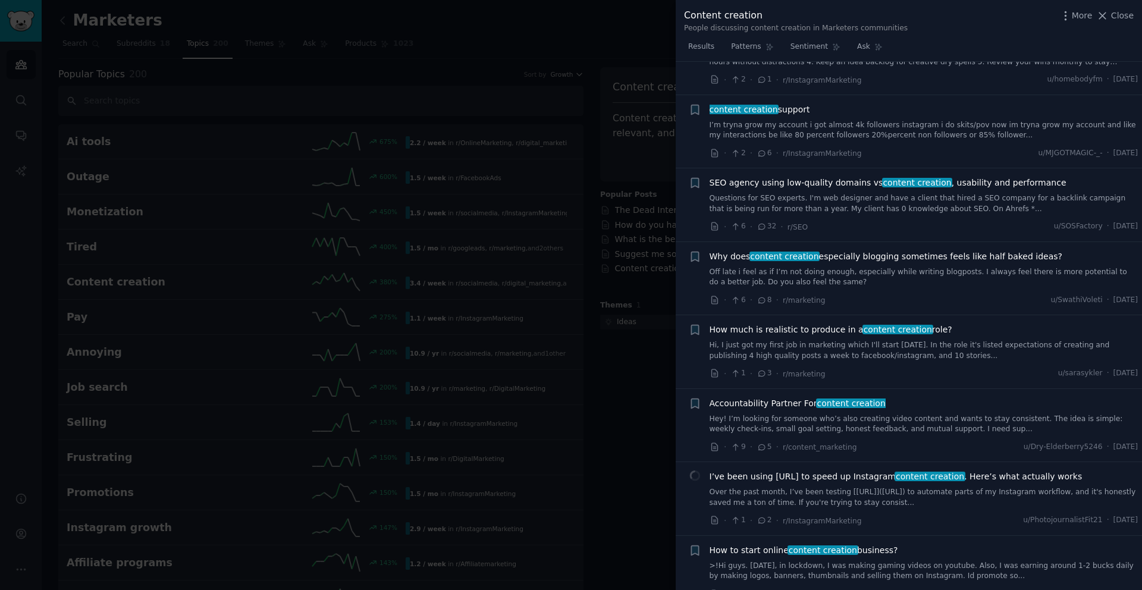
click at [967, 267] on link "Off late i feel as if I’m not doing enough, especially while writing blogposts.…" at bounding box center [923, 277] width 429 height 21
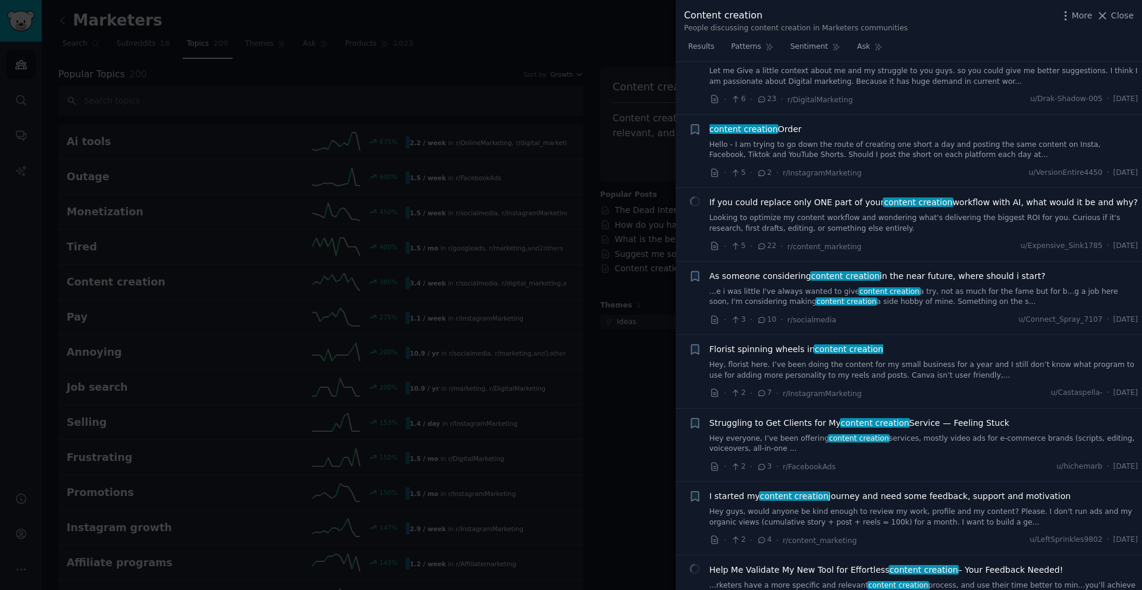
scroll to position [5772, 0]
click at [926, 432] on link "Hey everyone, I’ve been offering content creation services, mostly video ads fo…" at bounding box center [923, 442] width 429 height 21
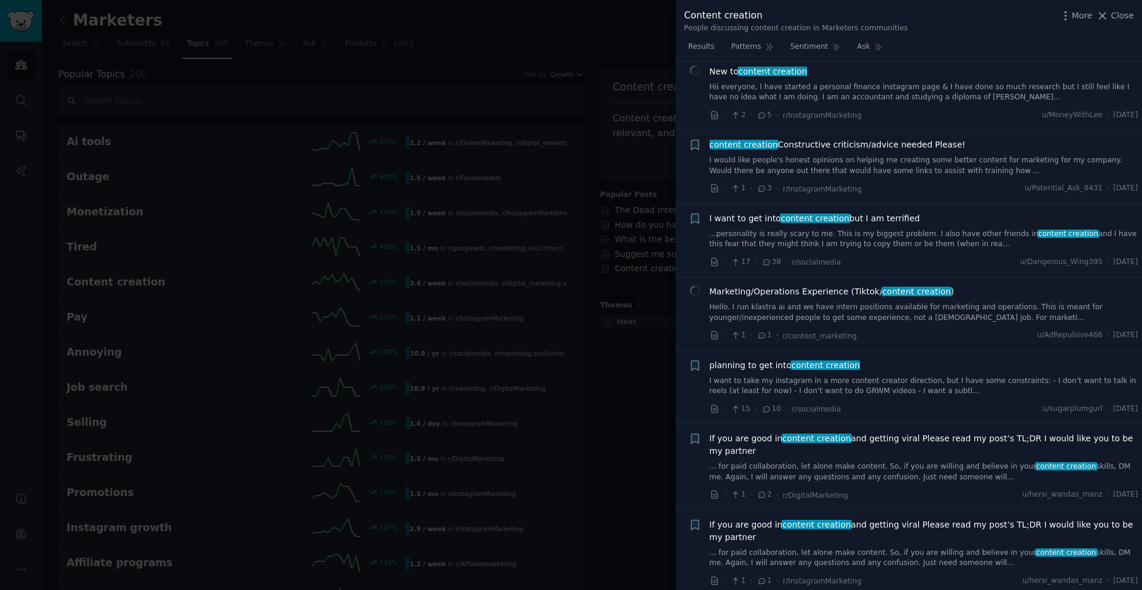
scroll to position [6847, 0]
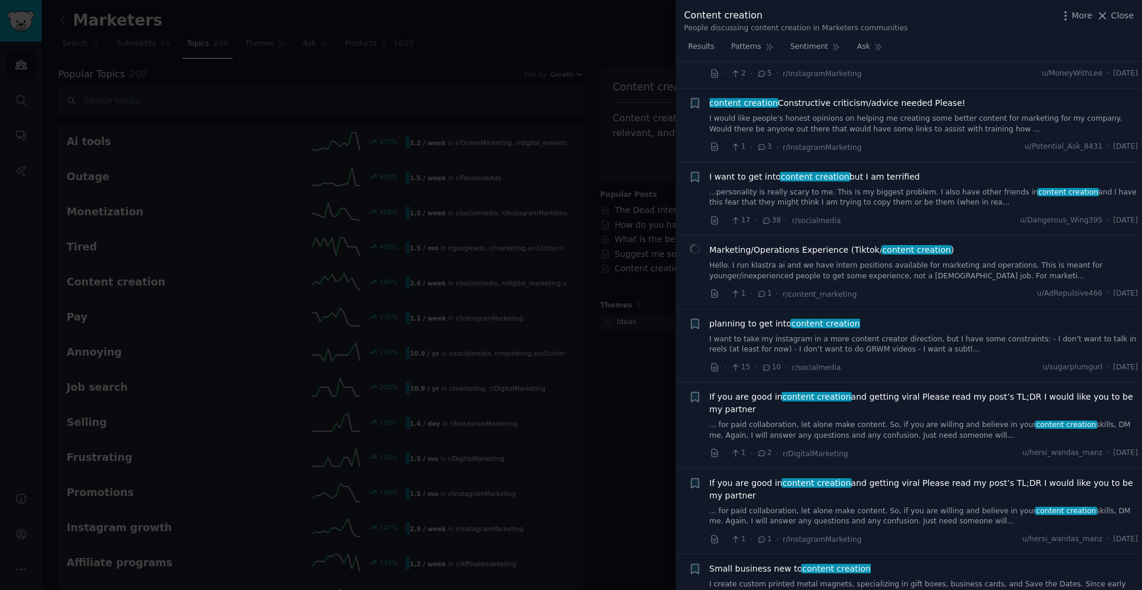
click at [617, 405] on div at bounding box center [571, 295] width 1142 height 590
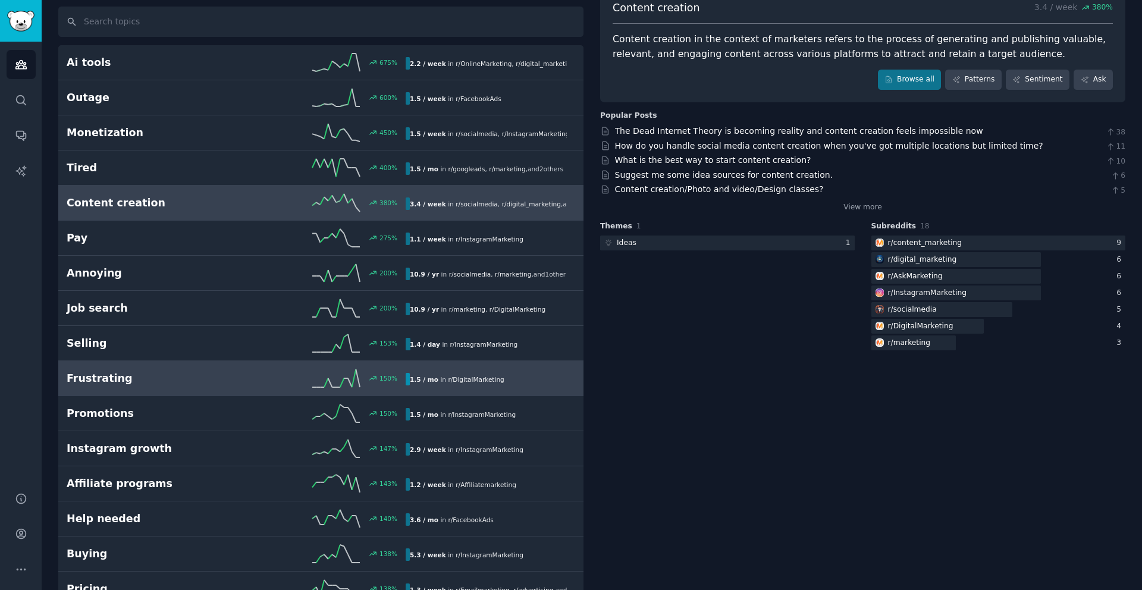
scroll to position [84, 0]
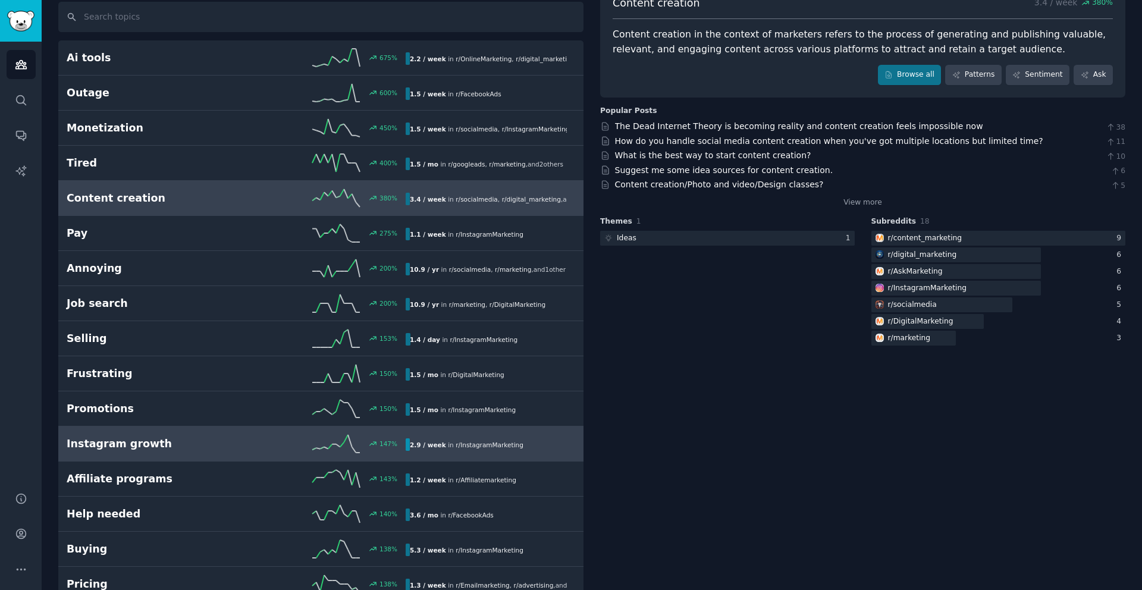
click at [265, 441] on div "147 %" at bounding box center [320, 444] width 169 height 18
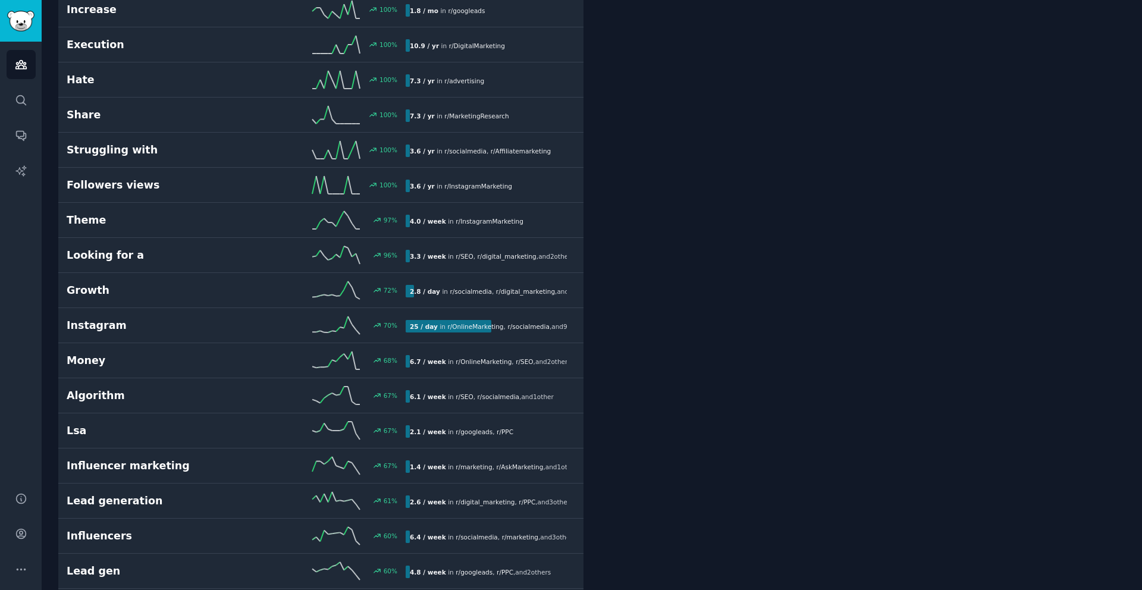
scroll to position [941, 0]
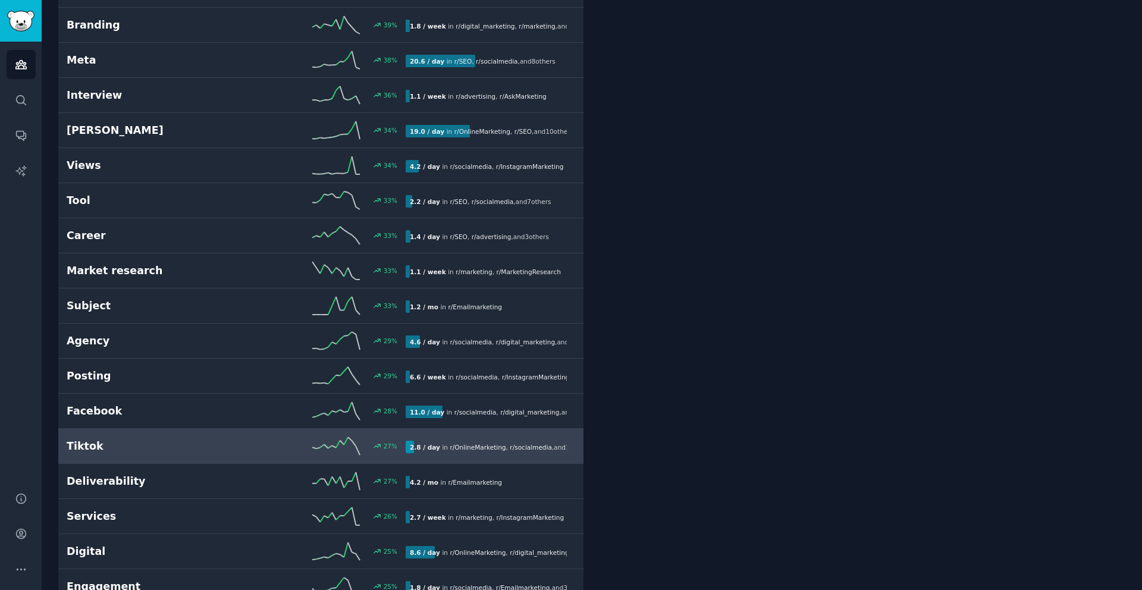
click at [174, 443] on h2 "Tiktok" at bounding box center [151, 446] width 169 height 15
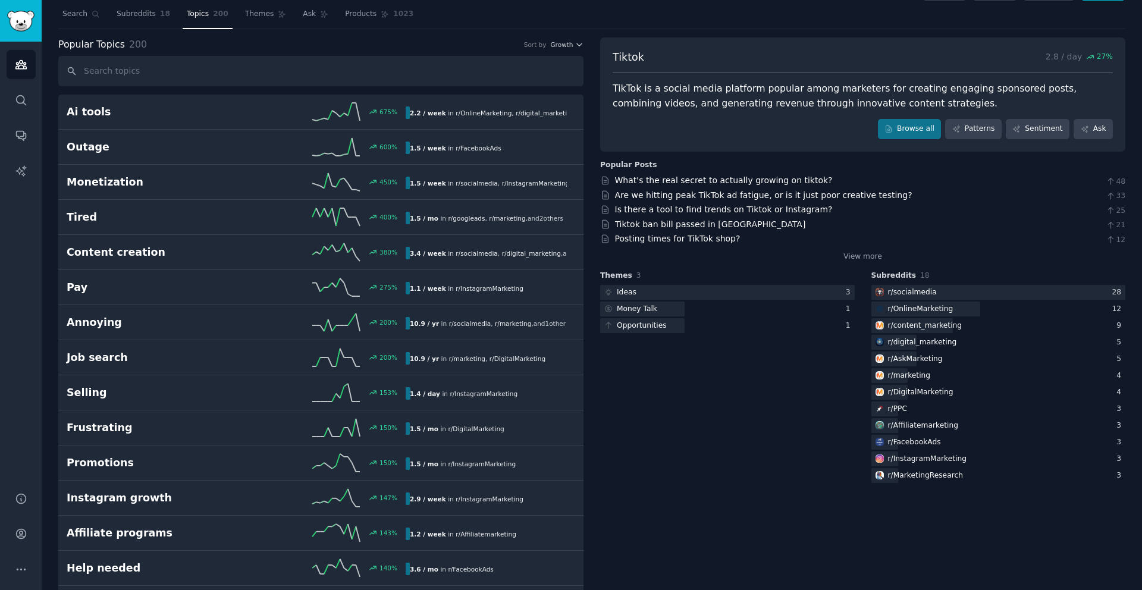
scroll to position [18, 0]
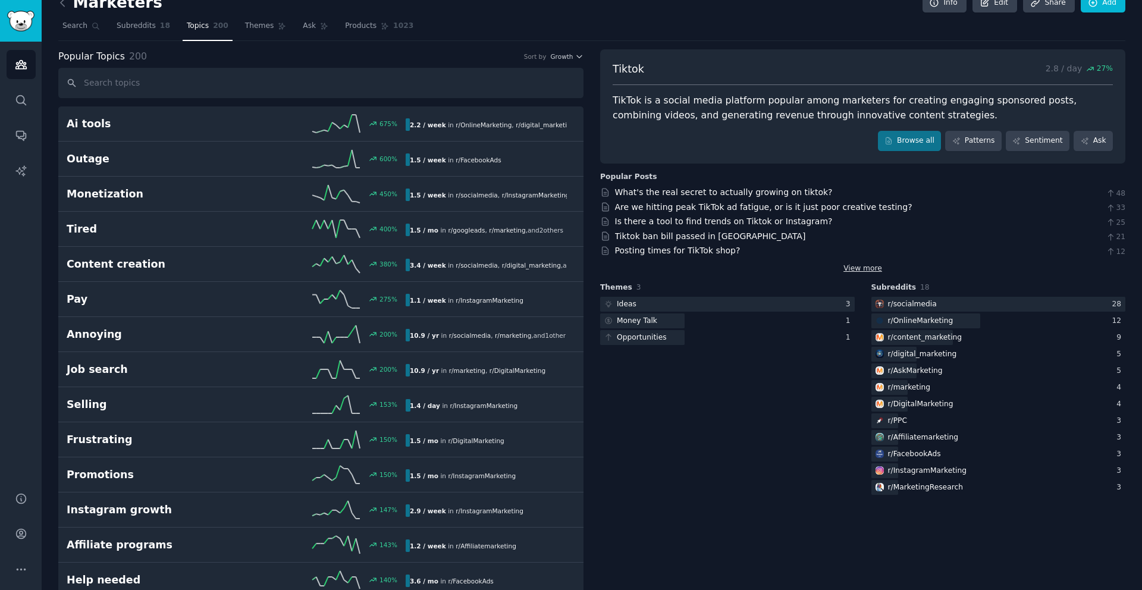
click at [859, 266] on link "View more" at bounding box center [862, 268] width 39 height 11
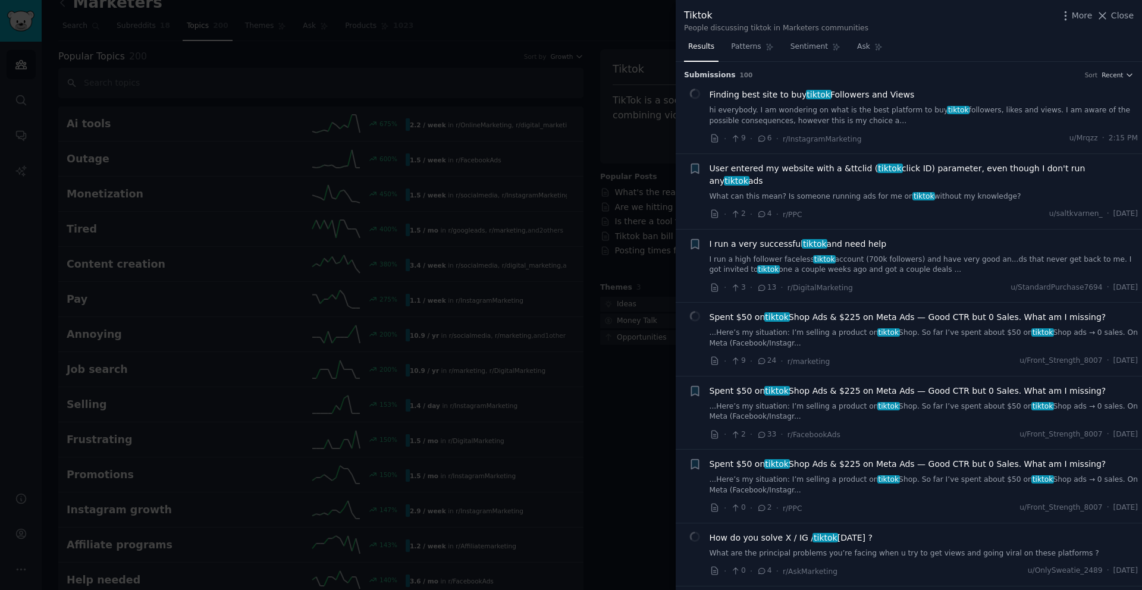
click at [872, 254] on link "I run a high follower faceless tiktok account (700k followers) and have very go…" at bounding box center [923, 264] width 429 height 21
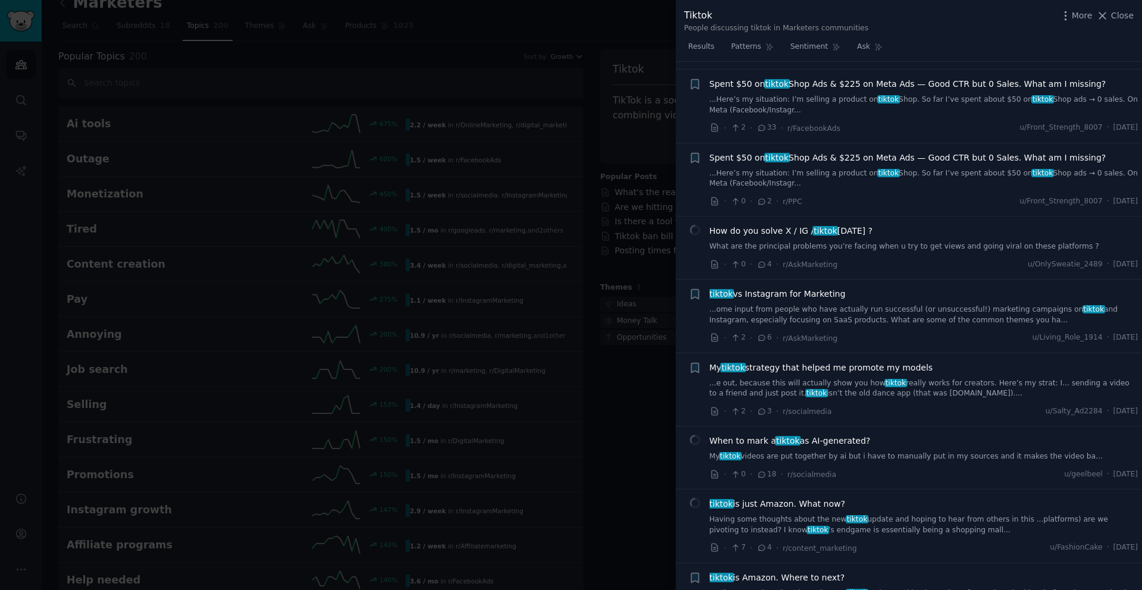
scroll to position [576, 0]
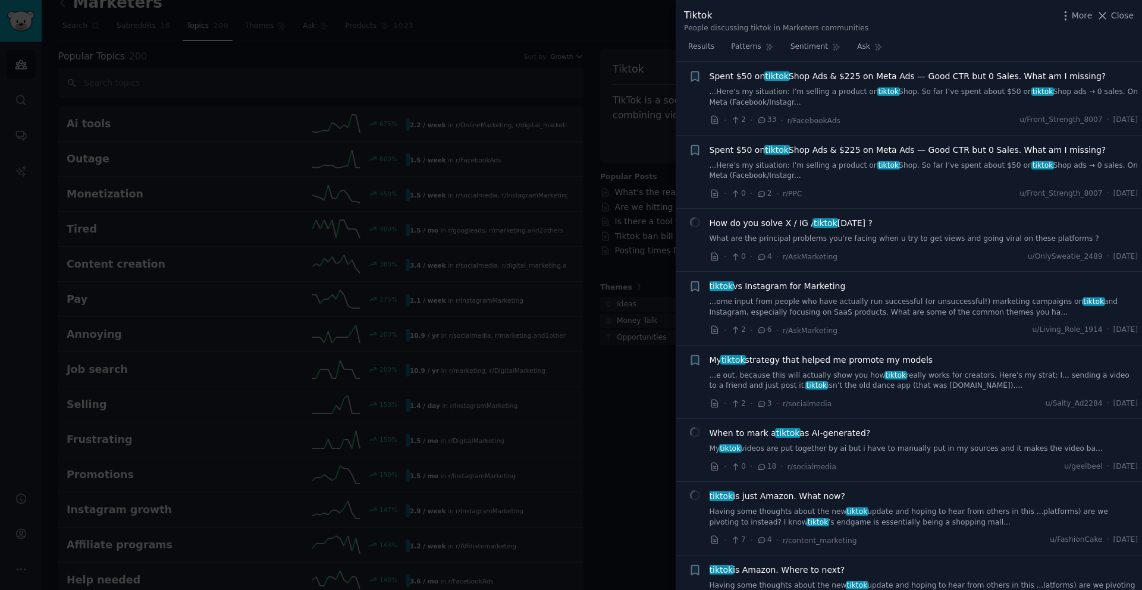
click at [888, 297] on link "...ome input from people who have actually run successful (or unsuccessful!) ma…" at bounding box center [923, 307] width 429 height 21
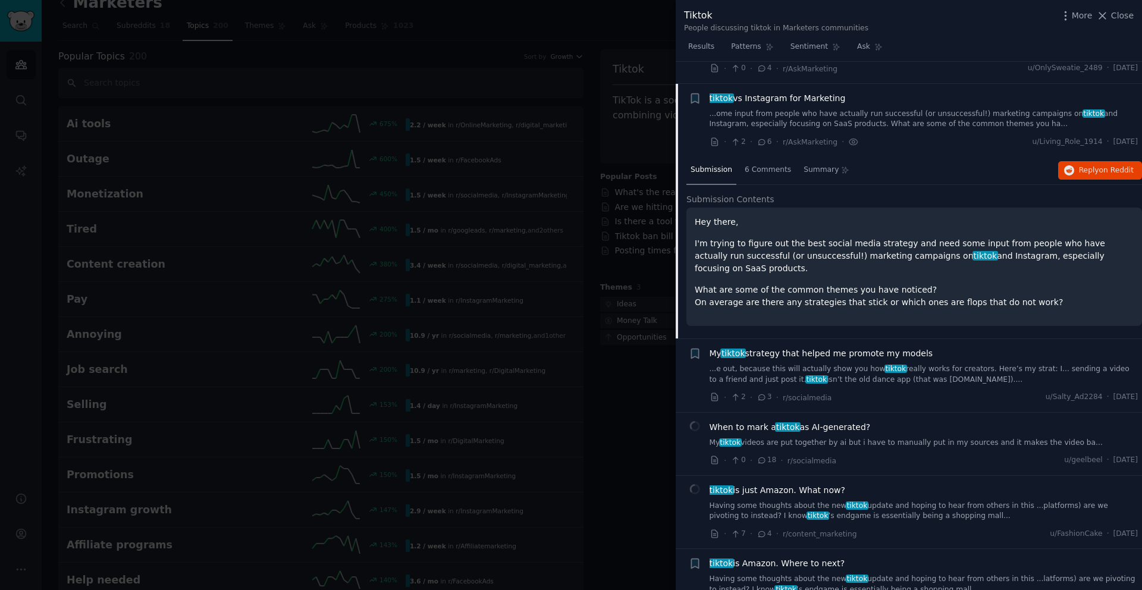
scroll to position [512, 0]
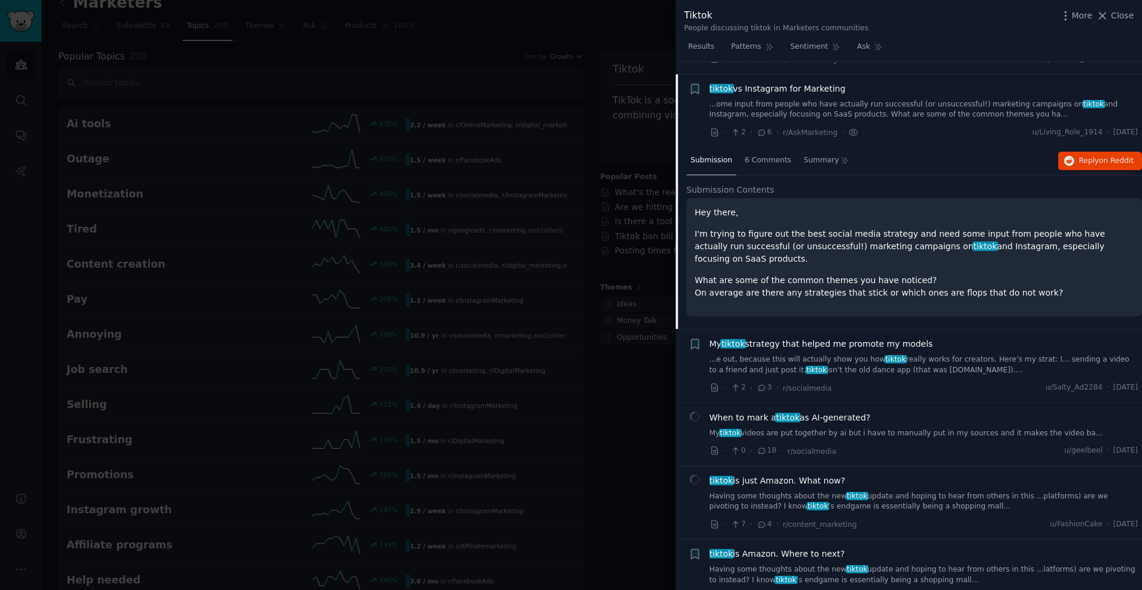
click at [927, 354] on link "...e out, because this will actually show you how [PERSON_NAME] really works fo…" at bounding box center [923, 364] width 429 height 21
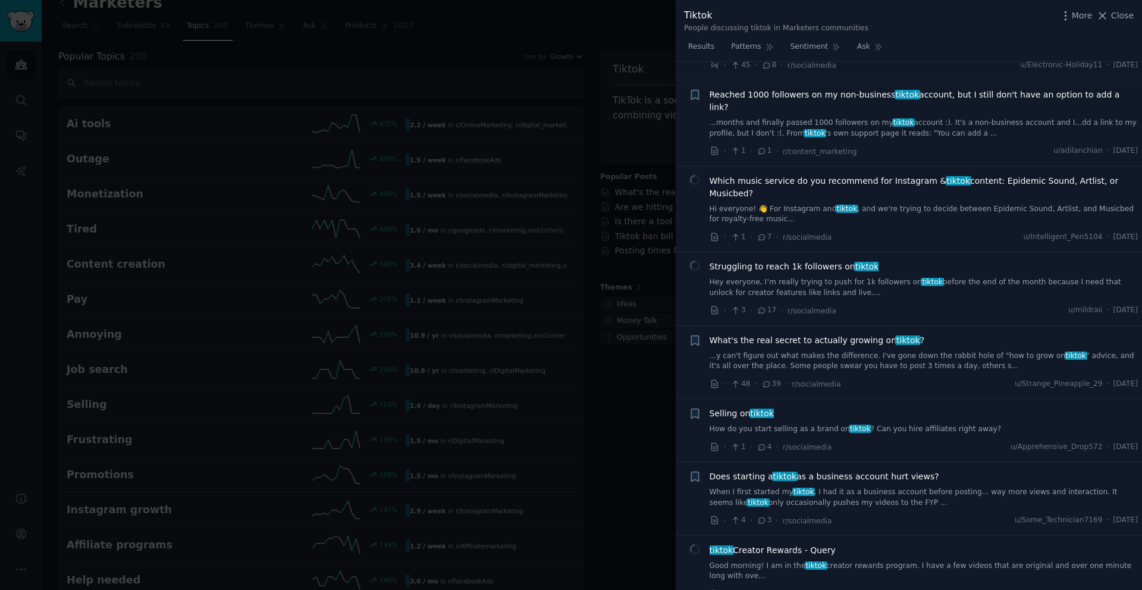
scroll to position [1221, 0]
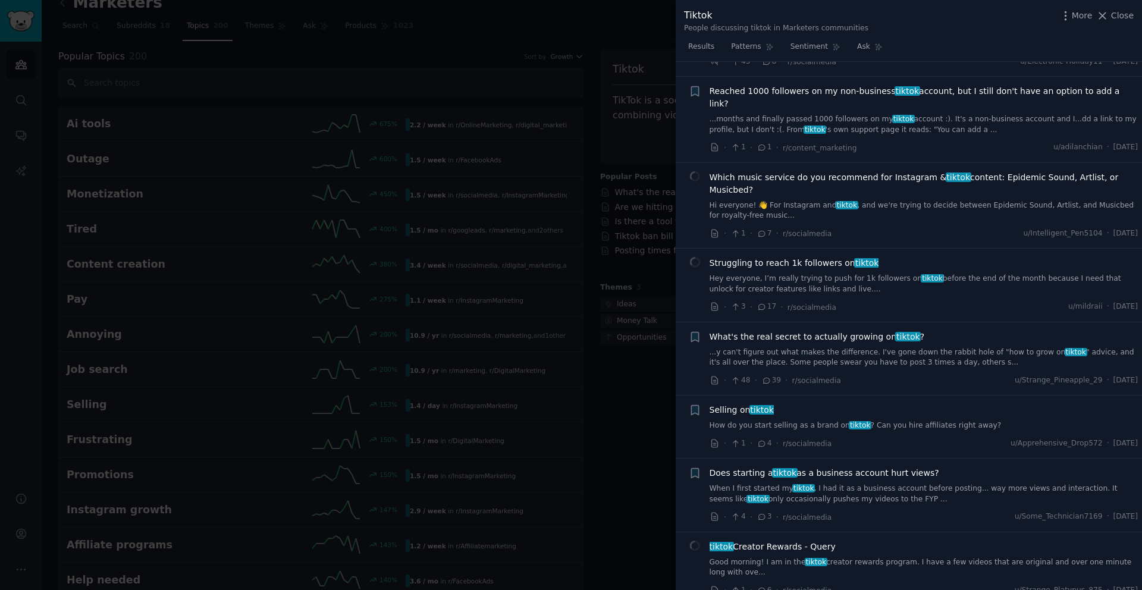
click at [936, 347] on link "...y can't figure out what makes the difference. I've gone down the rabbit hole…" at bounding box center [923, 357] width 429 height 21
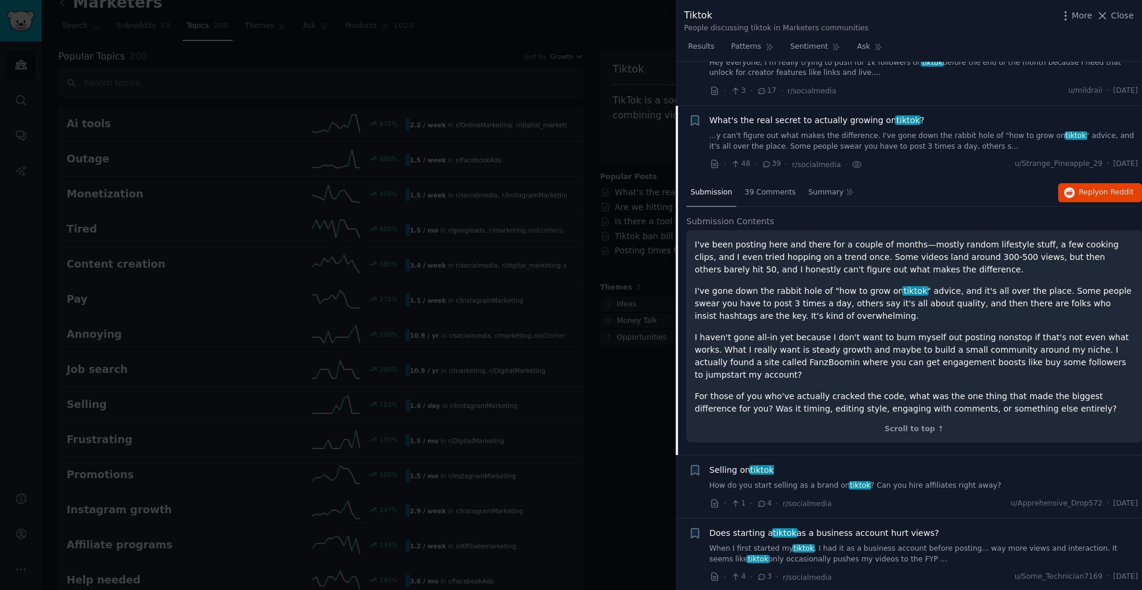
scroll to position [1224, 0]
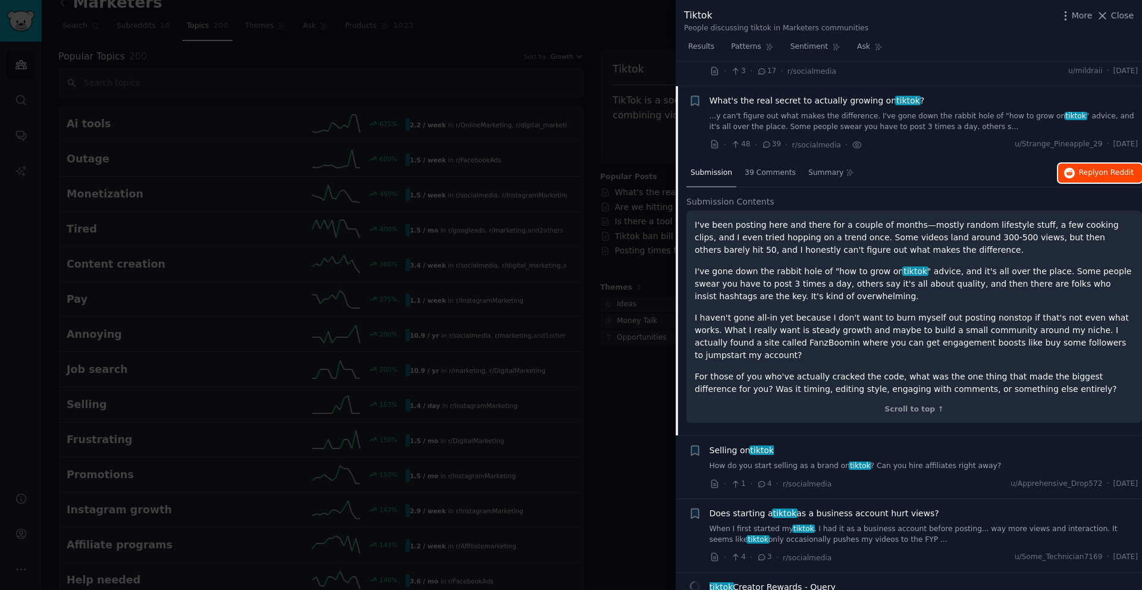
click at [1087, 168] on span "Reply on Reddit" at bounding box center [1105, 173] width 55 height 11
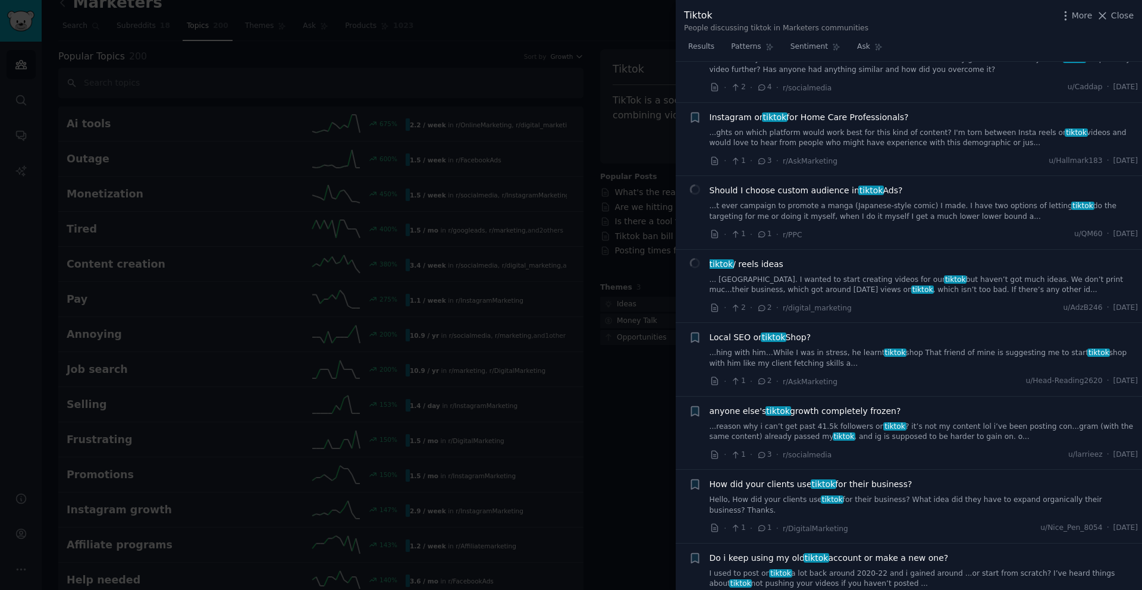
scroll to position [1916, 0]
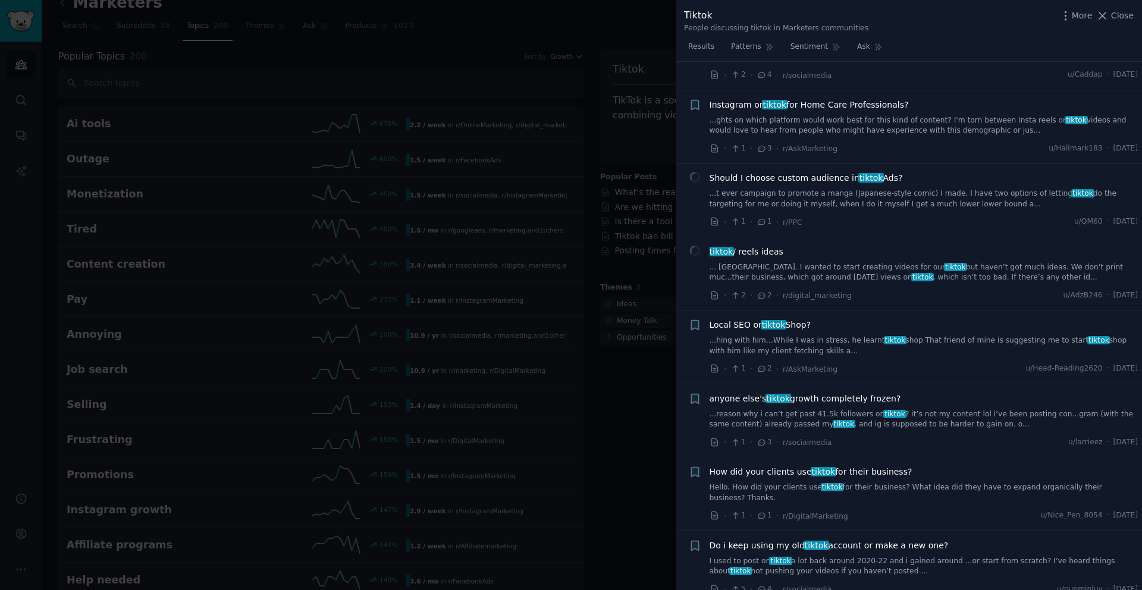
click at [958, 246] on div "tiktok / reels ideas" at bounding box center [923, 252] width 429 height 12
click at [951, 262] on link "... [GEOGRAPHIC_DATA]. I wanted to start creating videos for our tiktok but hav…" at bounding box center [923, 272] width 429 height 21
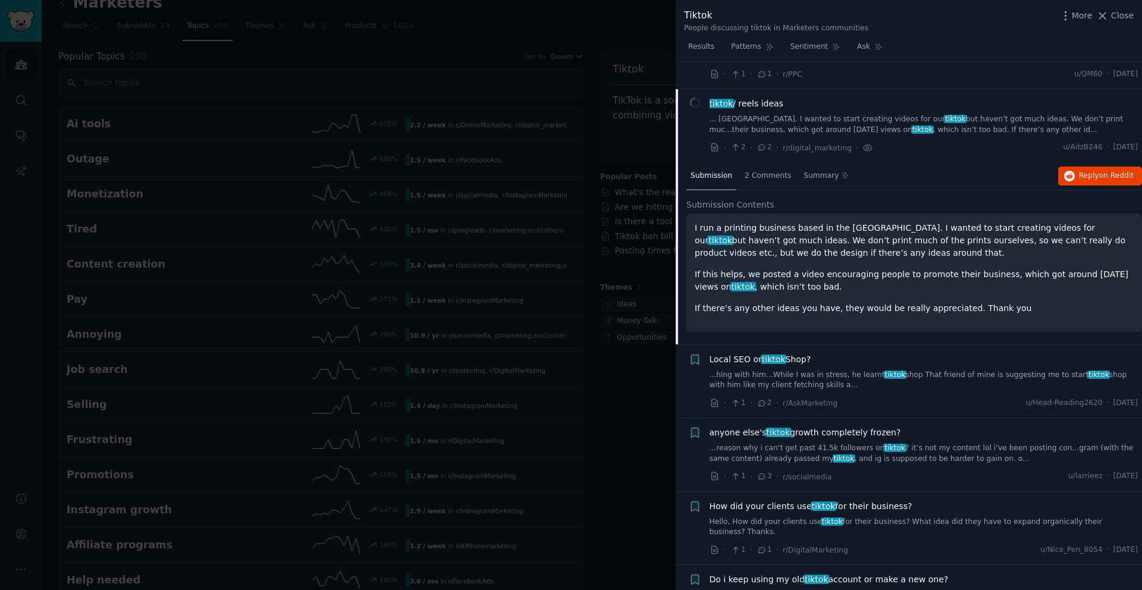
scroll to position [1790, 0]
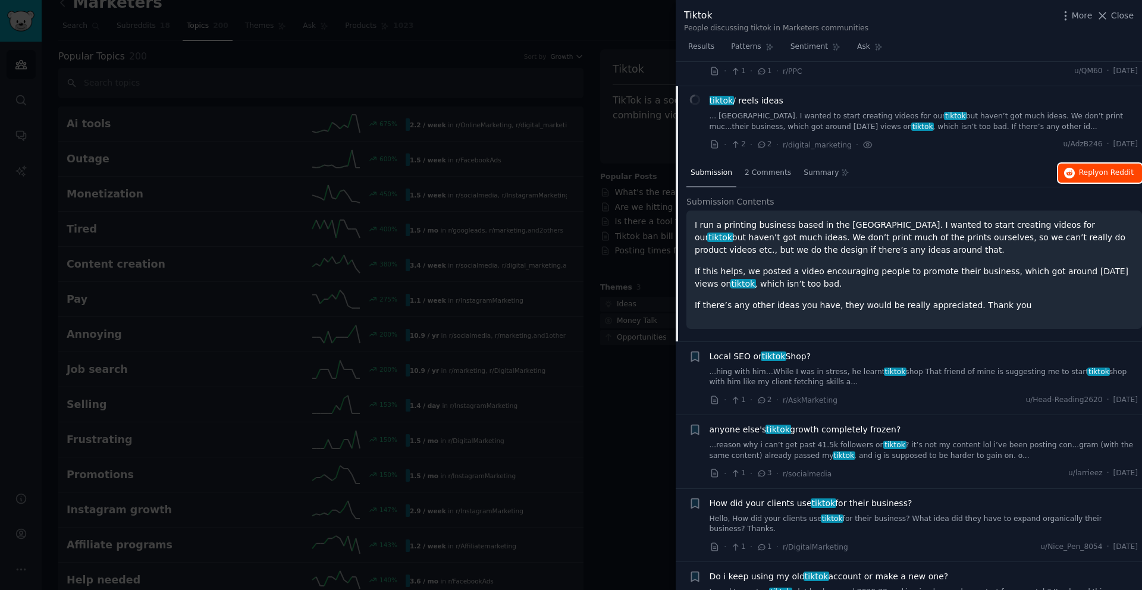
click at [1101, 168] on span "on Reddit" at bounding box center [1116, 172] width 34 height 8
click at [496, 113] on div at bounding box center [571, 295] width 1142 height 590
